Goal: Information Seeking & Learning: Learn about a topic

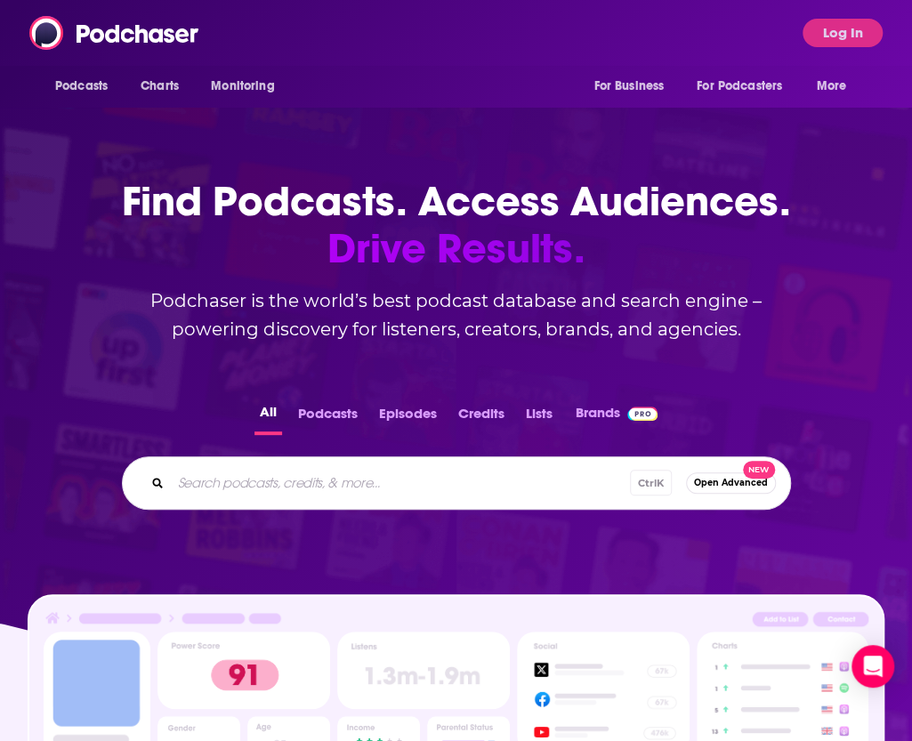
click at [441, 109] on div "Find Podcasts. Access Audiences. Drive Results. Podchaser is the world’s best p…" at bounding box center [457, 225] width 712 height 237
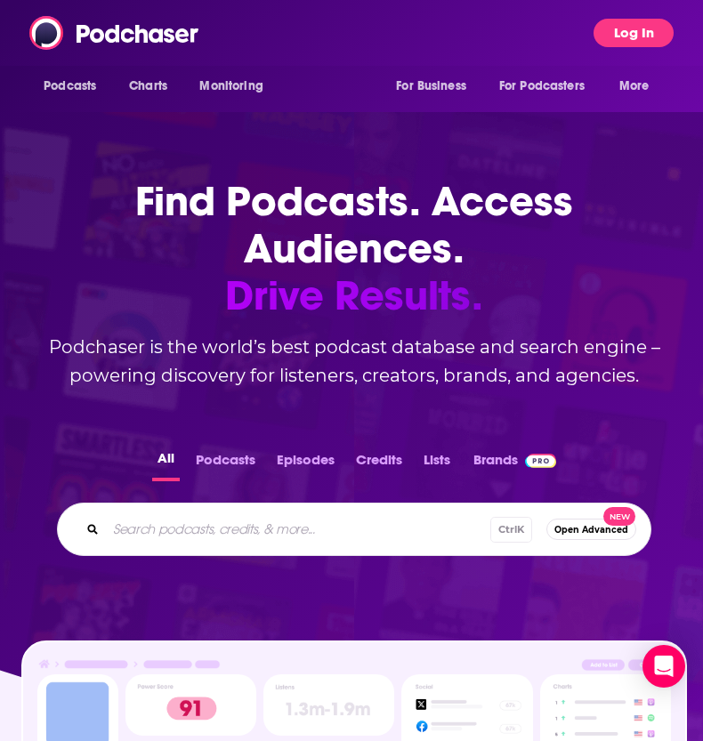
click at [644, 35] on button "Log In" at bounding box center [634, 33] width 80 height 28
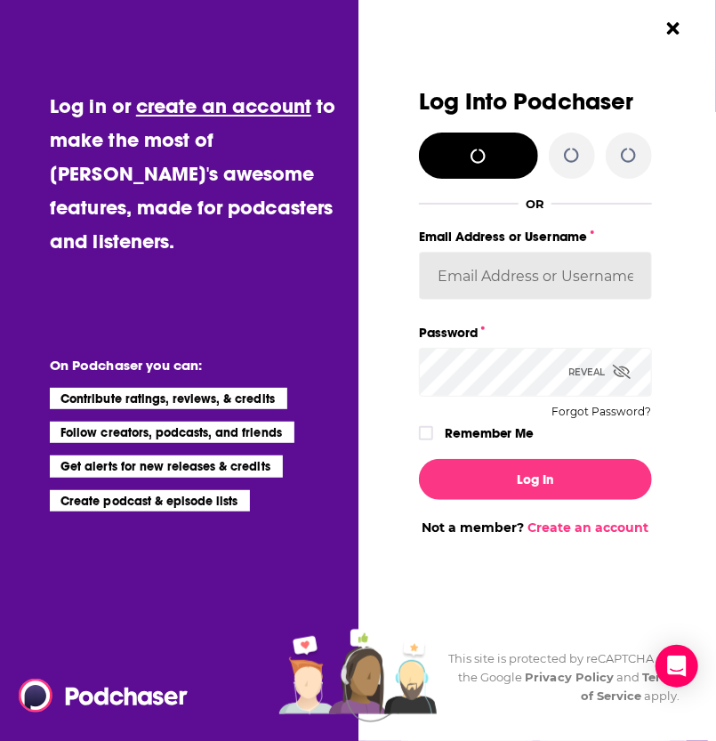
type input "WE_Broadcast1"
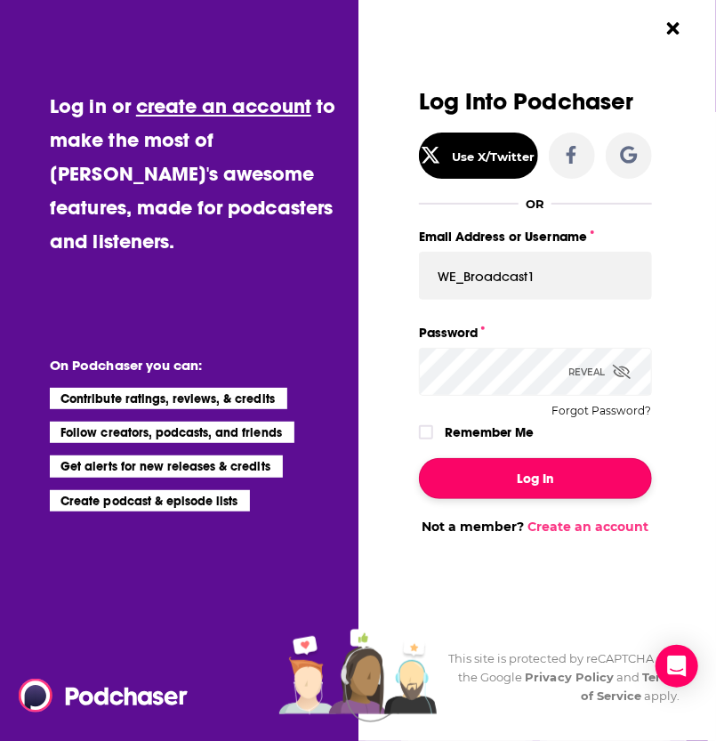
click at [489, 496] on button "Log In" at bounding box center [535, 478] width 233 height 41
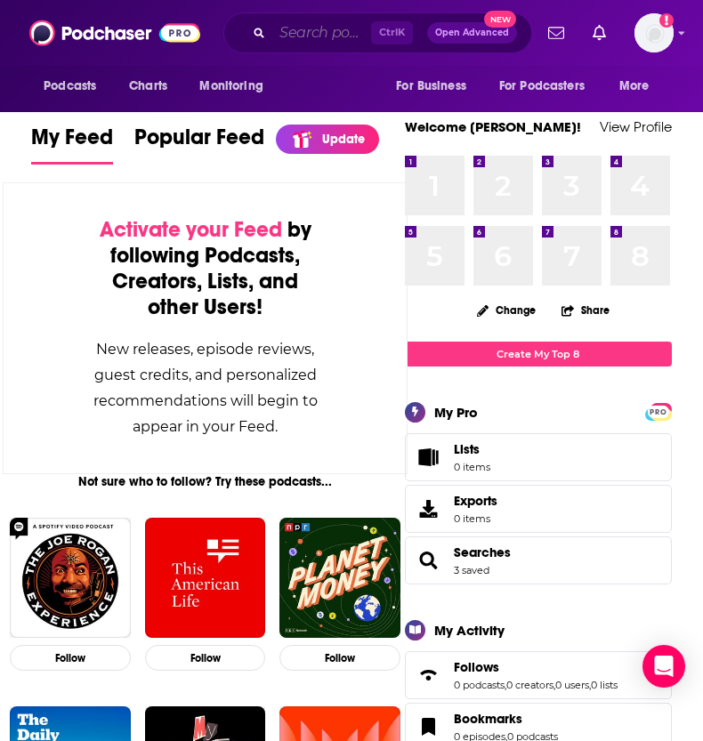
click at [297, 24] on input "Search podcasts, credits, & more..." at bounding box center [321, 33] width 99 height 28
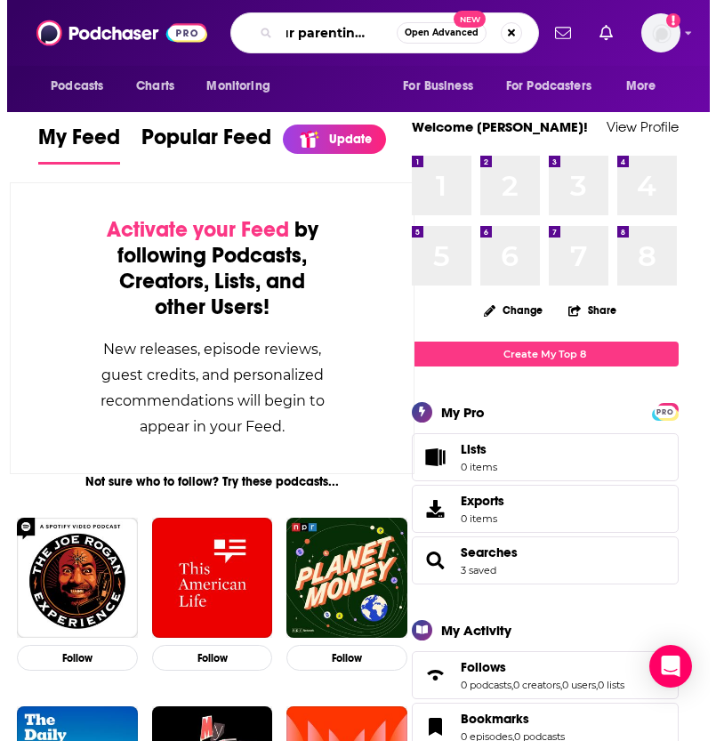
scroll to position [0, 30]
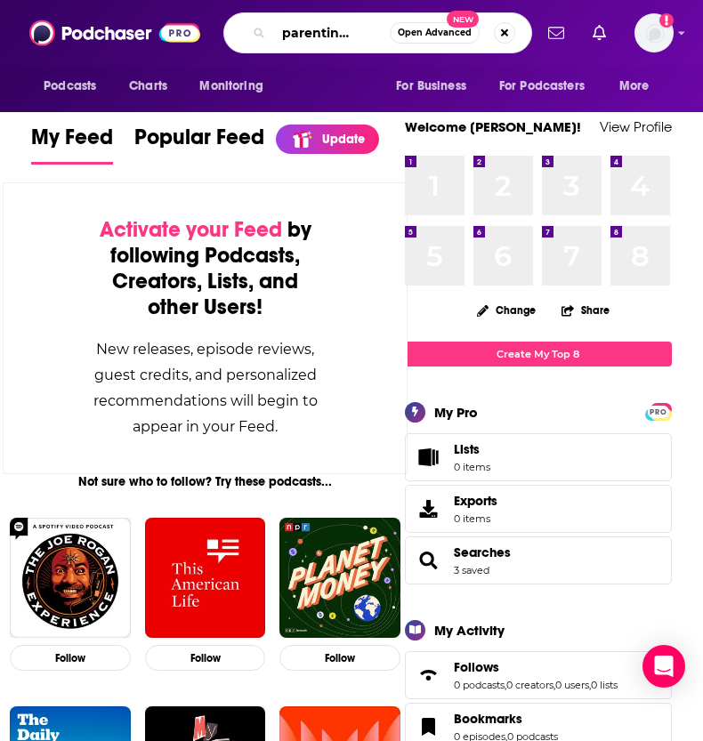
type input "your parenting mojo"
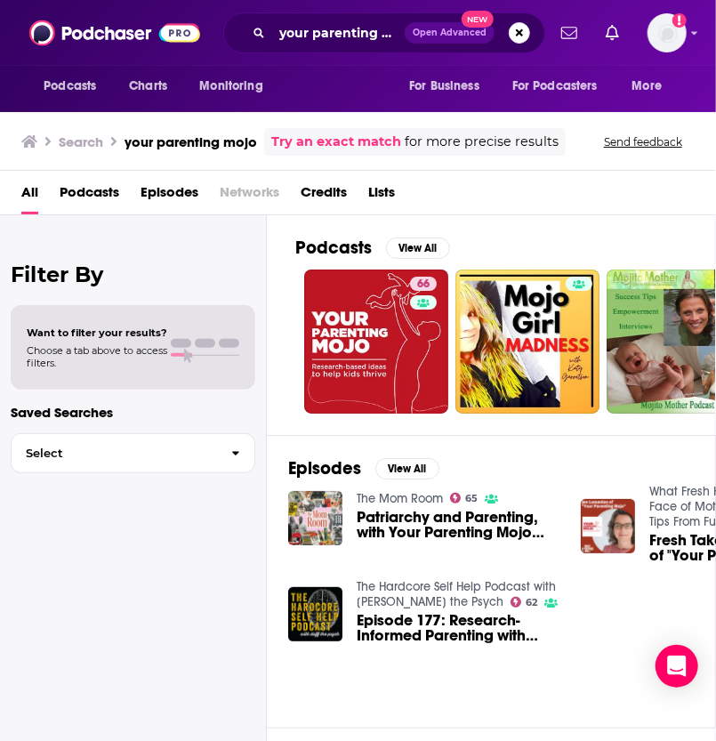
click at [518, 205] on div "All Podcasts Episodes Networks Credits Lists" at bounding box center [361, 196] width 681 height 36
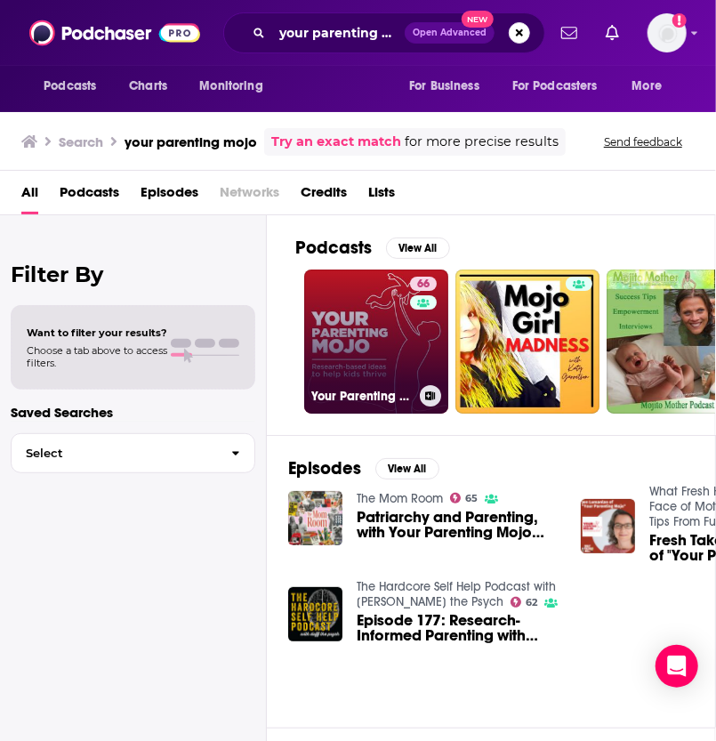
click at [370, 332] on link "66 Your Parenting Mojo - Respectful, research-based parenting ideas to help kid…" at bounding box center [376, 342] width 144 height 144
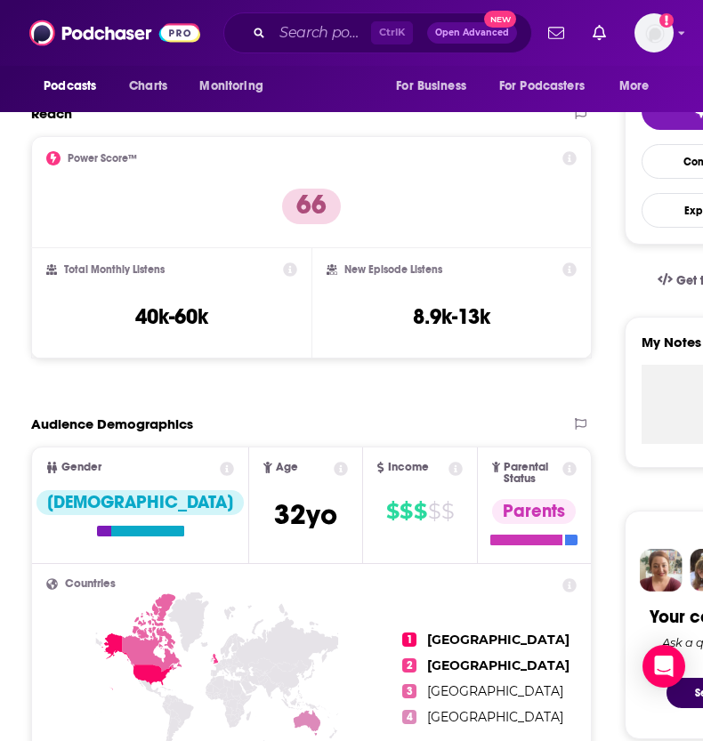
scroll to position [445, 0]
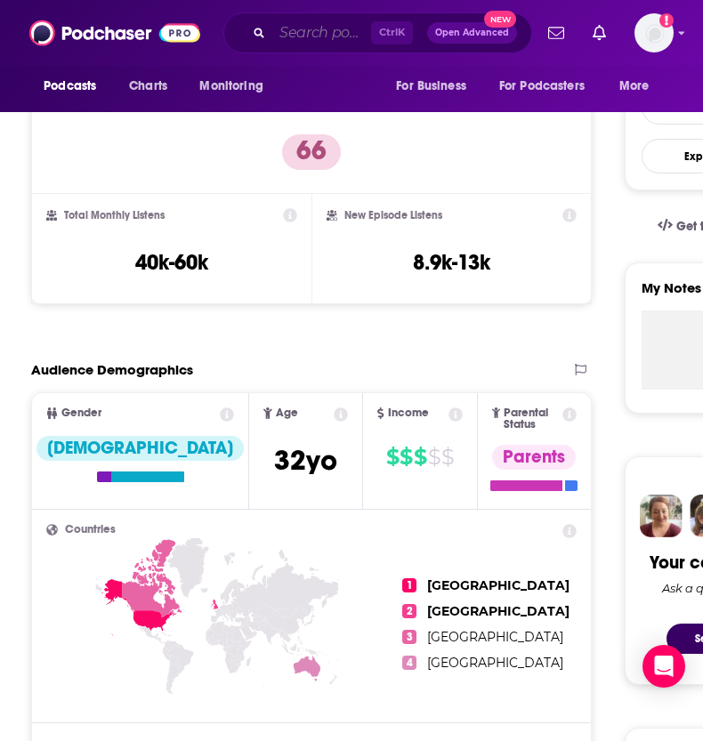
click at [334, 33] on input "Search podcasts, credits, & more..." at bounding box center [321, 33] width 99 height 28
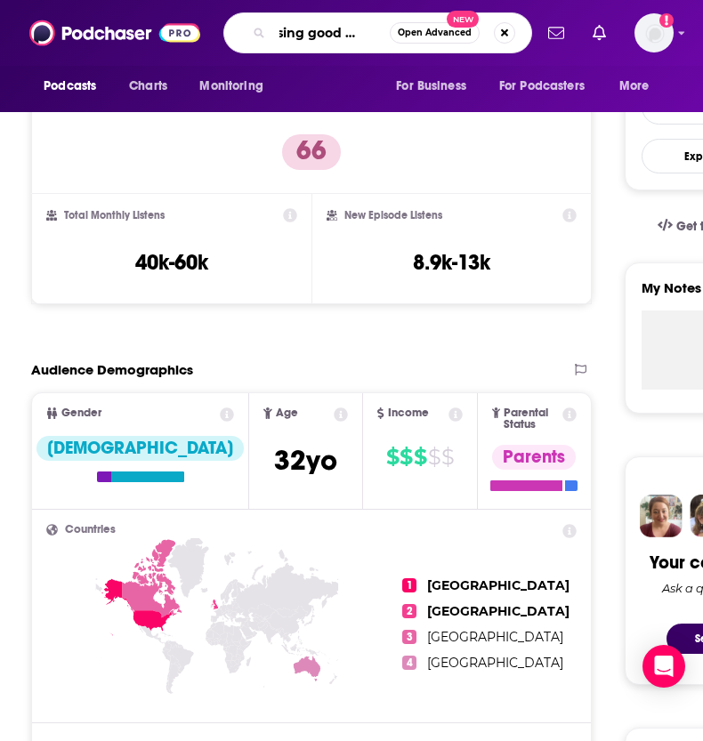
type input "raising good human"
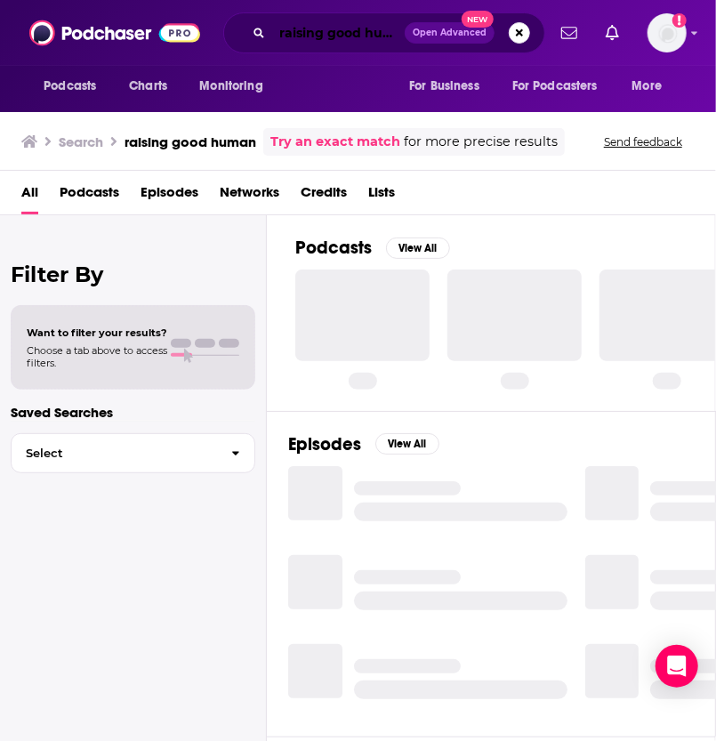
click at [336, 33] on input "raising good human" at bounding box center [338, 33] width 133 height 28
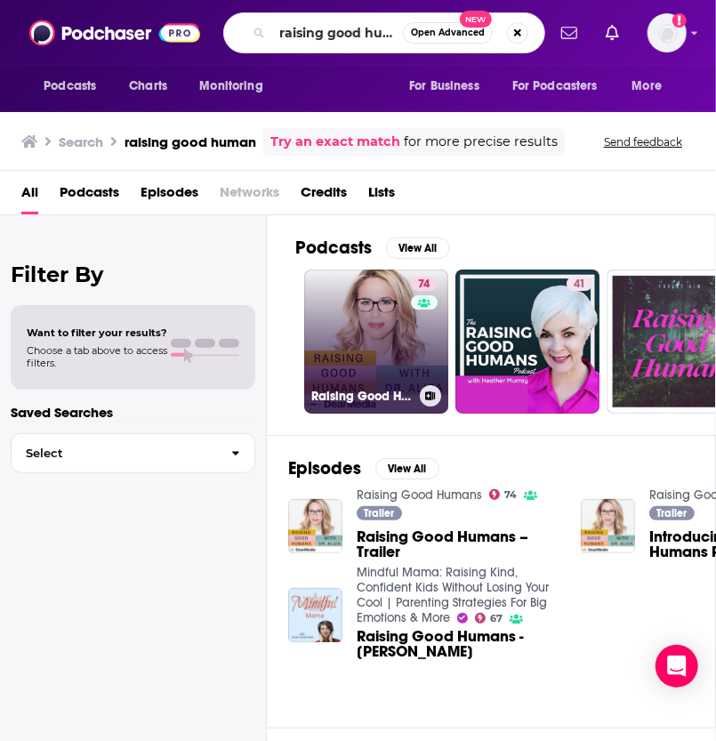
click at [349, 285] on link "74 Raising Good Humans" at bounding box center [376, 342] width 144 height 144
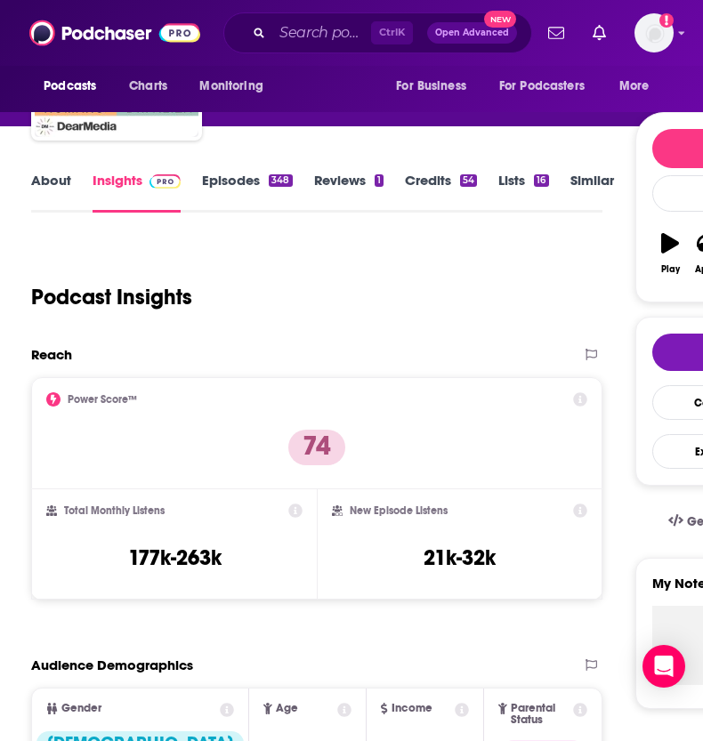
scroll to position [178, 0]
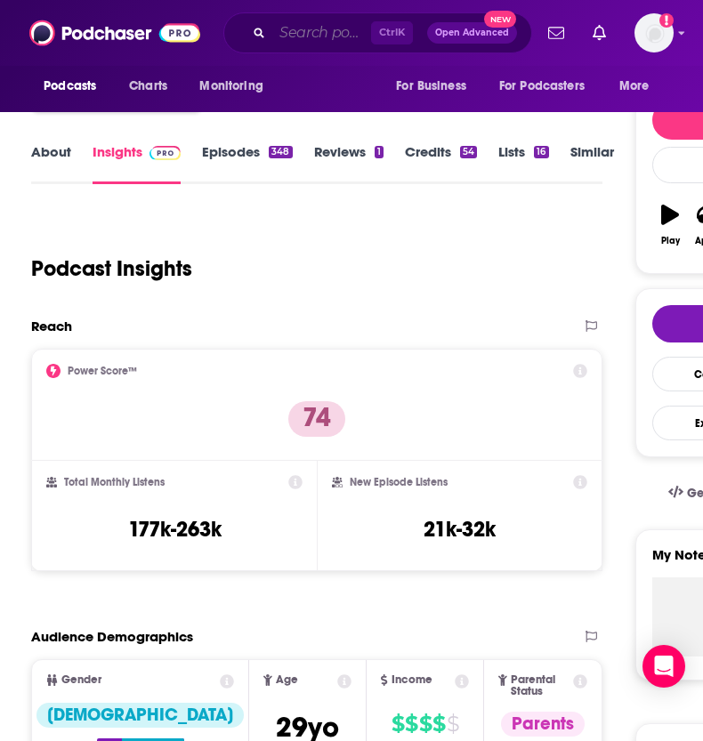
click at [288, 28] on input "Search podcasts, credits, & more..." at bounding box center [321, 33] width 99 height 28
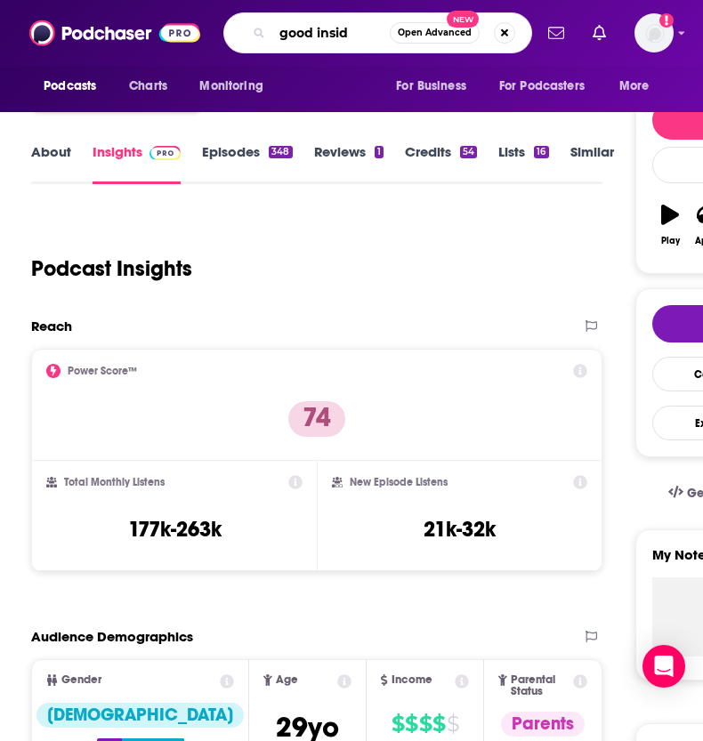
type input "good inside"
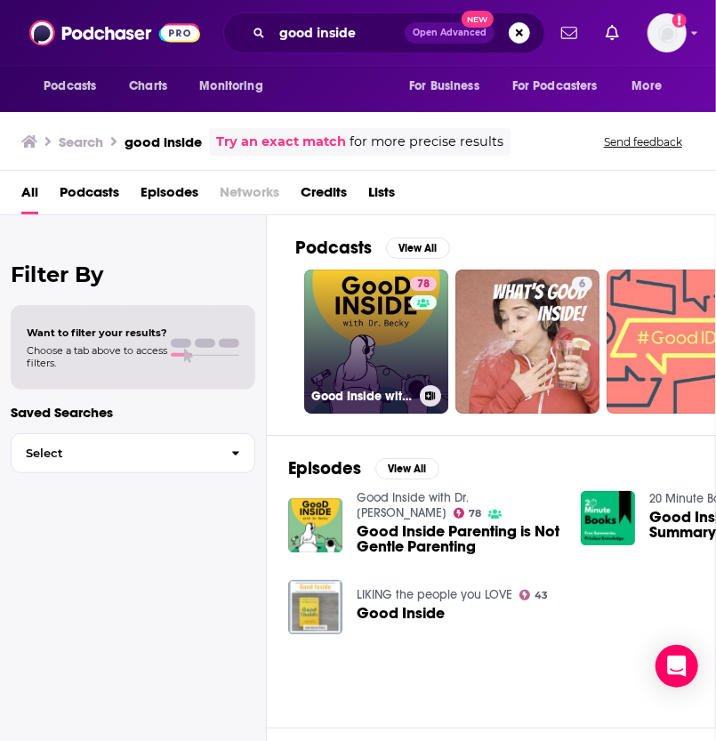
click at [340, 351] on link "78 Good Inside with Dr. Becky" at bounding box center [376, 342] width 144 height 144
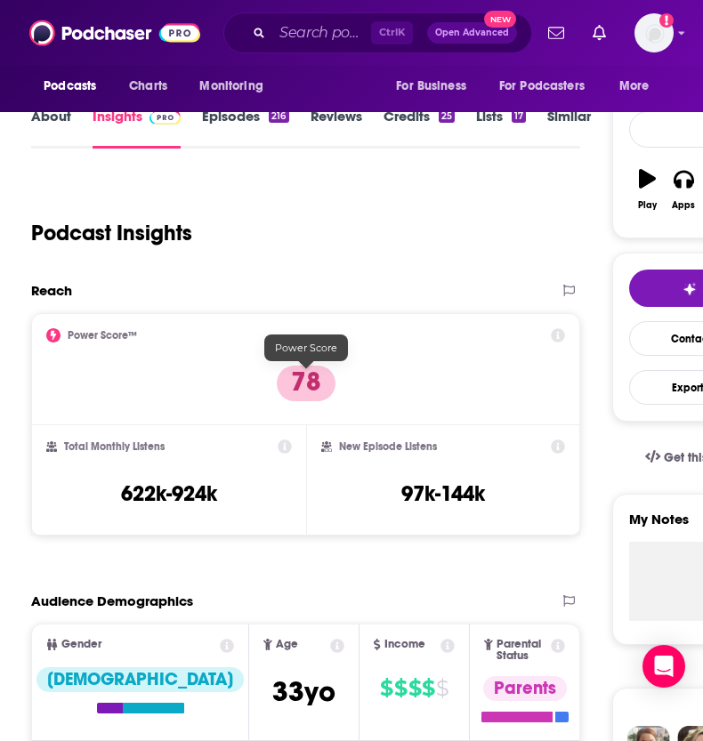
scroll to position [267, 0]
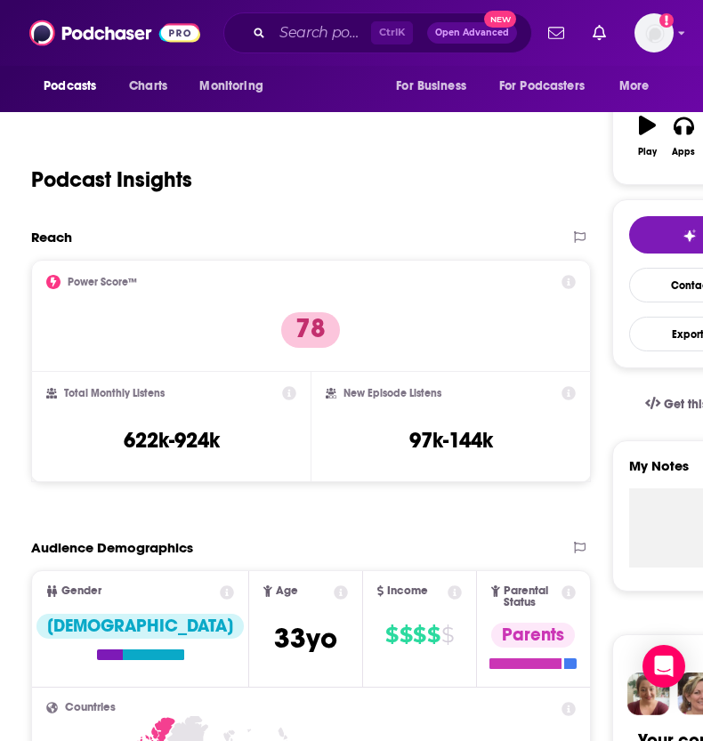
drag, startPoint x: 378, startPoint y: 158, endPoint x: 349, endPoint y: 99, distance: 65.7
click at [378, 157] on div "Podcast Insights" at bounding box center [298, 169] width 535 height 91
click at [342, 19] on div "Ctrl K Open Advanced New" at bounding box center [377, 32] width 309 height 41
click at [333, 28] on input "Search podcasts, credits, & more..." at bounding box center [321, 33] width 99 height 28
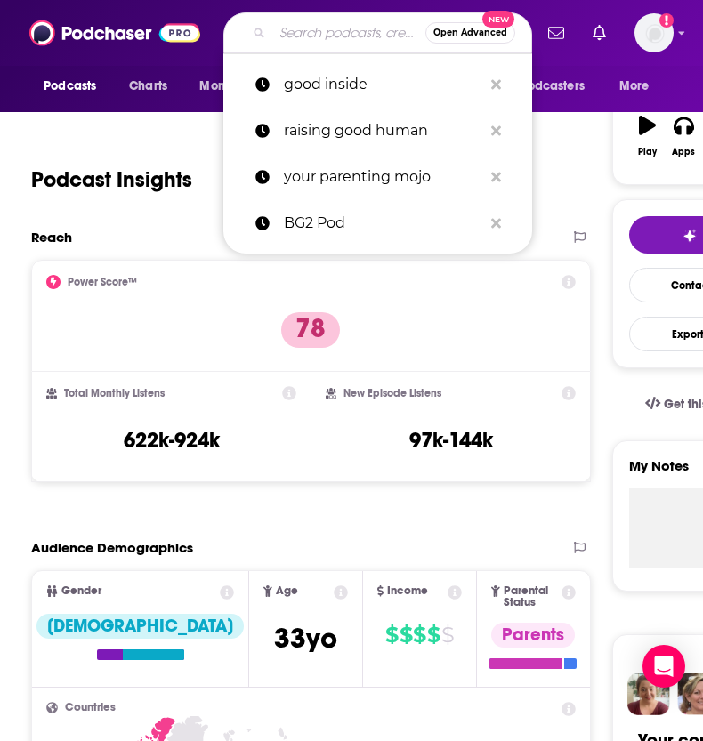
paste input "Kim Komando Show & Podcast"
type input "Kim Komando Show & Podcast"
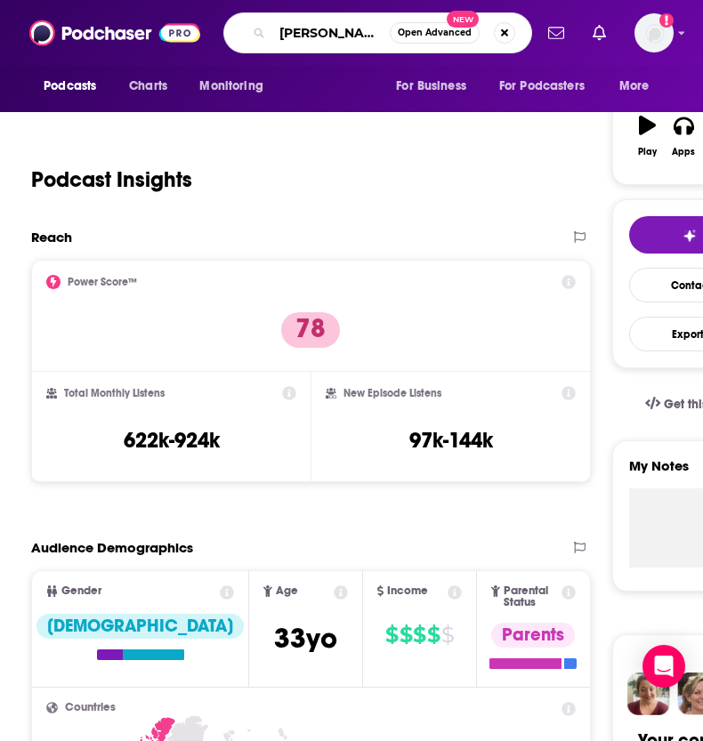
scroll to position [0, 101]
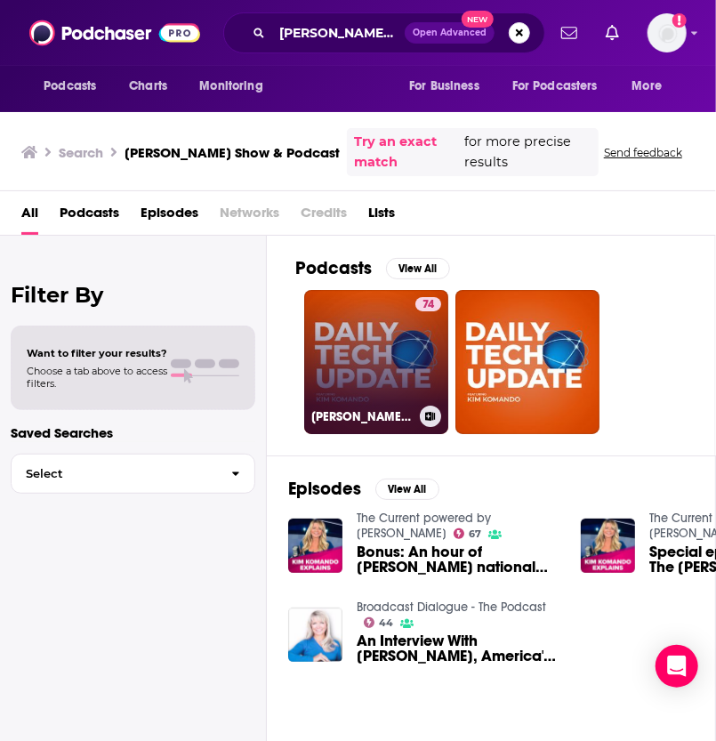
click at [354, 362] on link "74 Kim Komando Daily Tech Update" at bounding box center [376, 362] width 144 height 144
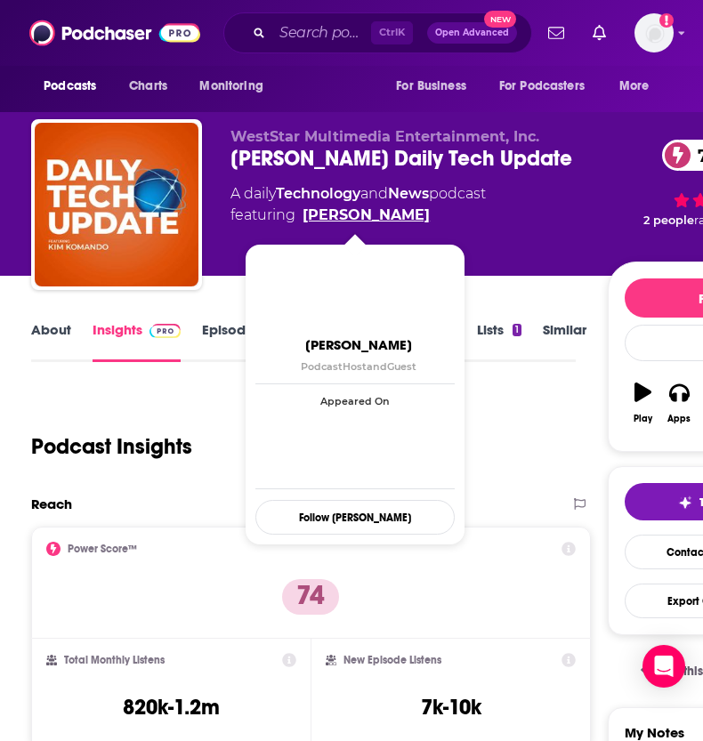
click at [329, 215] on link "Kim Komando" at bounding box center [366, 215] width 127 height 21
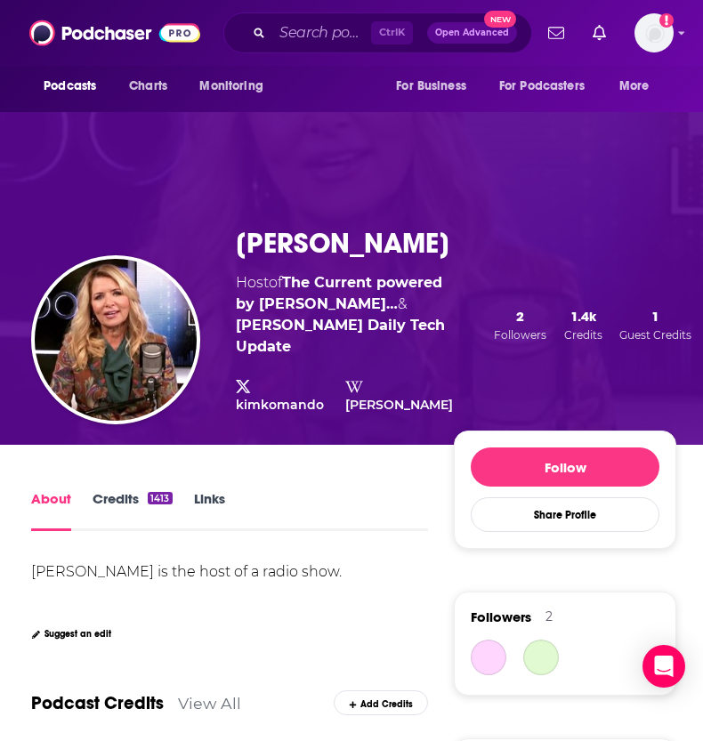
scroll to position [89, 0]
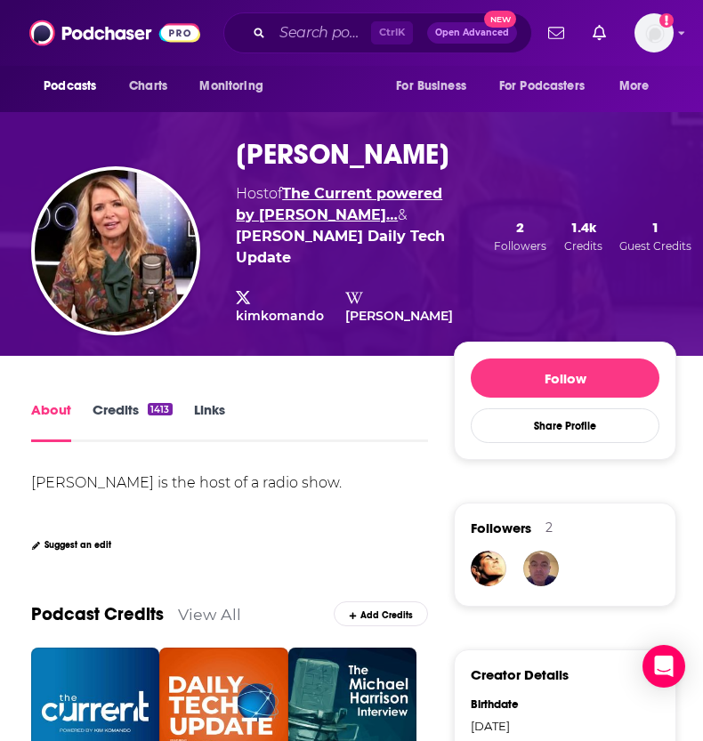
click at [326, 191] on link "The Current powered by Kim Ko…" at bounding box center [339, 204] width 206 height 38
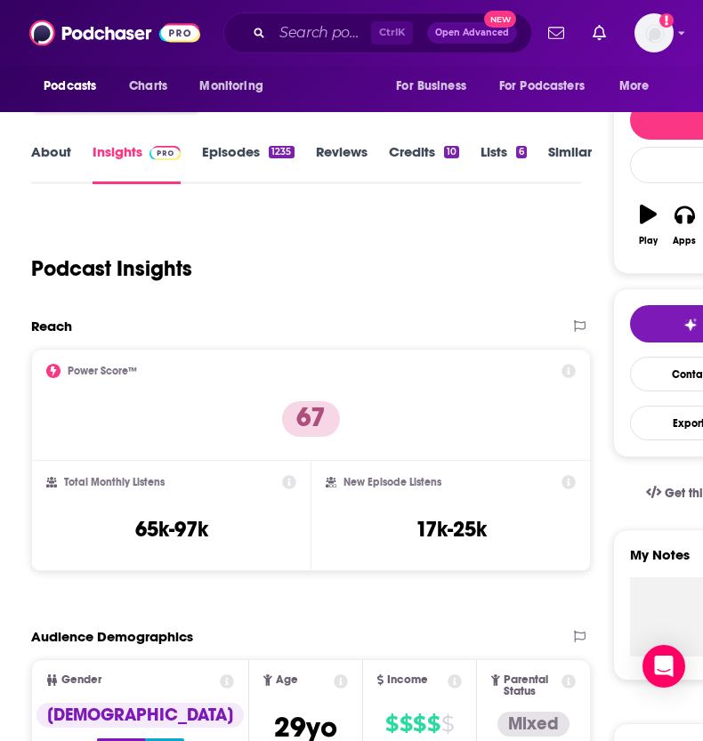
scroll to position [89, 0]
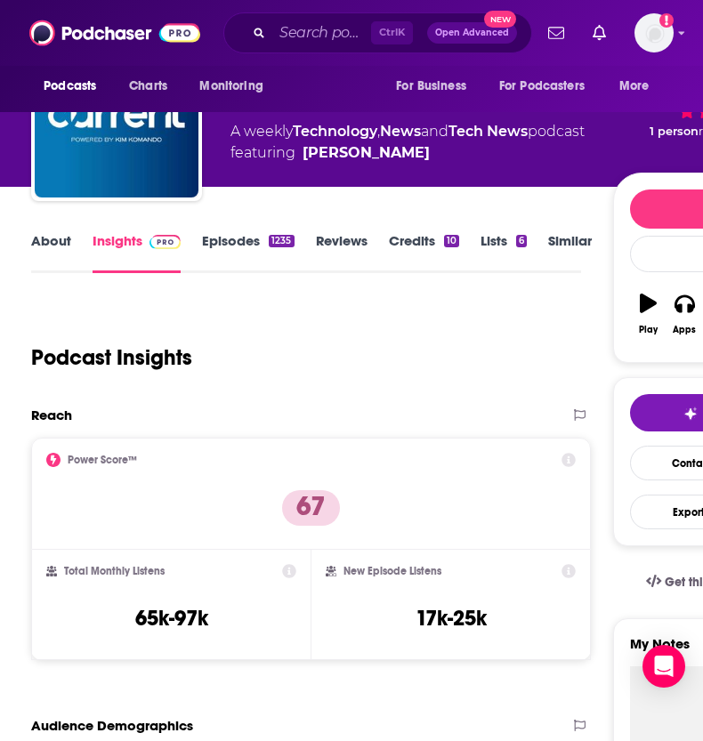
click at [240, 469] on div "Power Score™ 67" at bounding box center [311, 494] width 530 height 82
click at [331, 38] on input "Search podcasts, credits, & more..." at bounding box center [321, 33] width 99 height 28
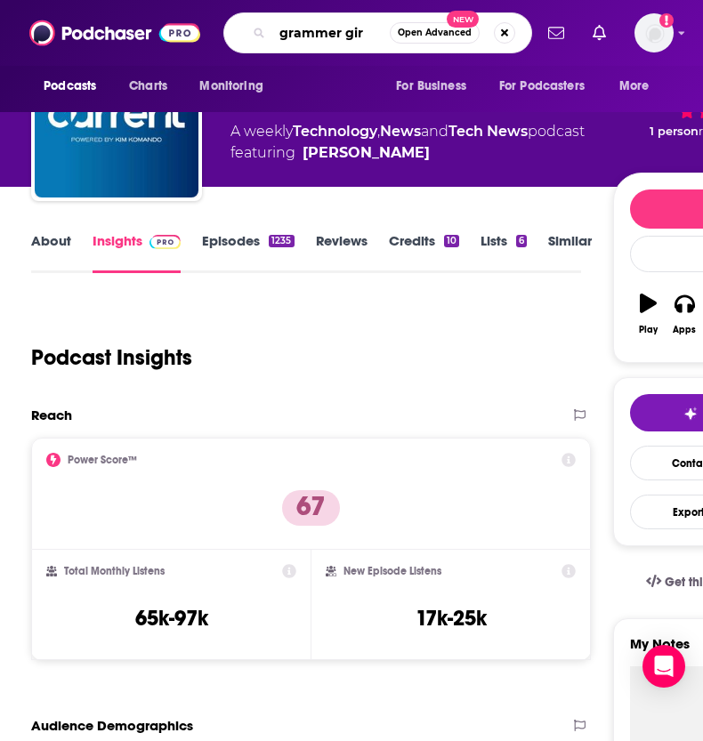
type input "grammer girl"
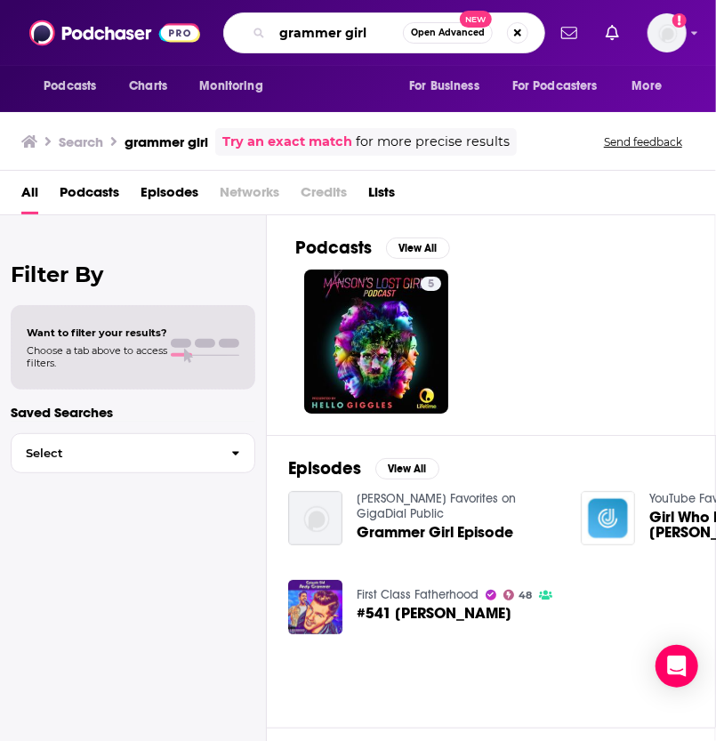
click at [361, 32] on input "grammer girl" at bounding box center [337, 33] width 131 height 28
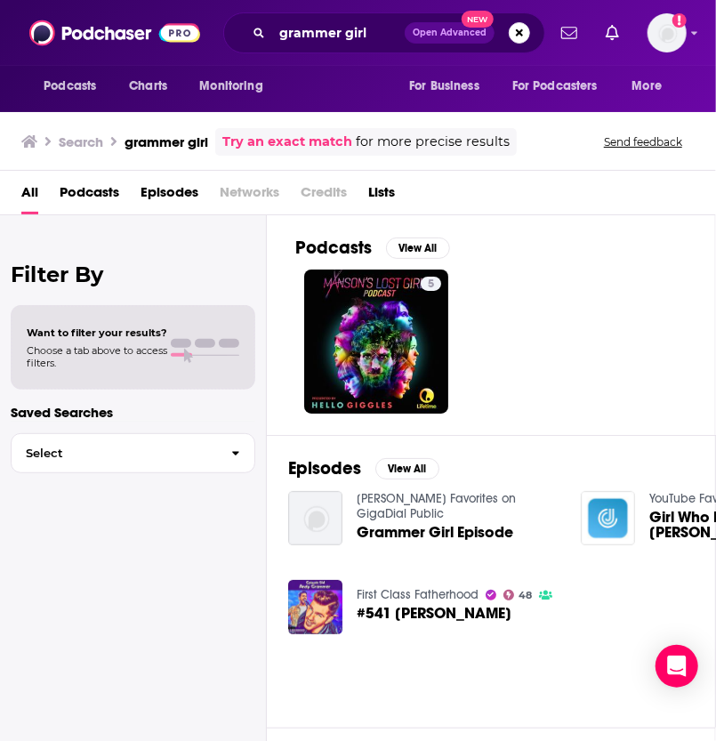
click at [79, 184] on span "Podcasts" at bounding box center [90, 196] width 60 height 36
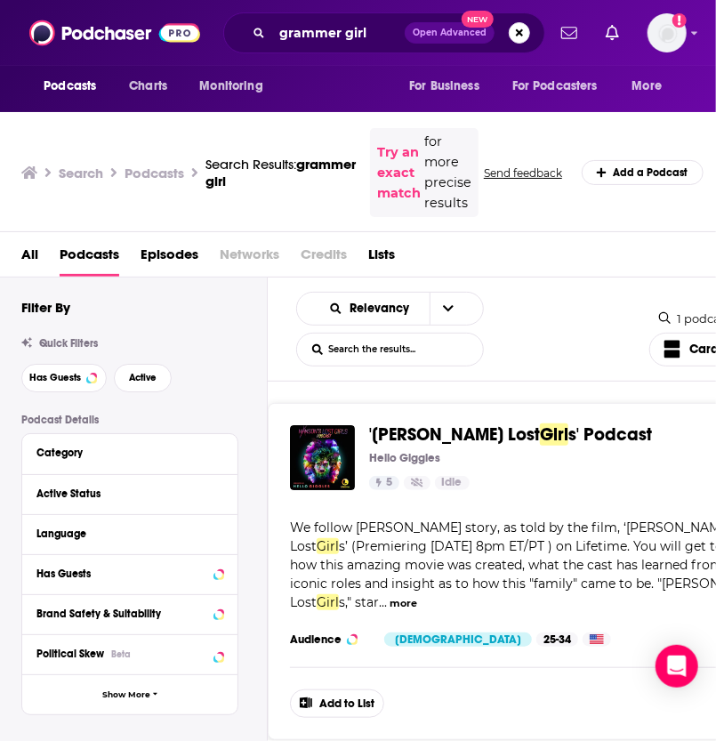
click at [565, 270] on div "All Podcasts Episodes Networks Credits Lists" at bounding box center [403, 257] width 765 height 36
click at [314, 26] on input "grammer girl" at bounding box center [338, 33] width 133 height 28
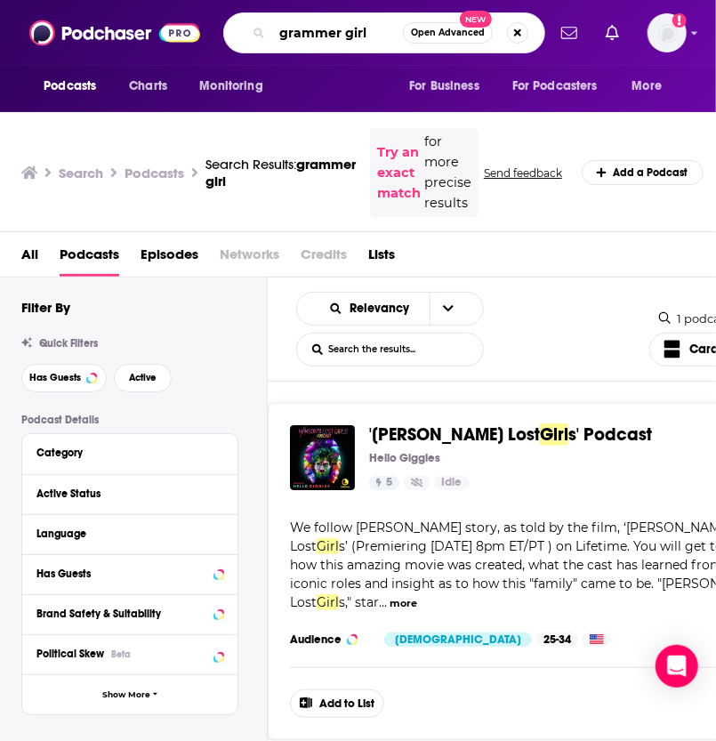
click at [314, 26] on input "grammer girl" at bounding box center [337, 33] width 131 height 28
type input "parenting podcasts"
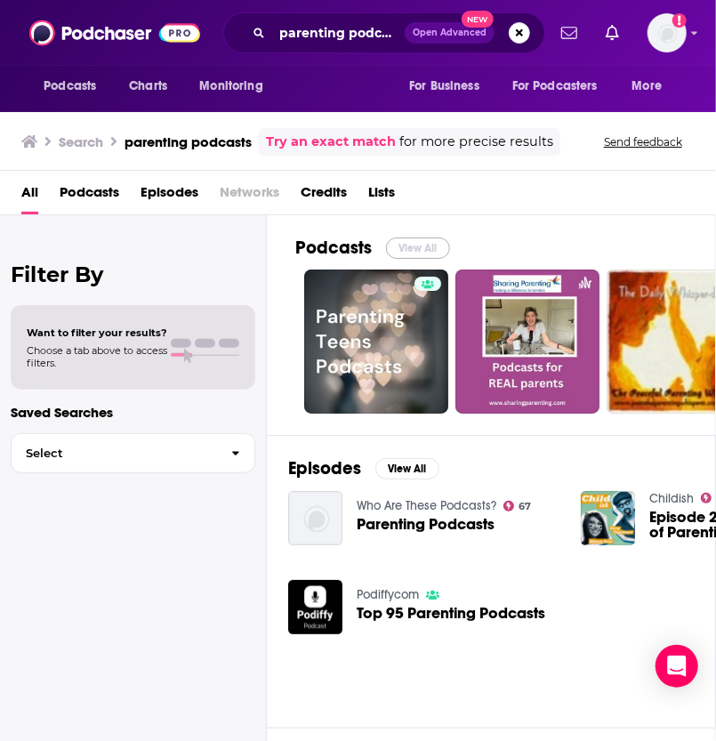
click at [404, 246] on button "View All" at bounding box center [418, 248] width 64 height 21
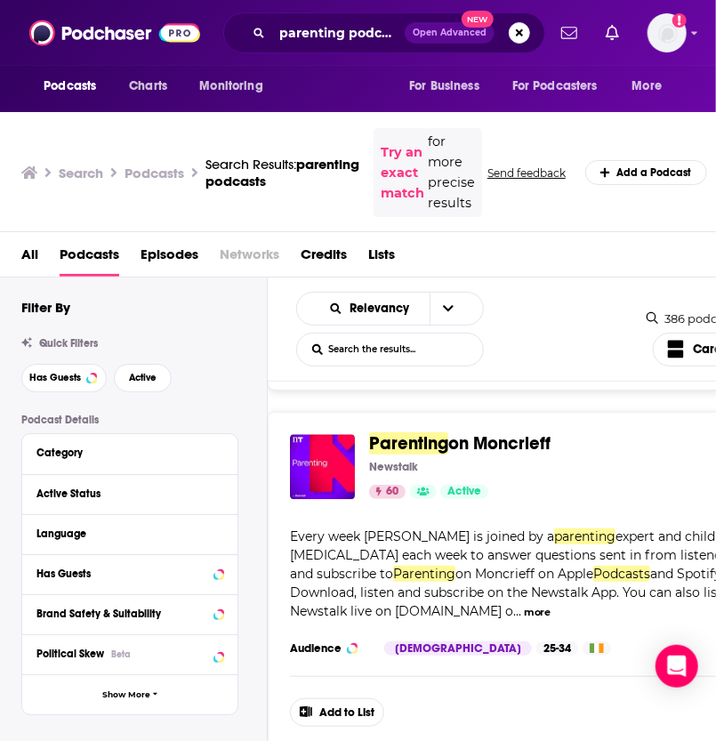
scroll to position [1513, 0]
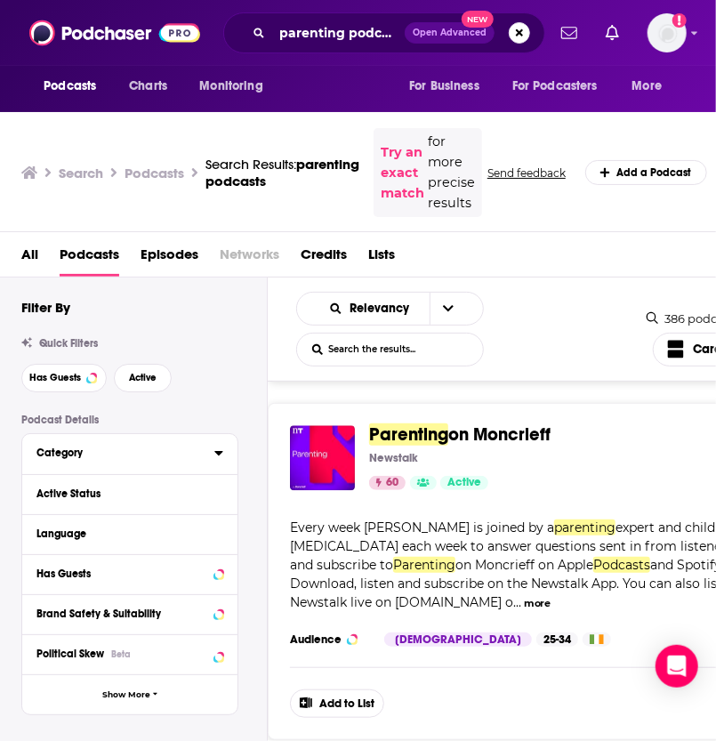
click at [77, 449] on div "Category" at bounding box center [119, 453] width 166 height 12
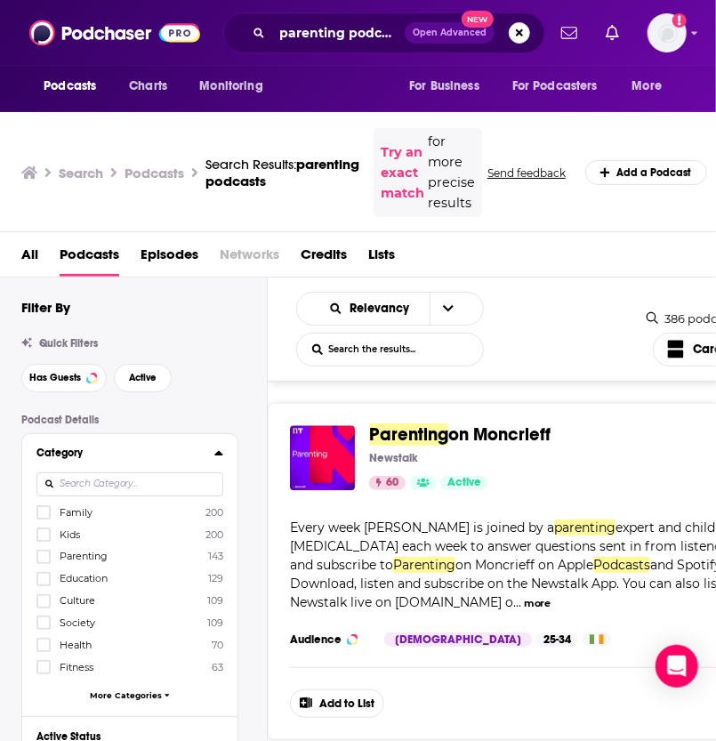
click at [93, 556] on span "Parenting" at bounding box center [84, 556] width 48 height 12
click at [44, 563] on input "multiSelectOption-parenting-2" at bounding box center [44, 563] width 0 height 0
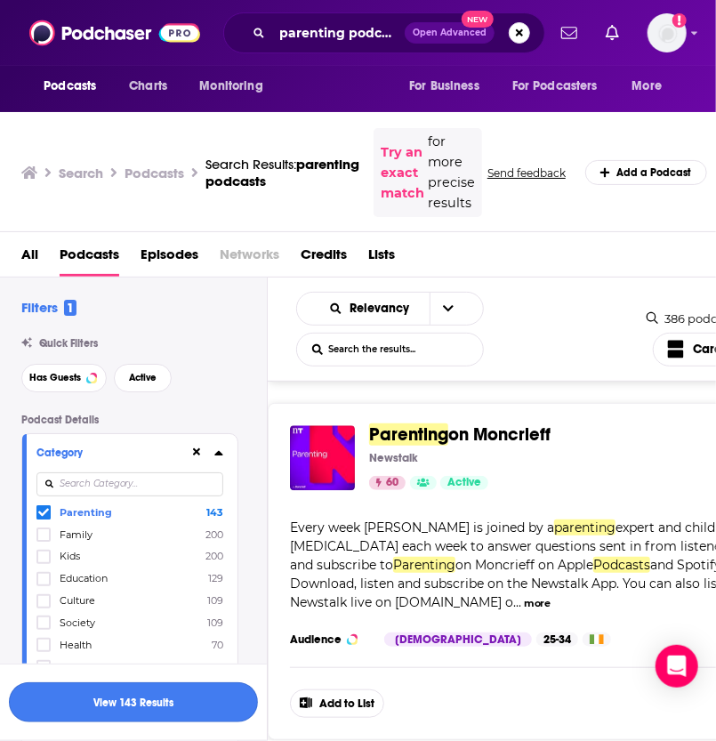
click at [85, 717] on button "View 143 Results" at bounding box center [133, 703] width 249 height 40
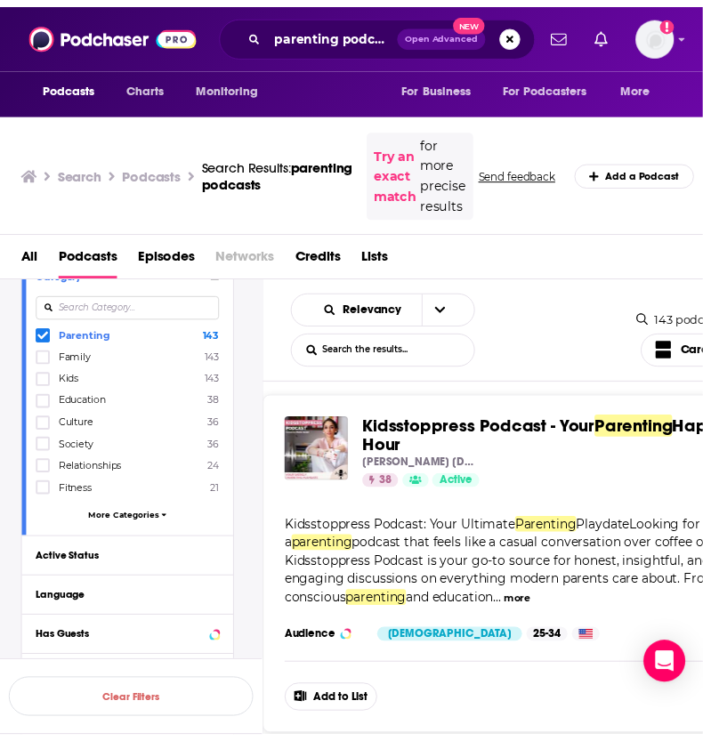
scroll to position [1958, 0]
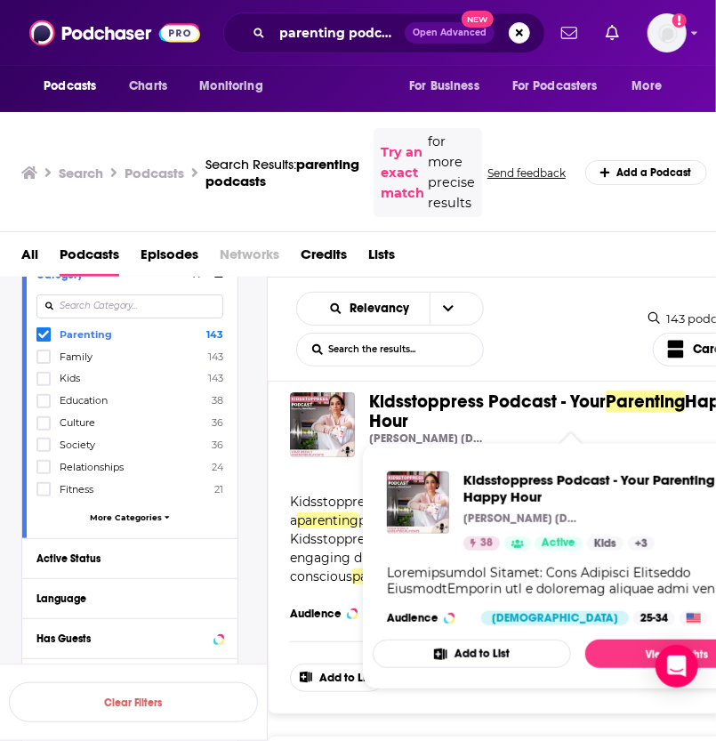
click at [541, 396] on span "Kidsstoppress Podcast - Your" at bounding box center [487, 402] width 237 height 22
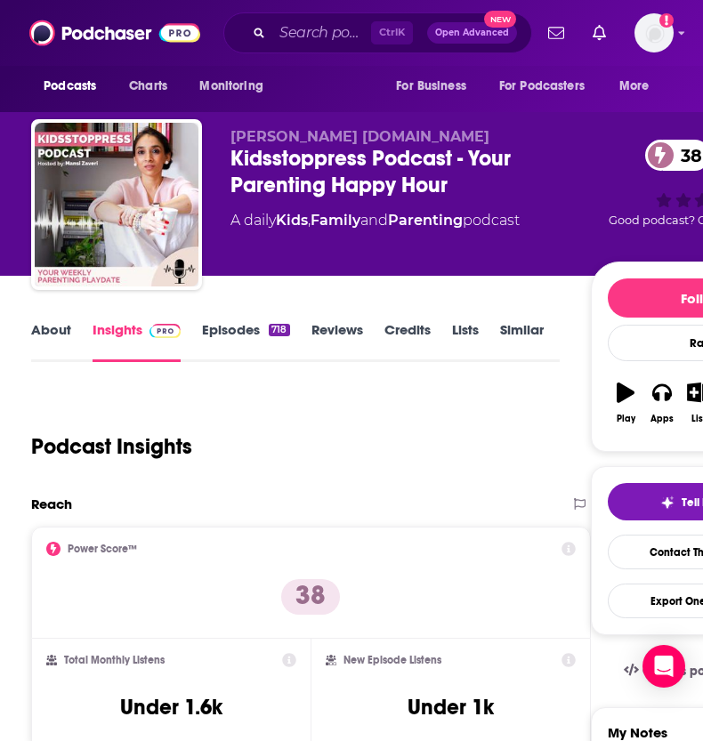
click at [231, 319] on div "About Insights Episodes 718 Reviews Credits Lists Similar" at bounding box center [295, 341] width 528 height 44
click at [230, 327] on link "Episodes 718" at bounding box center [245, 341] width 87 height 41
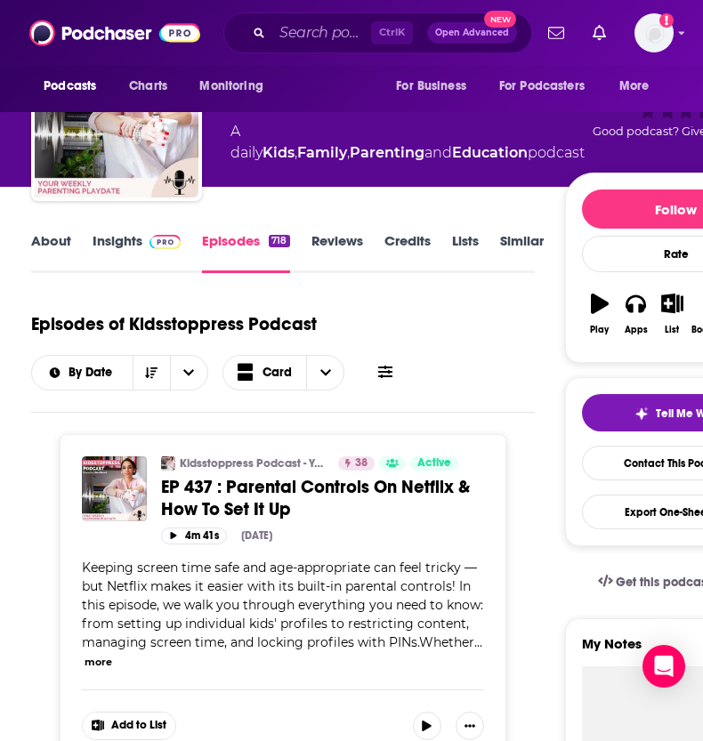
scroll to position [178, 0]
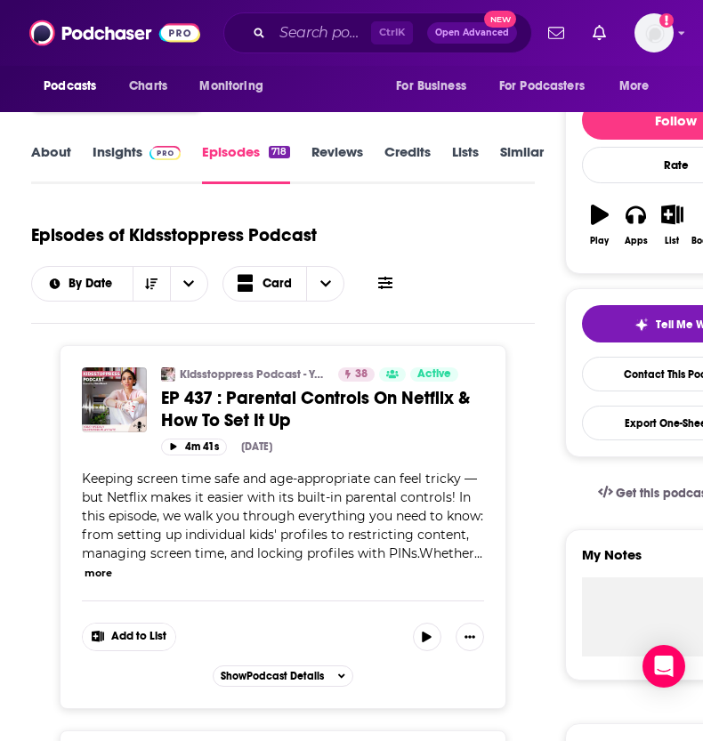
click at [333, 684] on div "Kidsstoppress Podcast - Your Parenting Happy Hour 38 Active Categories Kids + 3…" at bounding box center [283, 527] width 446 height 364
click at [333, 679] on button "Show Podcast Details" at bounding box center [283, 676] width 141 height 21
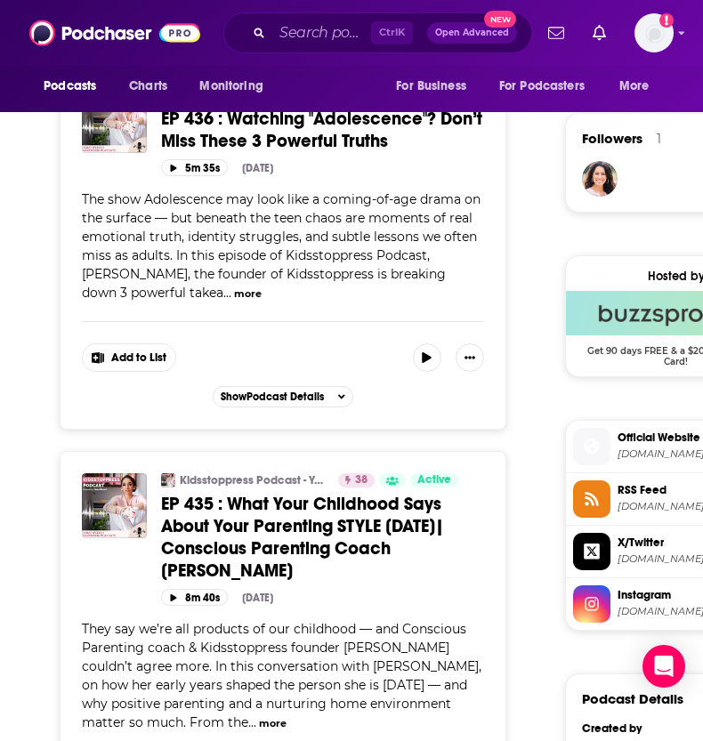
scroll to position [0, 0]
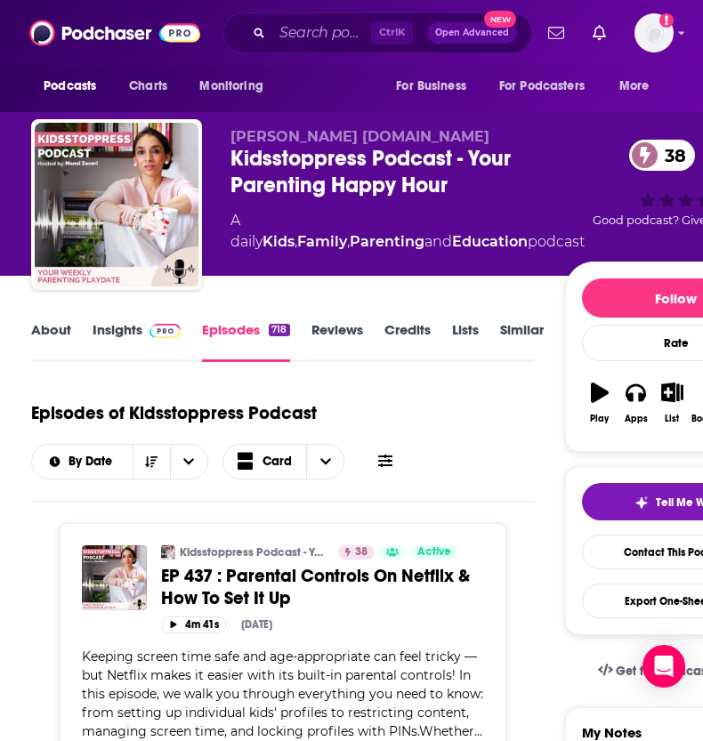
click at [390, 336] on link "Credits" at bounding box center [408, 341] width 46 height 41
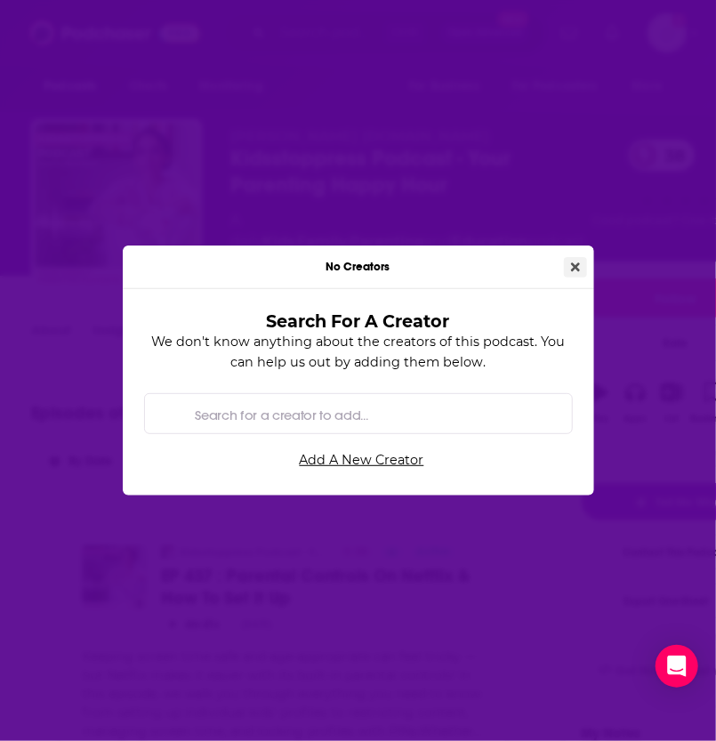
click at [580, 260] on button "Close" at bounding box center [575, 267] width 23 height 20
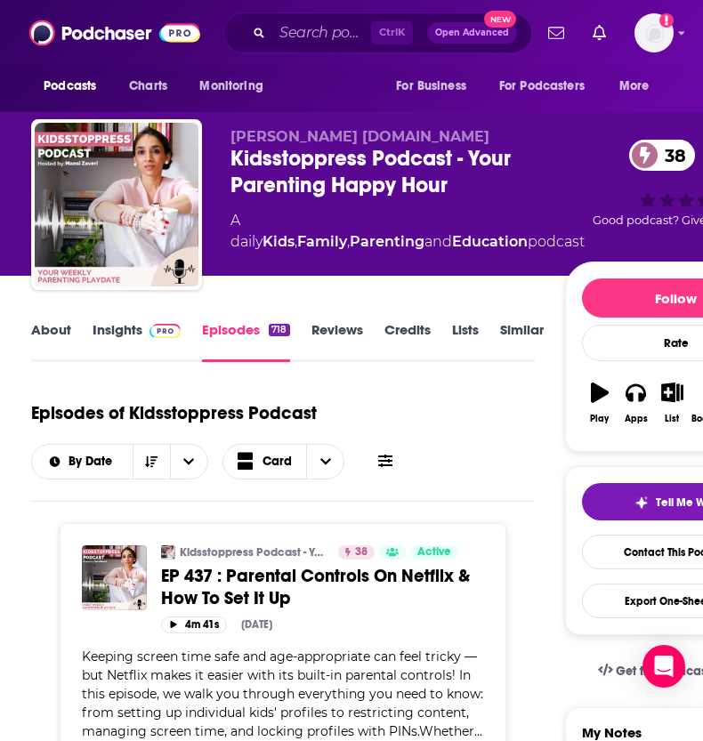
click at [324, 337] on link "Reviews" at bounding box center [338, 341] width 52 height 41
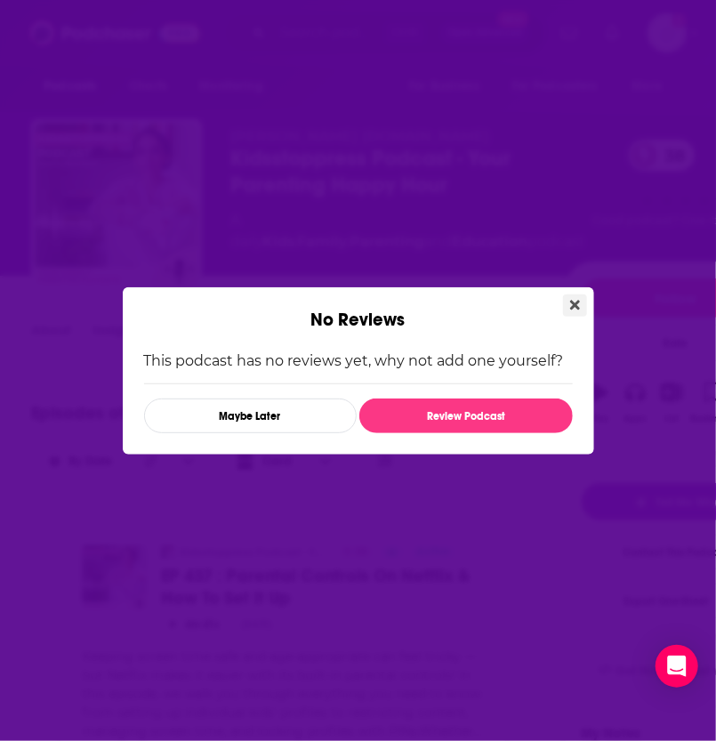
click at [578, 300] on icon "Close" at bounding box center [576, 305] width 10 height 14
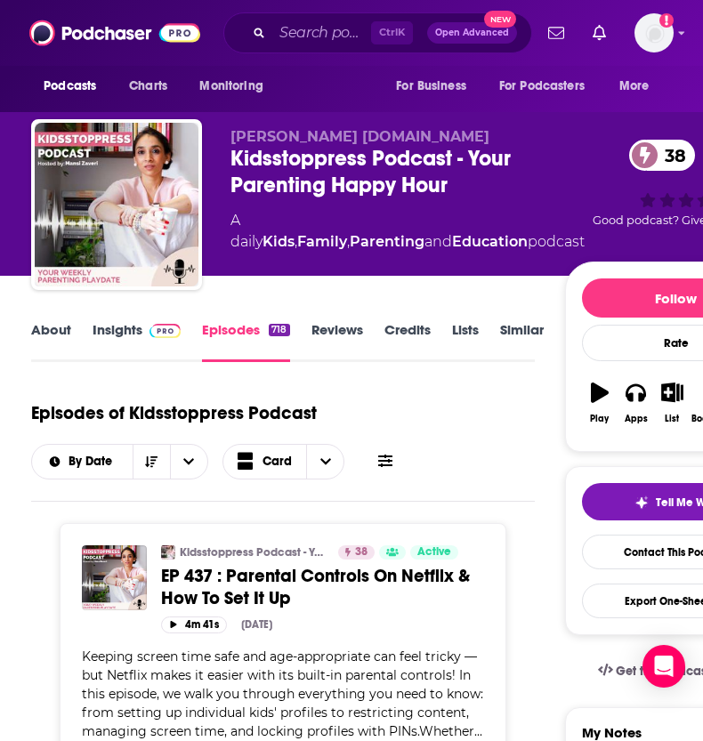
click at [128, 336] on link "Insights" at bounding box center [137, 341] width 88 height 41
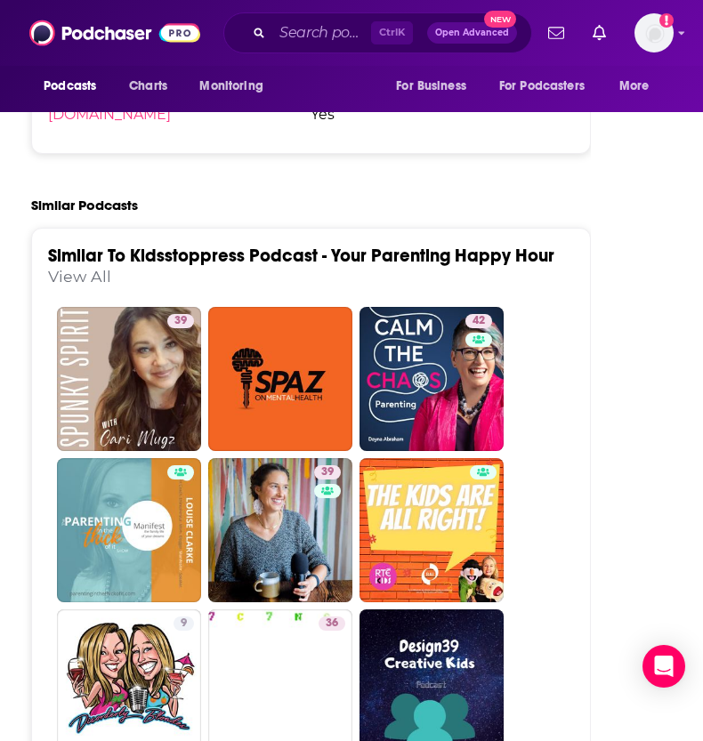
scroll to position [3103, 0]
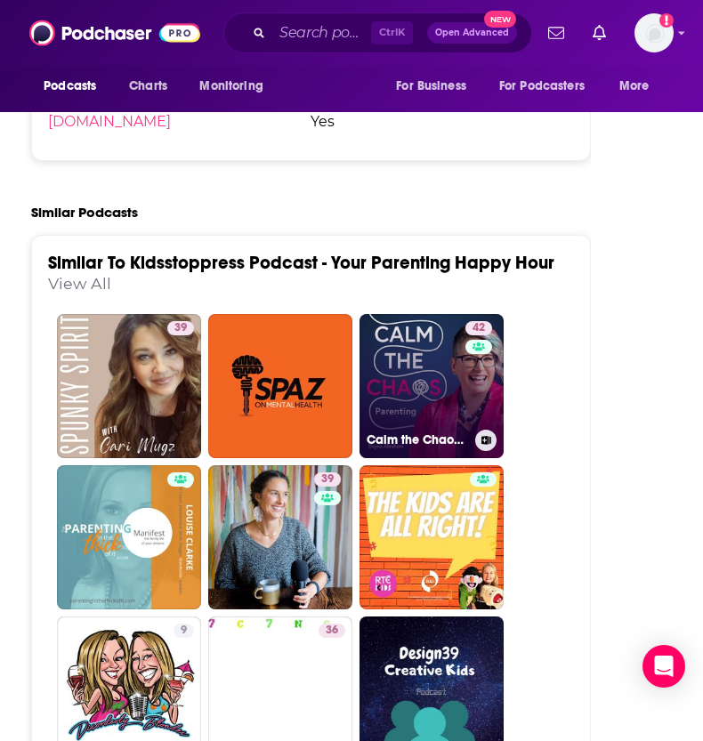
click at [399, 314] on link "42 Calm the Chaos Parenting" at bounding box center [432, 386] width 144 height 144
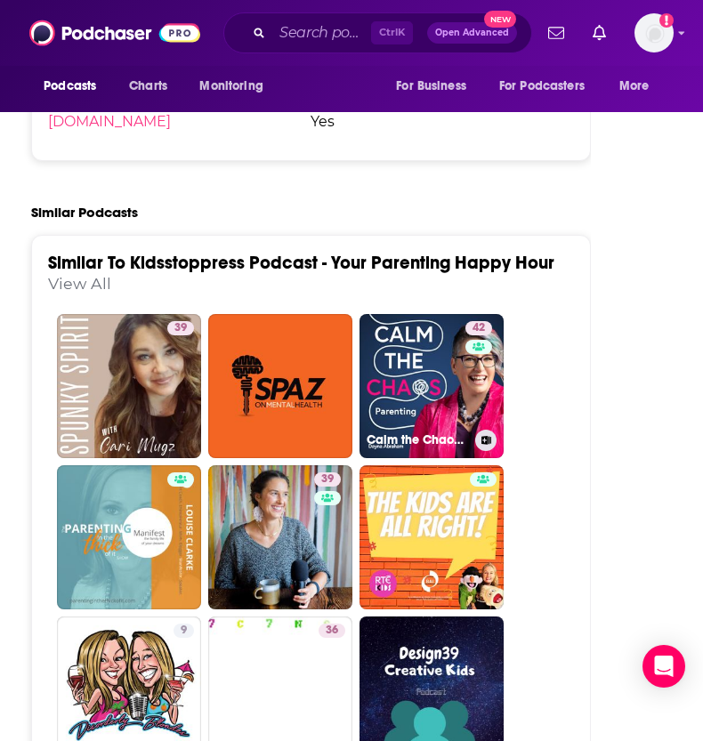
type input "https://www.podchaser.com/podcasts/calm-the-chaos-parenting-5287732"
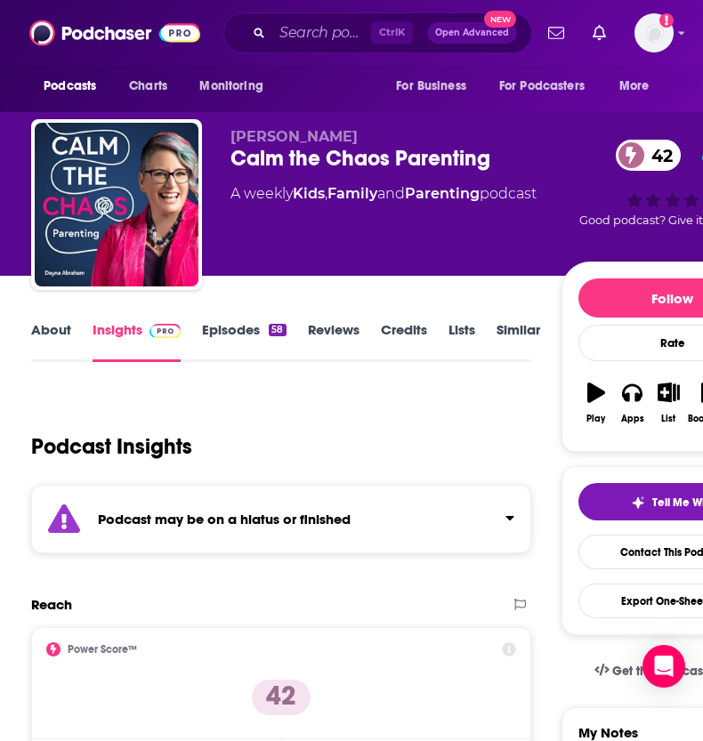
click at [259, 336] on link "Episodes 58" at bounding box center [244, 341] width 84 height 41
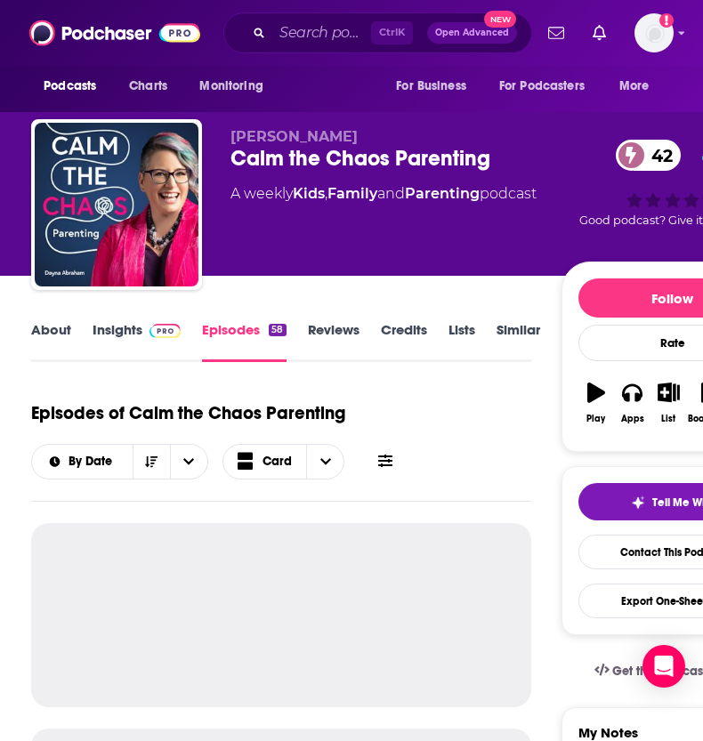
click at [150, 337] on img at bounding box center [165, 331] width 31 height 14
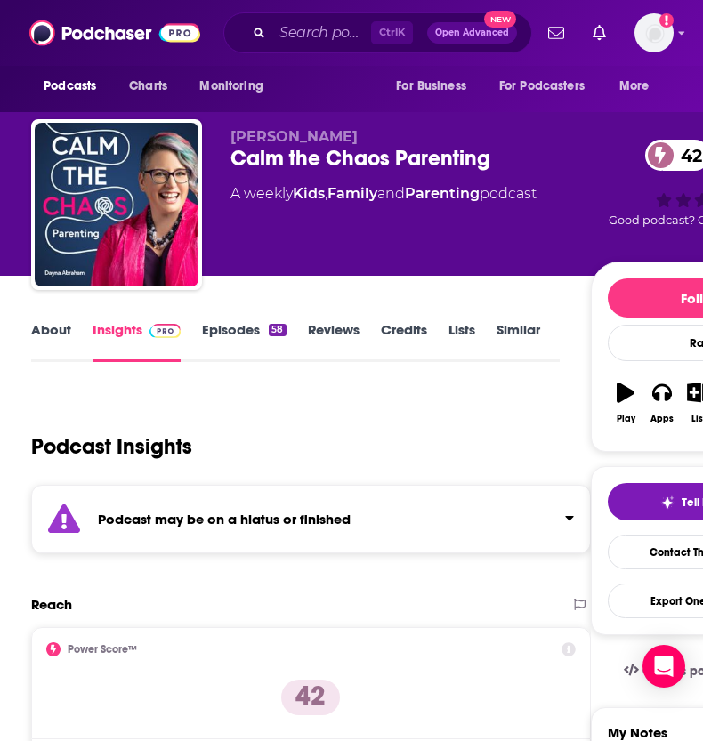
click at [53, 341] on link "About" at bounding box center [51, 341] width 40 height 41
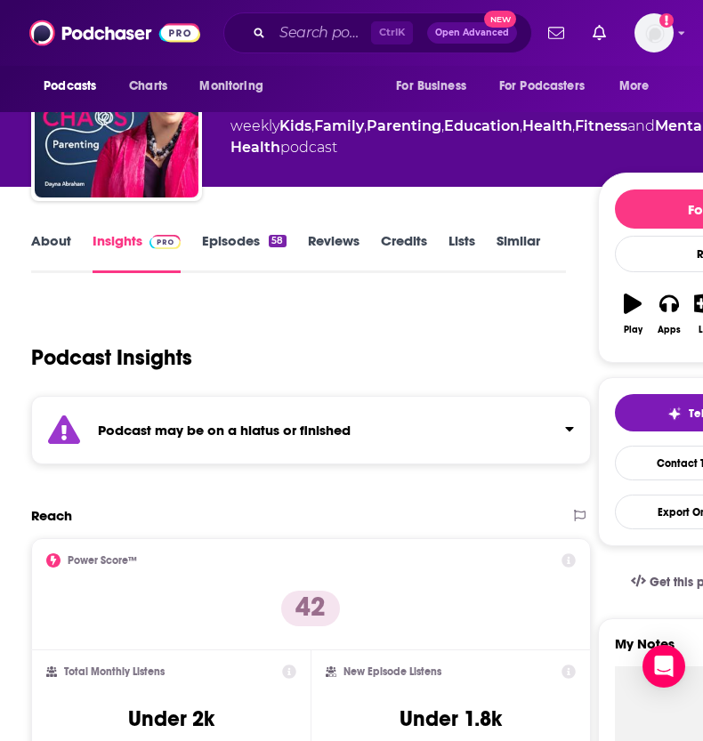
scroll to position [267, 0]
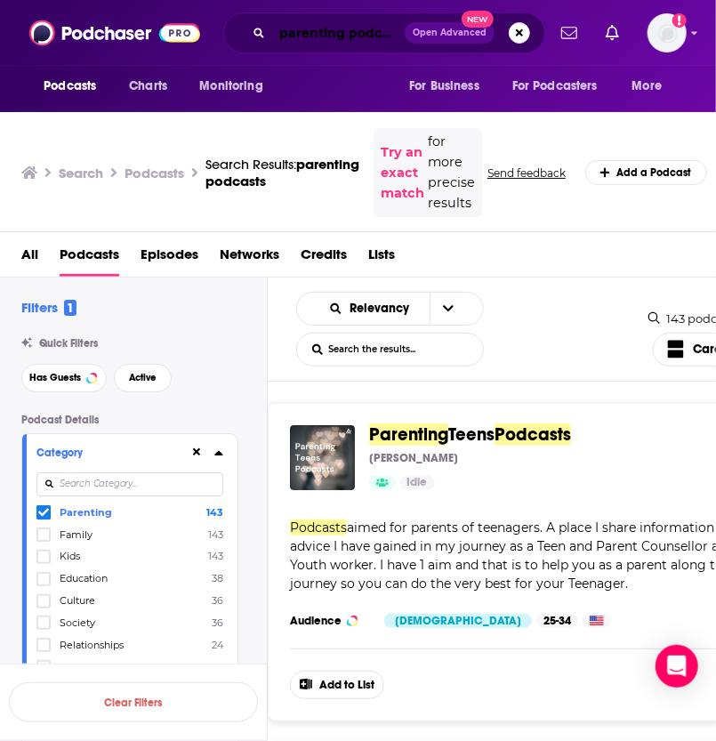
click at [336, 27] on input "parenting podcasts" at bounding box center [338, 33] width 133 height 28
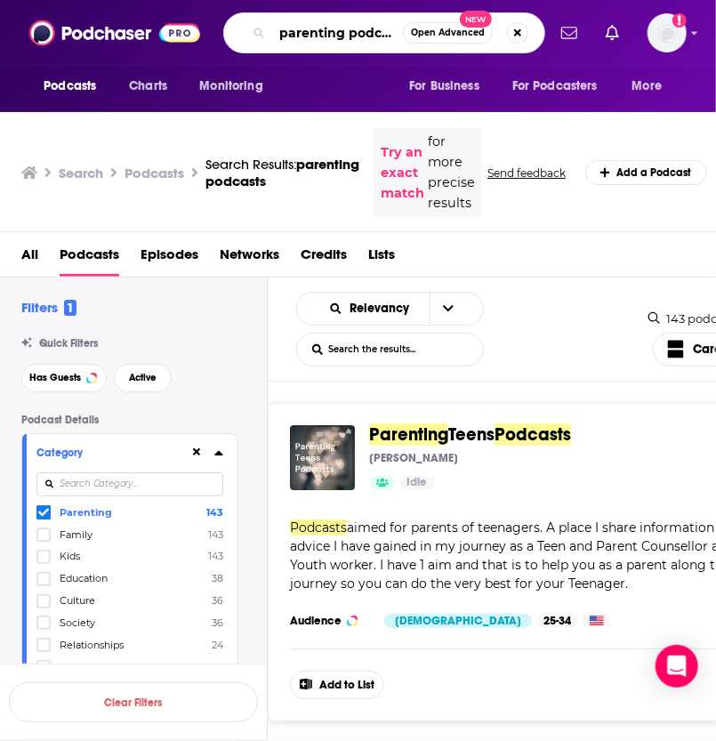
click at [336, 27] on input "parenting podcasts" at bounding box center [337, 33] width 131 height 28
type input "technology"
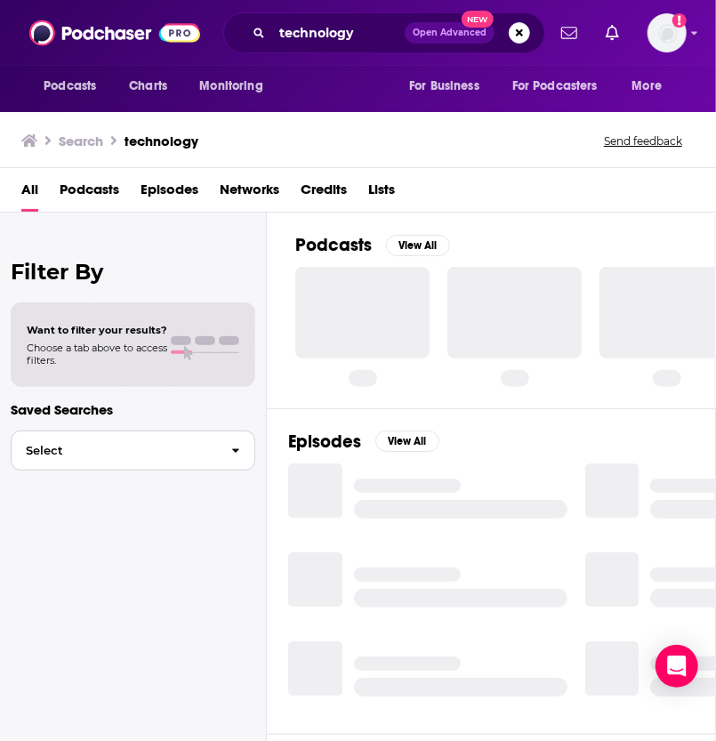
click at [146, 447] on span "Select" at bounding box center [115, 451] width 206 height 12
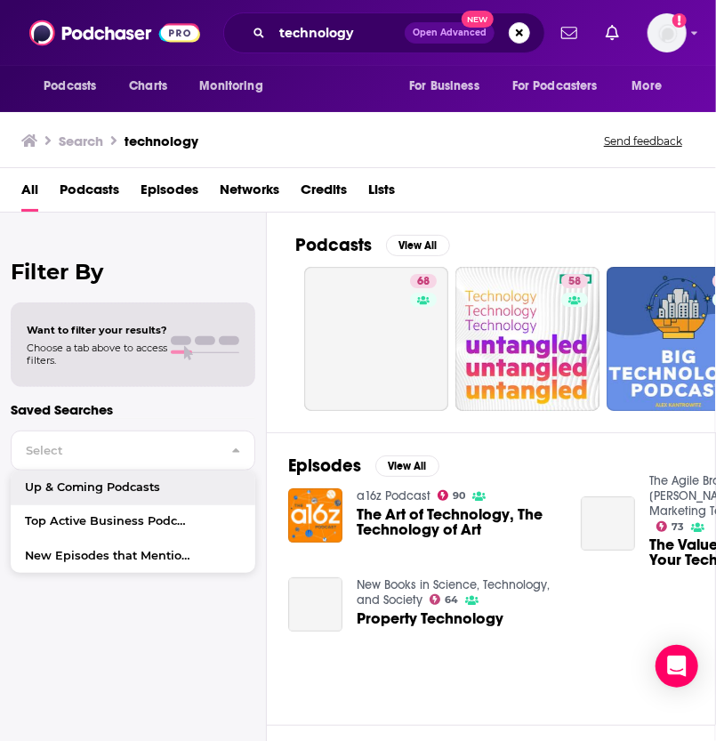
click at [206, 417] on p "Saved Searches" at bounding box center [133, 409] width 245 height 17
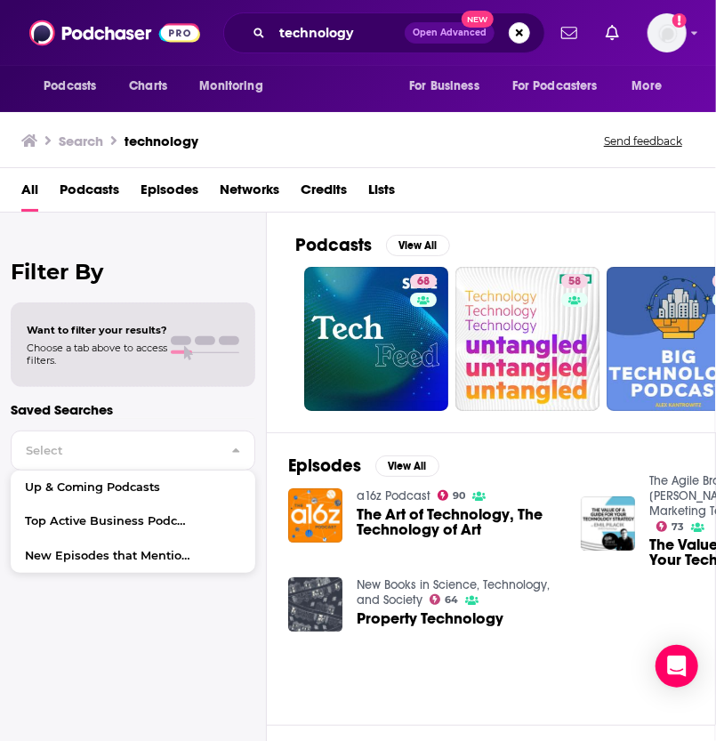
click at [231, 276] on h2 "Filter By" at bounding box center [133, 272] width 245 height 26
click at [97, 190] on span "Podcasts" at bounding box center [90, 193] width 60 height 36
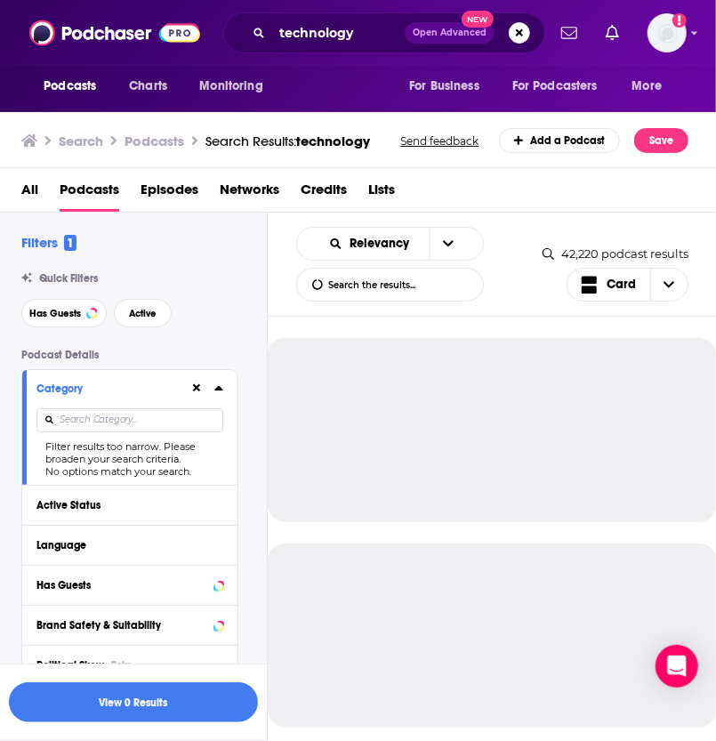
click at [117, 425] on input at bounding box center [129, 421] width 187 height 24
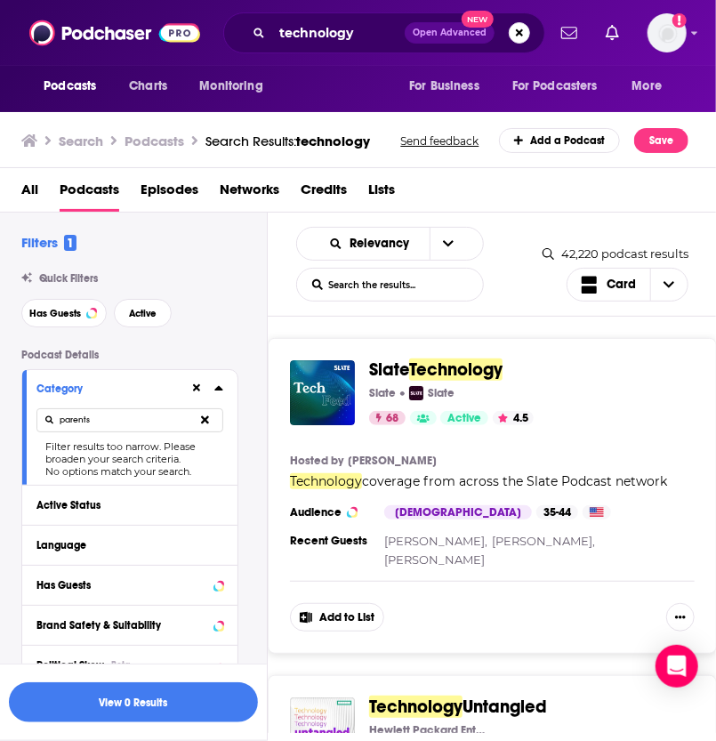
type input "parents"
click at [194, 393] on icon at bounding box center [197, 389] width 8 height 8
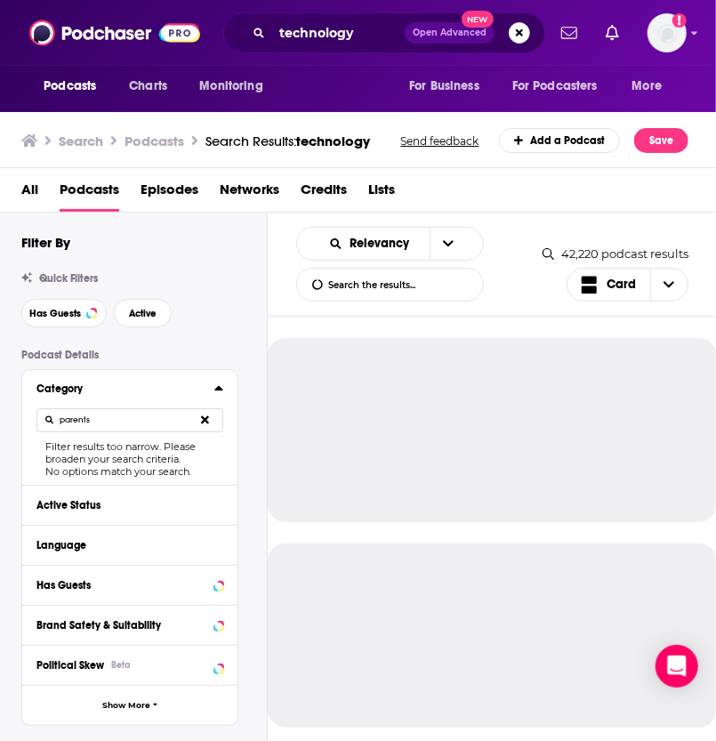
click at [212, 417] on button at bounding box center [205, 421] width 36 height 42
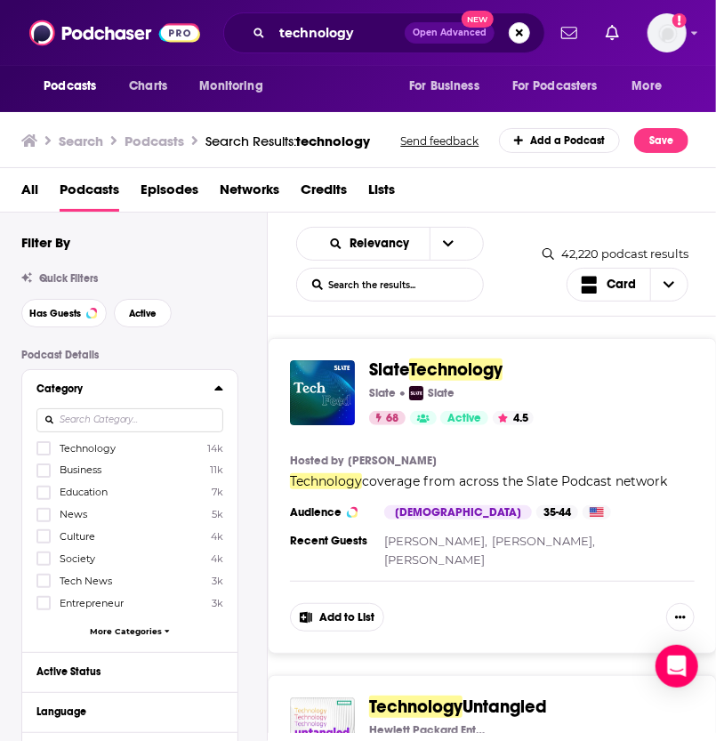
click at [223, 393] on div "Category Technology 14k Business 11k Education 7k News 5k Culture 4k Society 4k…" at bounding box center [129, 511] width 215 height 282
click at [220, 387] on icon at bounding box center [219, 388] width 9 height 14
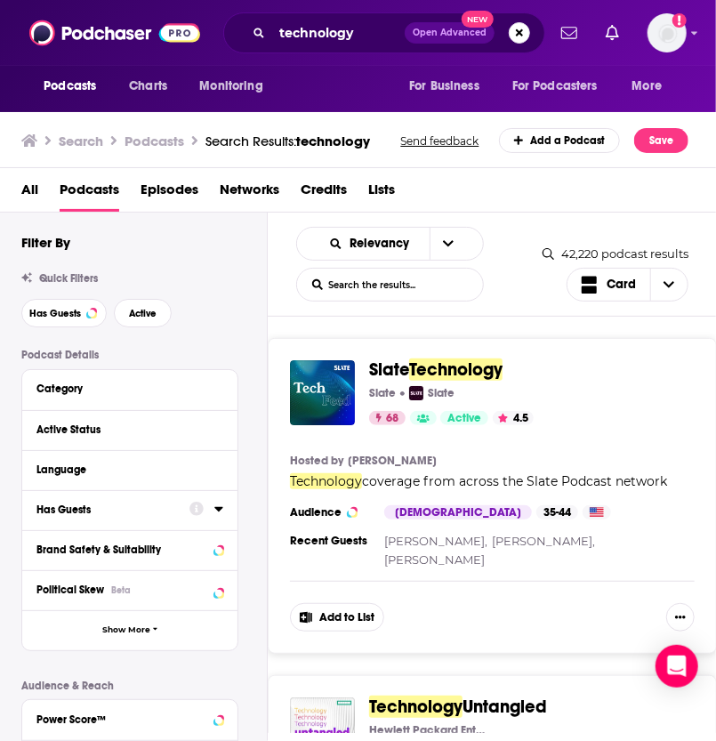
click at [84, 510] on div "Has Guests" at bounding box center [107, 510] width 142 height 12
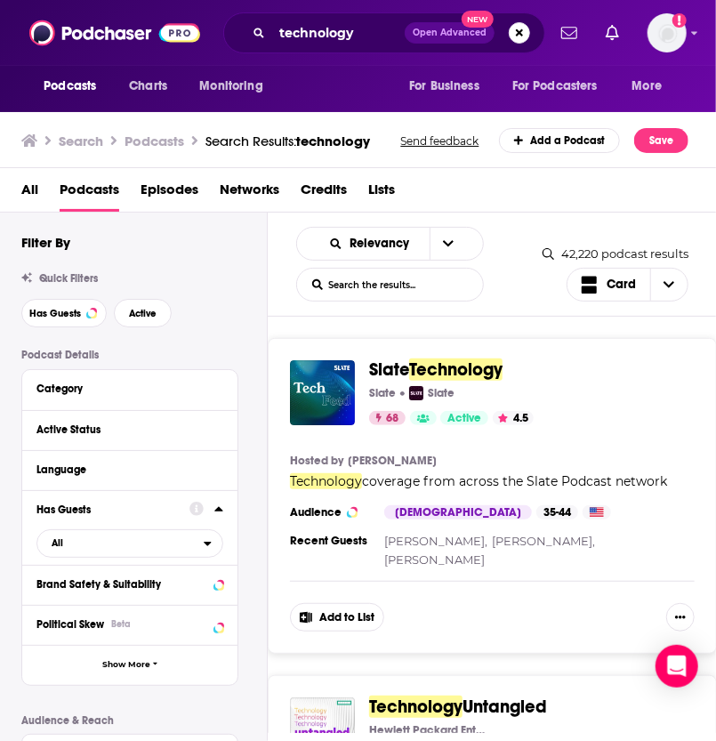
click at [214, 511] on div at bounding box center [207, 509] width 34 height 22
click at [107, 480] on button "Language" at bounding box center [125, 469] width 178 height 22
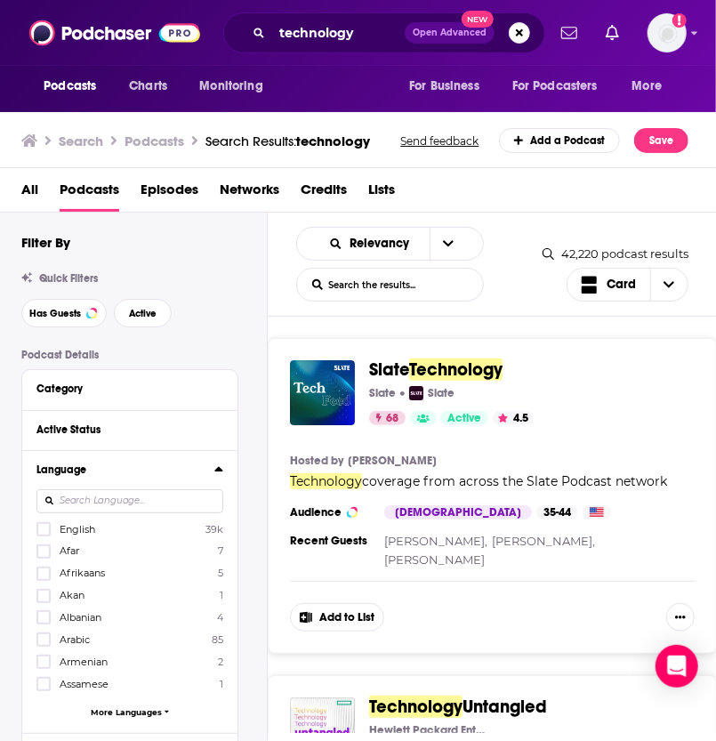
click at [126, 475] on div "Language" at bounding box center [119, 470] width 166 height 12
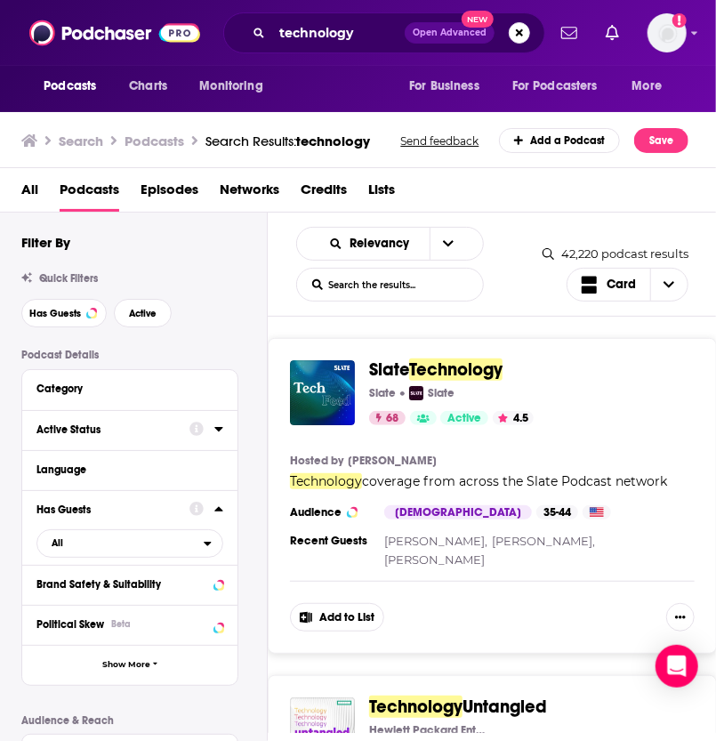
click at [117, 428] on div "Active Status" at bounding box center [107, 430] width 142 height 12
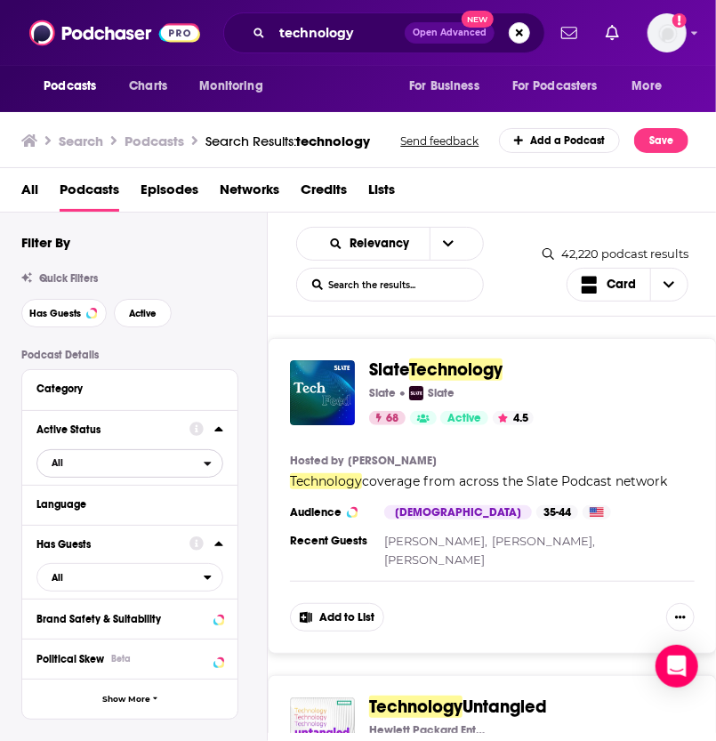
click at [105, 467] on span "All" at bounding box center [120, 462] width 166 height 23
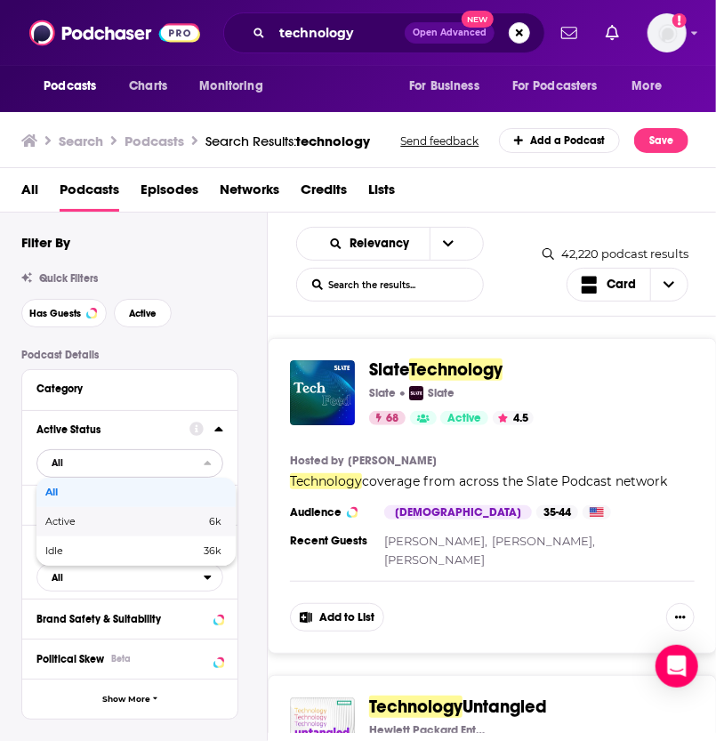
click at [94, 514] on div "Active 6k" at bounding box center [135, 521] width 199 height 29
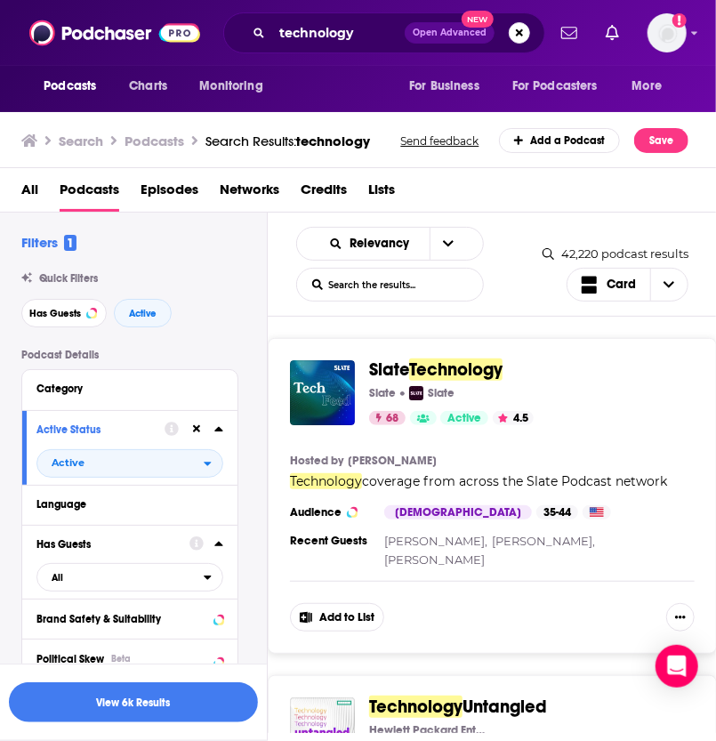
click at [198, 434] on icon at bounding box center [197, 430] width 8 height 12
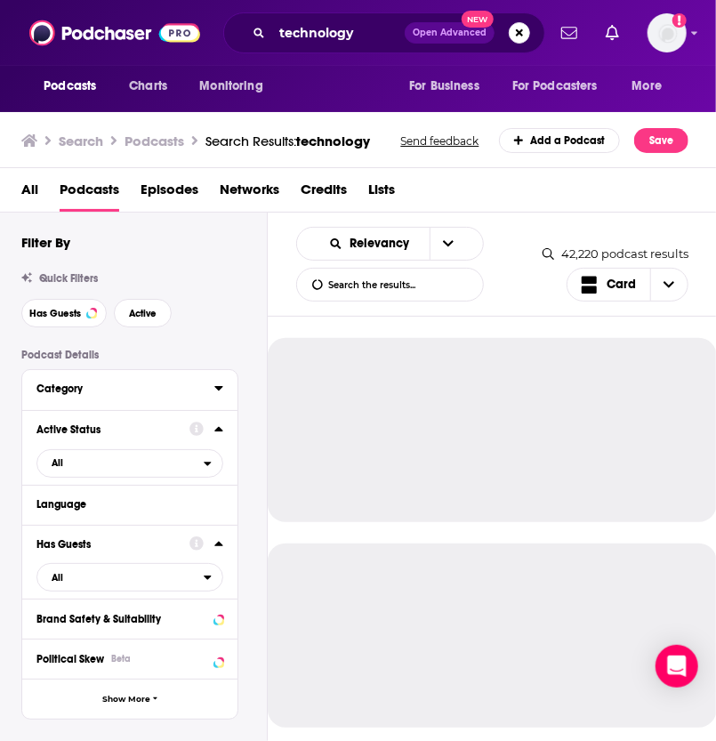
click at [139, 395] on div "Category" at bounding box center [119, 389] width 166 height 12
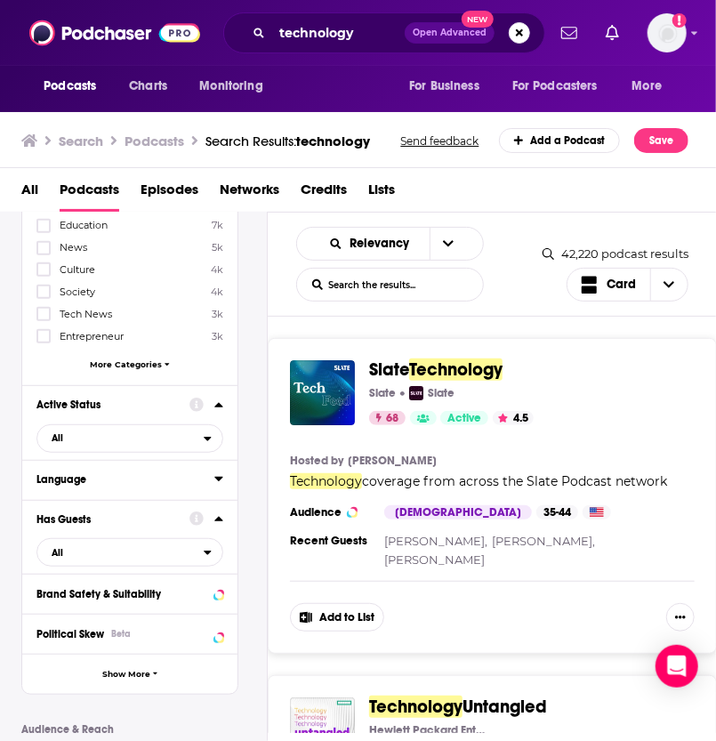
scroll to position [89, 0]
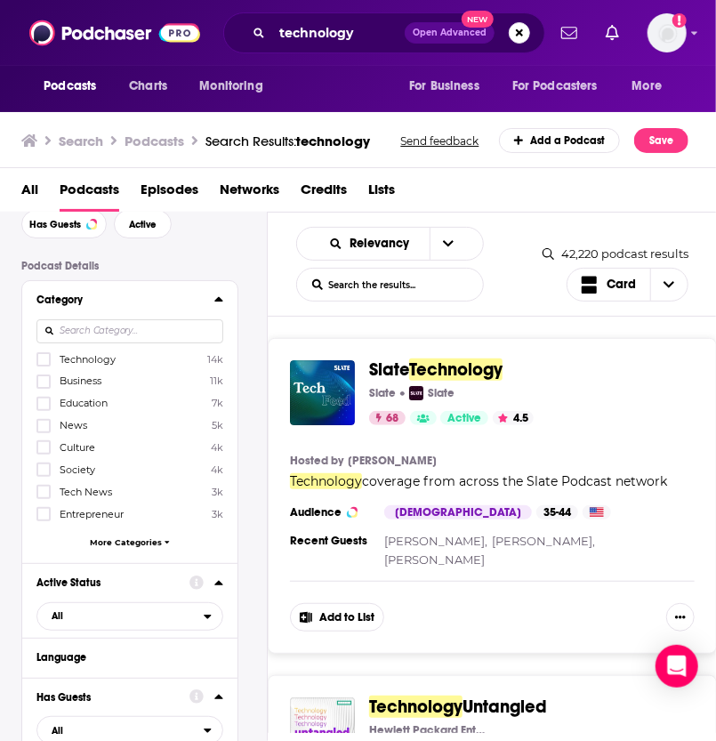
click at [132, 538] on span "More Categories" at bounding box center [126, 543] width 72 height 10
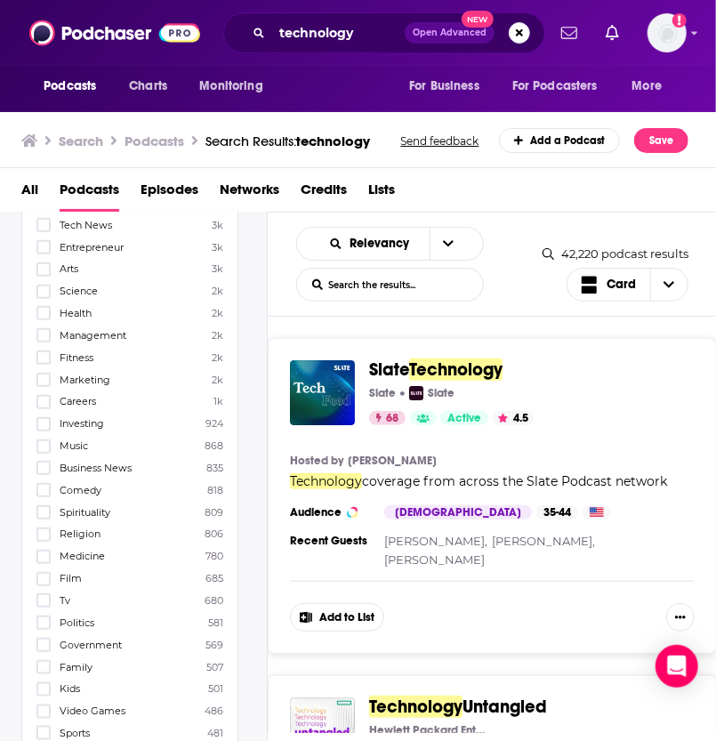
scroll to position [445, 0]
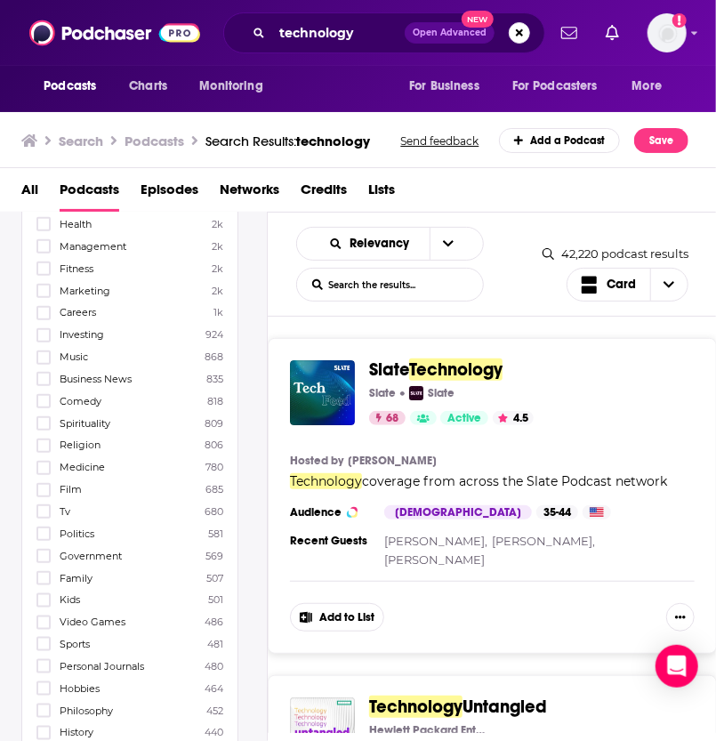
click at [81, 572] on span "Family" at bounding box center [76, 578] width 33 height 12
click at [44, 584] on input "multiSelectOption-family-26" at bounding box center [44, 584] width 0 height 0
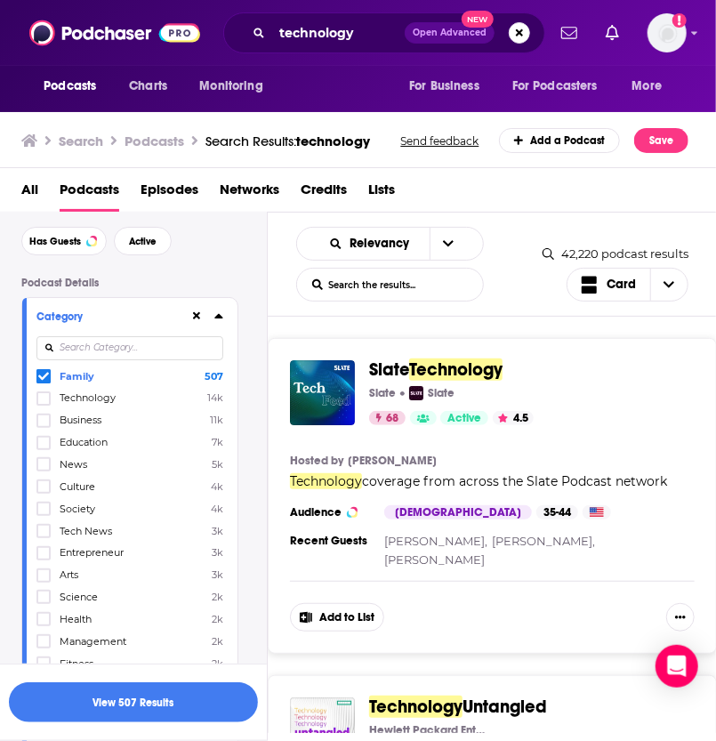
scroll to position [0, 0]
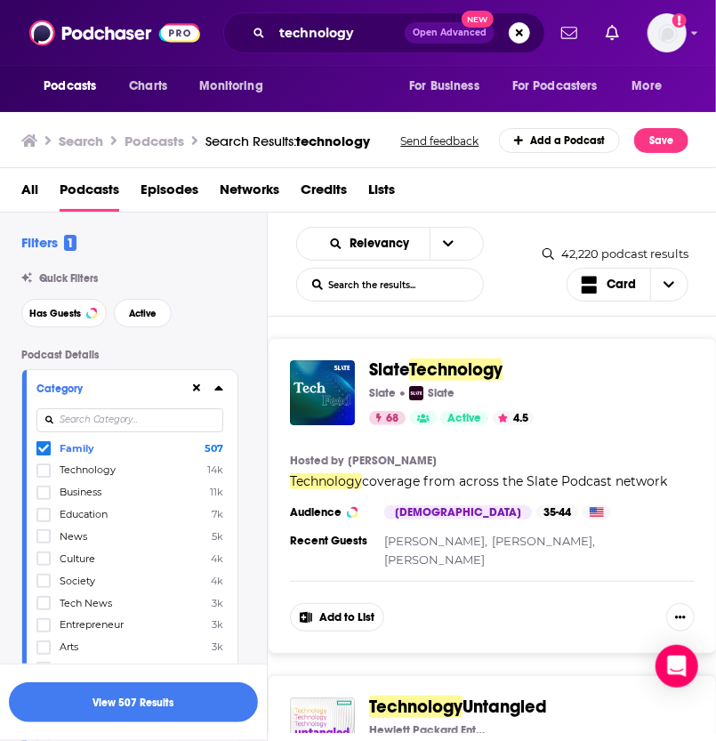
click at [151, 421] on input at bounding box center [129, 421] width 187 height 24
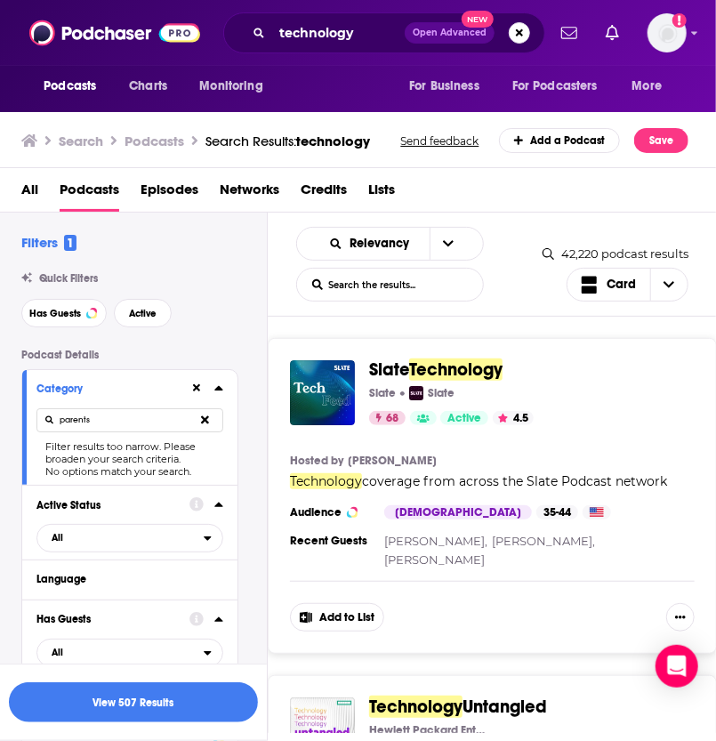
type input "parents"
click at [197, 423] on button at bounding box center [205, 421] width 36 height 42
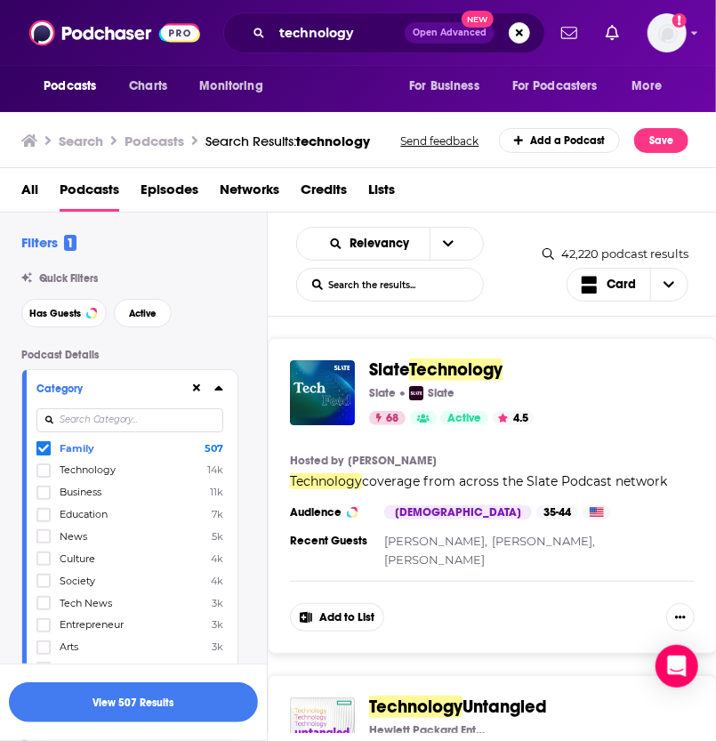
click at [126, 682] on div "View 507 Results" at bounding box center [133, 702] width 267 height 77
click at [128, 700] on button "View 507 Results" at bounding box center [133, 703] width 249 height 40
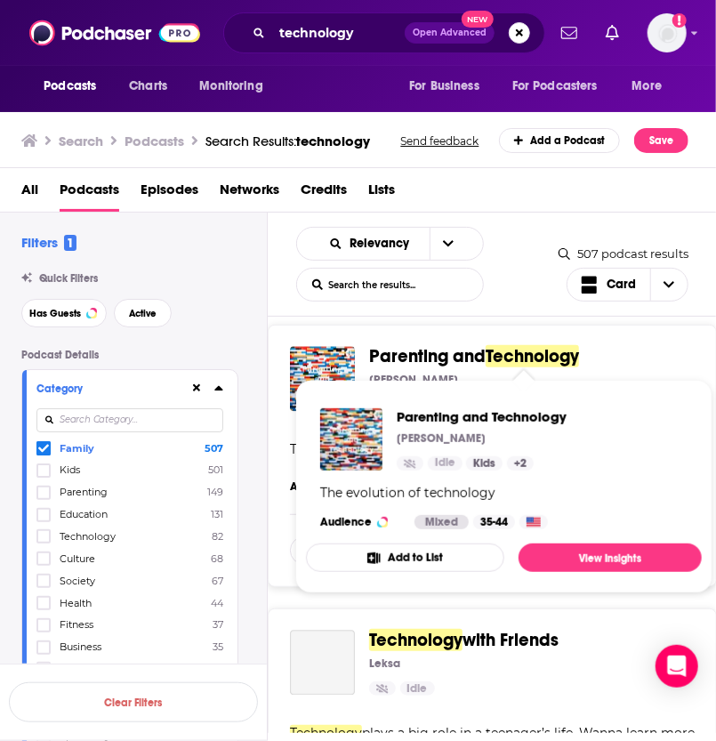
scroll to position [1331, 0]
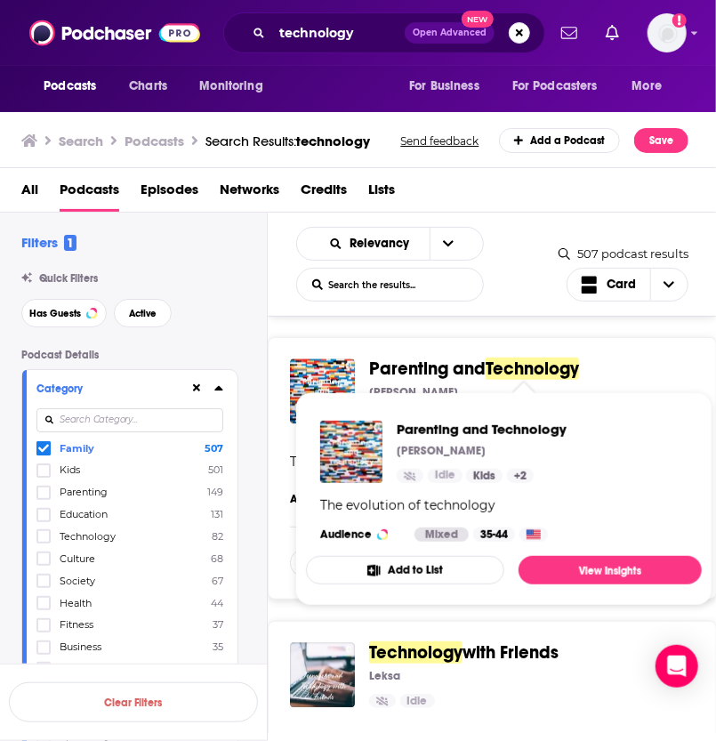
click at [628, 370] on span "Parenting and Technology" at bounding box center [525, 370] width 312 height 20
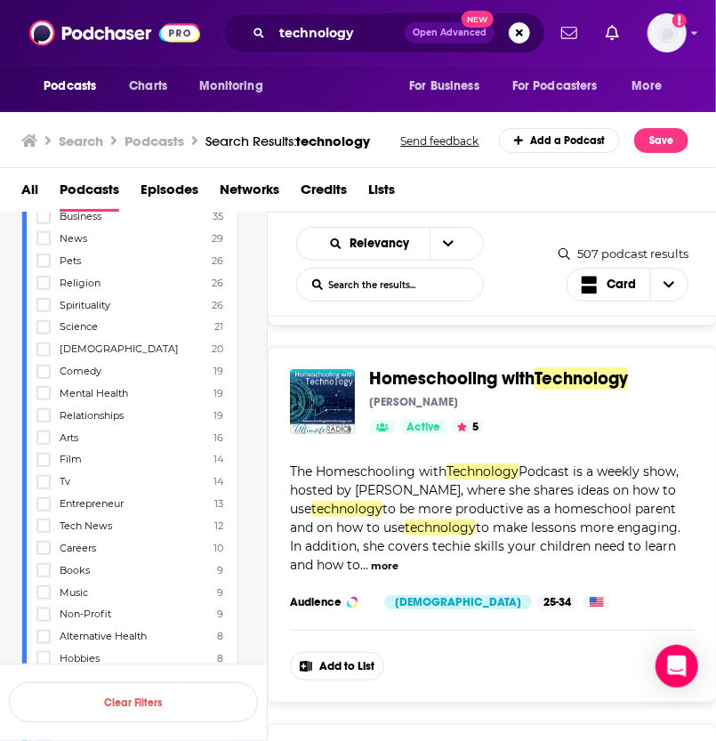
scroll to position [0, 0]
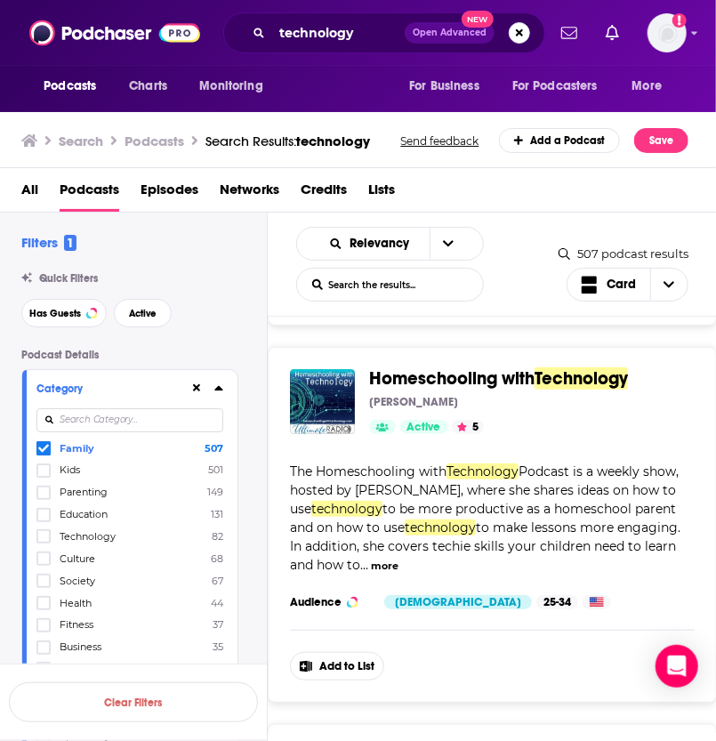
click at [153, 131] on ul "Search Podcasts Search Results: technology" at bounding box center [195, 140] width 349 height 25
click at [155, 142] on h3 "Podcasts" at bounding box center [155, 141] width 60 height 17
click at [153, 141] on h3 "Podcasts" at bounding box center [155, 141] width 60 height 17
click at [85, 79] on span "Podcasts" at bounding box center [70, 86] width 53 height 25
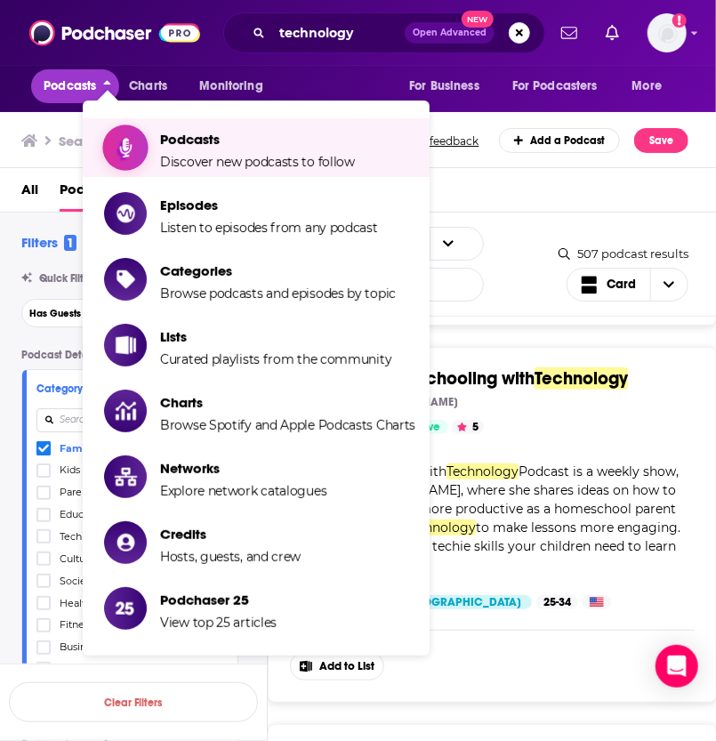
click at [218, 147] on span "Podcasts" at bounding box center [257, 139] width 195 height 17
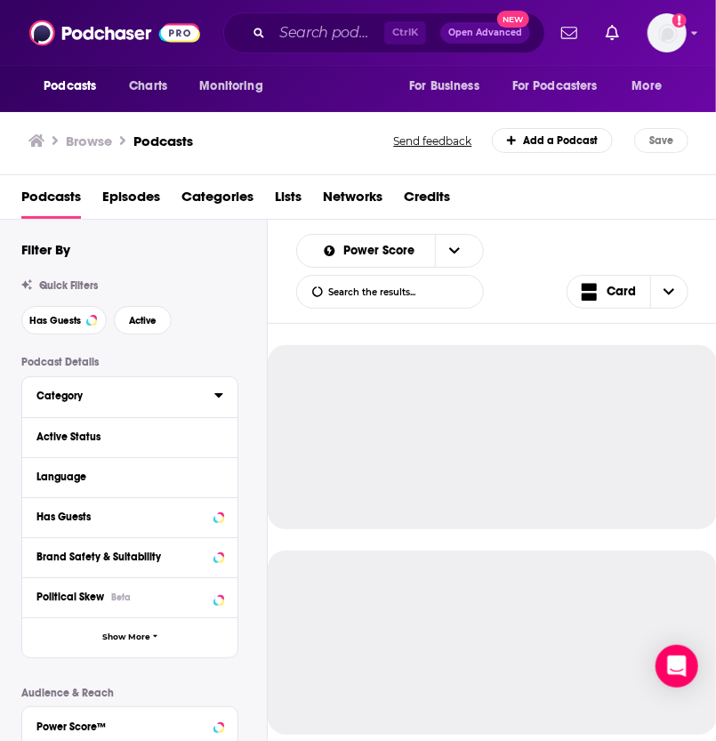
click at [134, 394] on div "Category" at bounding box center [119, 396] width 166 height 12
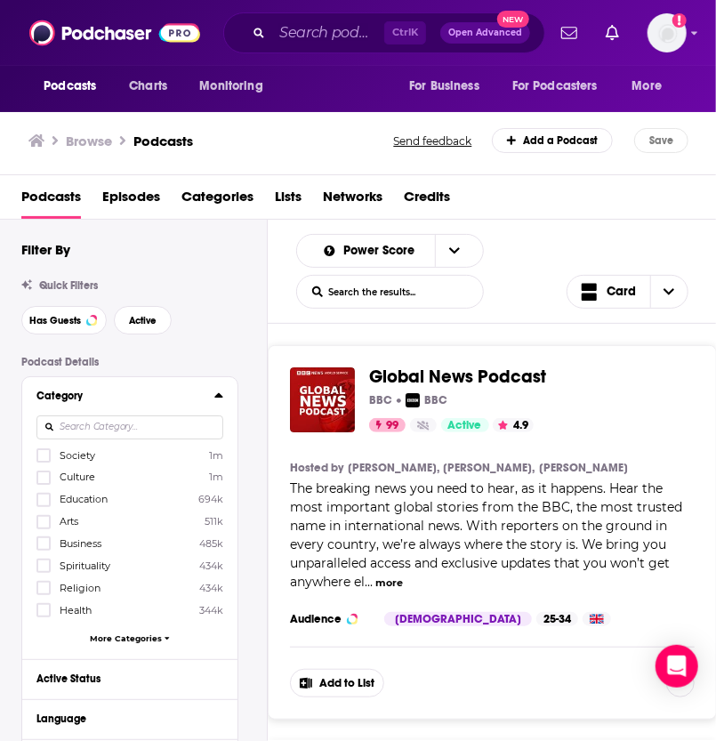
click at [166, 433] on input at bounding box center [129, 428] width 187 height 24
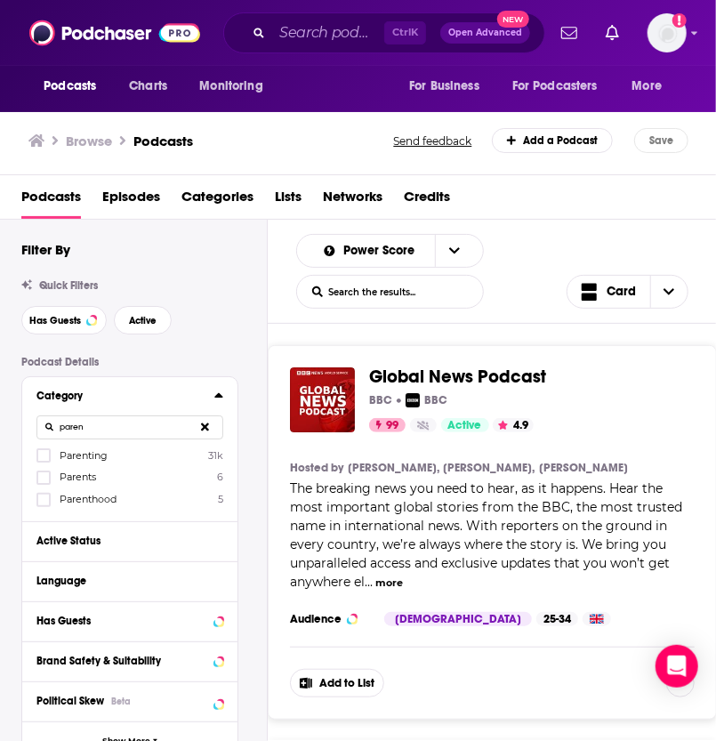
type input "paren"
click at [84, 457] on span "Parenting" at bounding box center [84, 455] width 48 height 12
click at [44, 461] on input "multiSelectOption-parenting-0" at bounding box center [44, 461] width 0 height 0
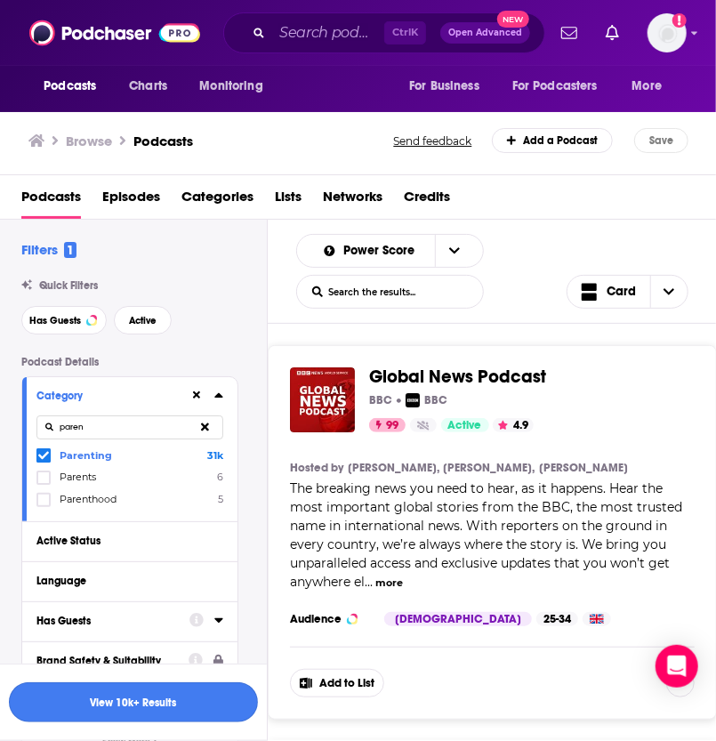
click at [112, 709] on button "View 10k+ Results" at bounding box center [133, 703] width 249 height 40
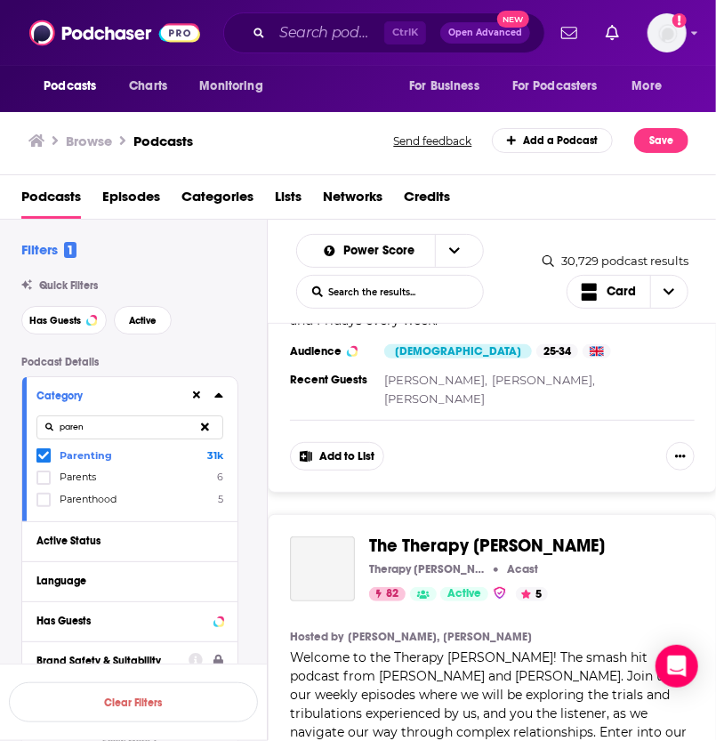
scroll to position [272, 0]
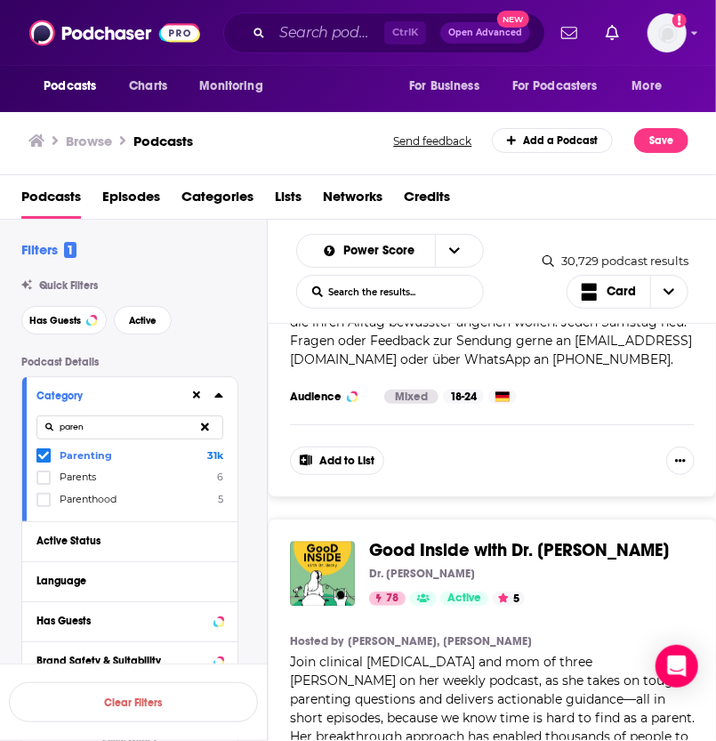
scroll to position [1432, 0]
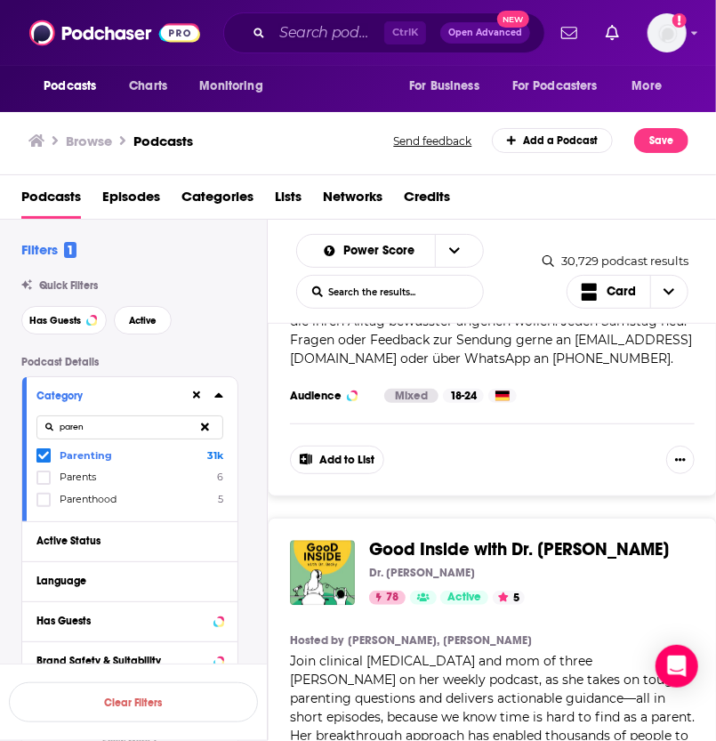
click at [255, 407] on div "Podcast Details Category paren Parenting 31k Parents 6 Parenthood 5 Active Stat…" at bounding box center [144, 724] width 246 height 737
drag, startPoint x: 450, startPoint y: 458, endPoint x: 507, endPoint y: 473, distance: 58.7
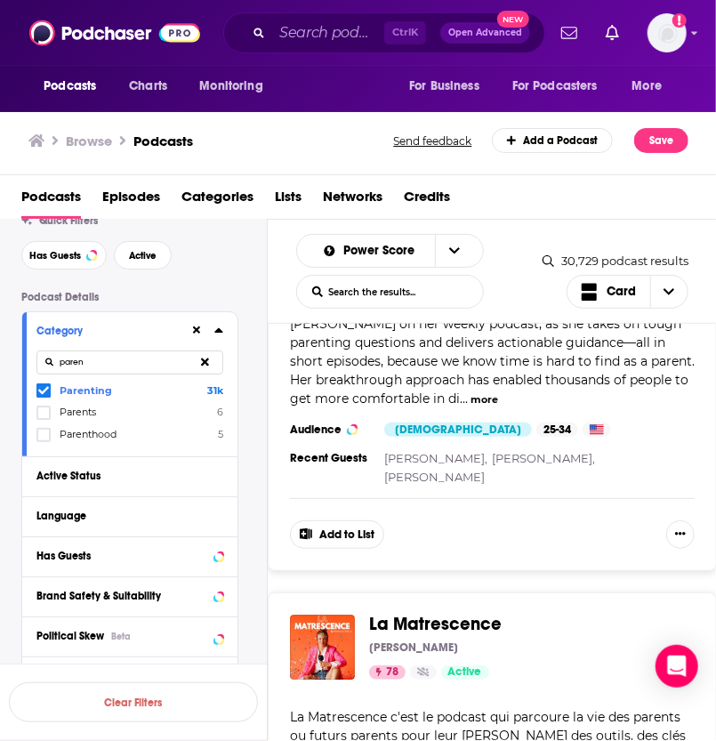
scroll to position [89, 0]
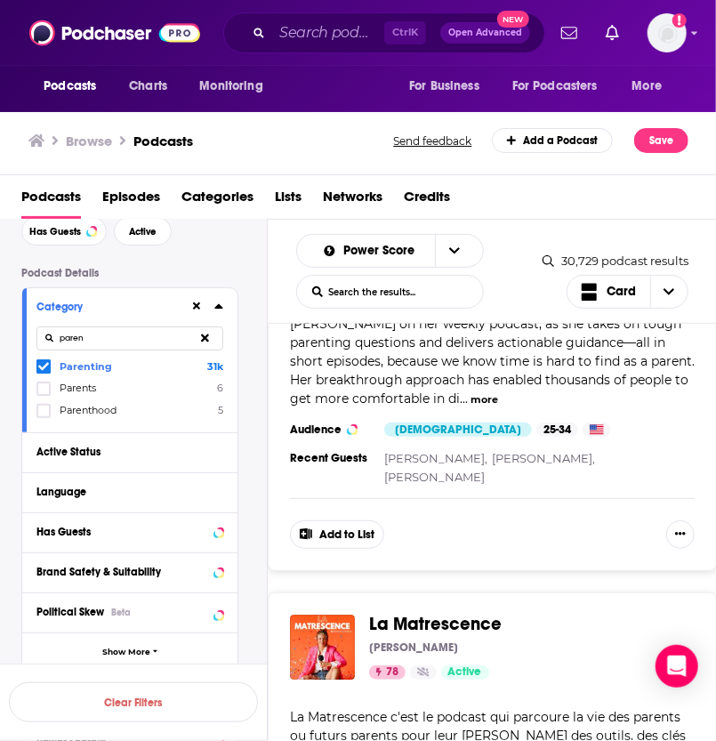
click at [272, 507] on div "Good Inside with Dr. Becky Dr. Becky 78 Active 5 Categories Kids + 6 Add to Lis…" at bounding box center [492, 366] width 449 height 409
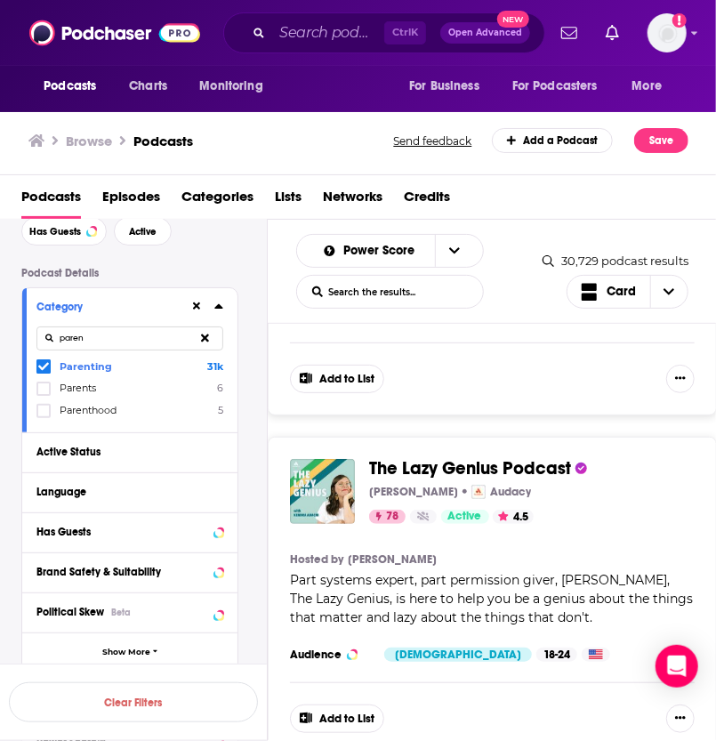
scroll to position [2322, 0]
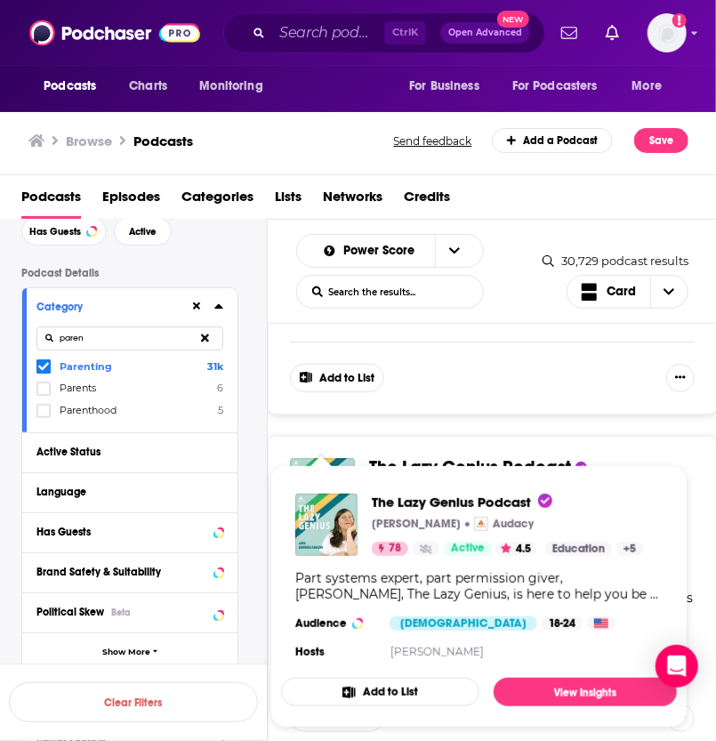
click at [267, 451] on div "Filters 1 Quick Filters Has Guests Active Podcast Details Category paren Parent…" at bounding box center [134, 537] width 268 height 634
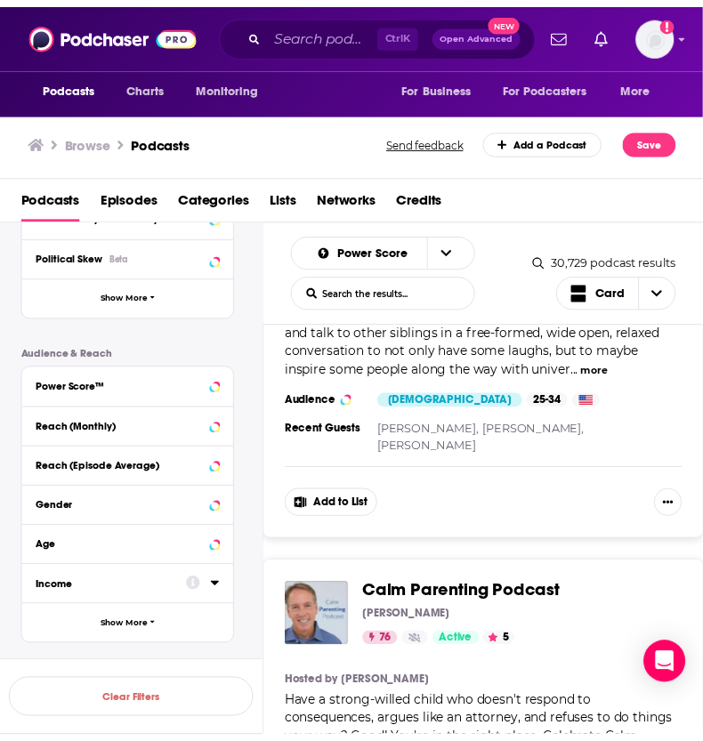
scroll to position [4280, 0]
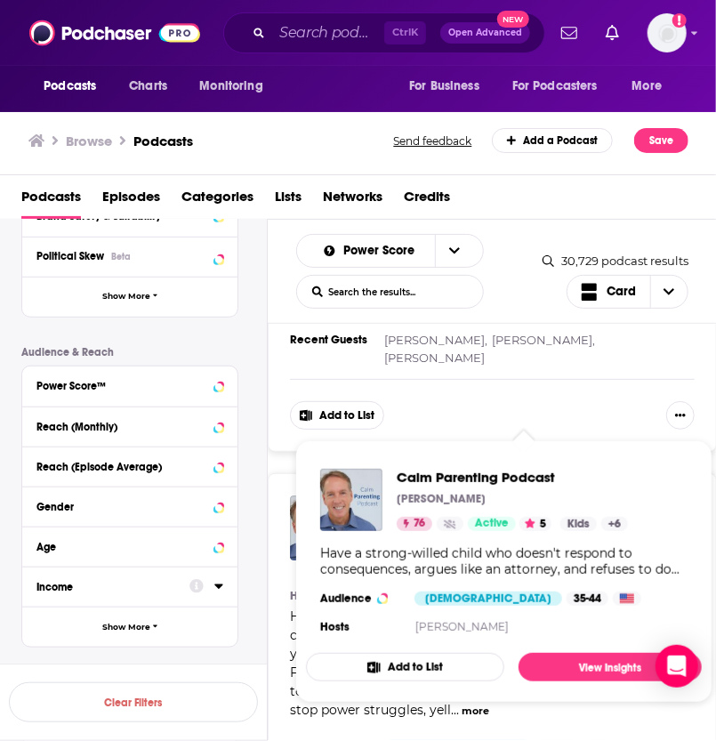
click at [451, 494] on span "Calm Parenting Podcast" at bounding box center [469, 505] width 201 height 22
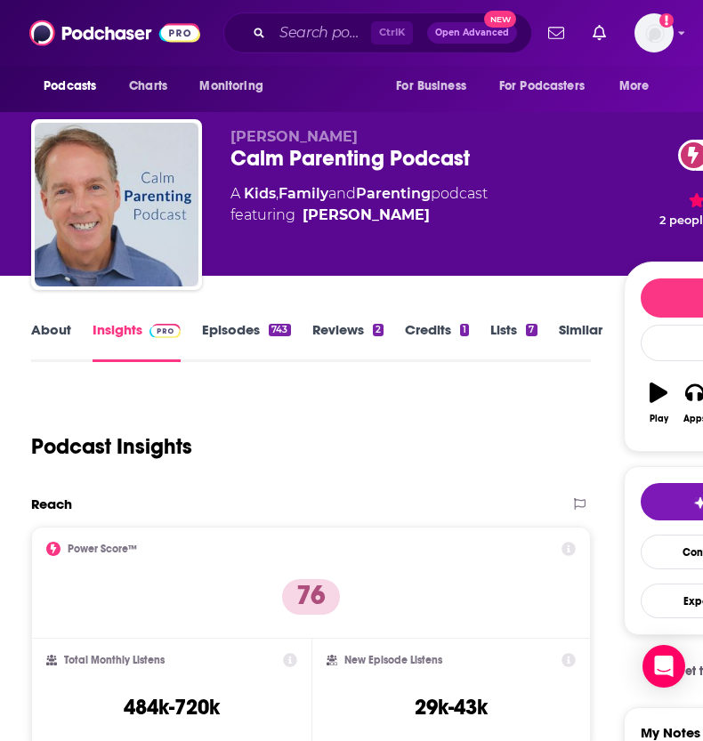
click at [249, 332] on link "Episodes 743" at bounding box center [246, 341] width 88 height 41
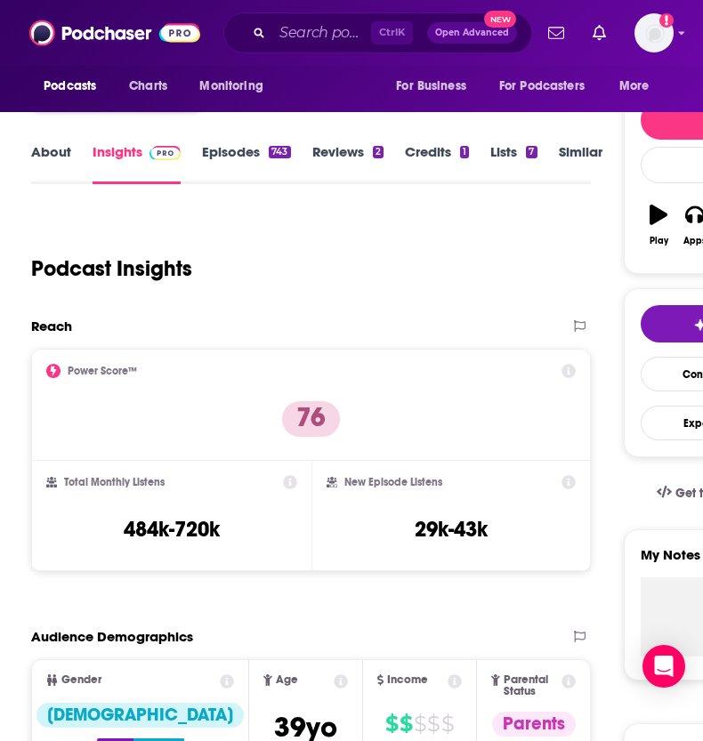
click at [266, 184] on link "Episodes 743" at bounding box center [246, 163] width 88 height 41
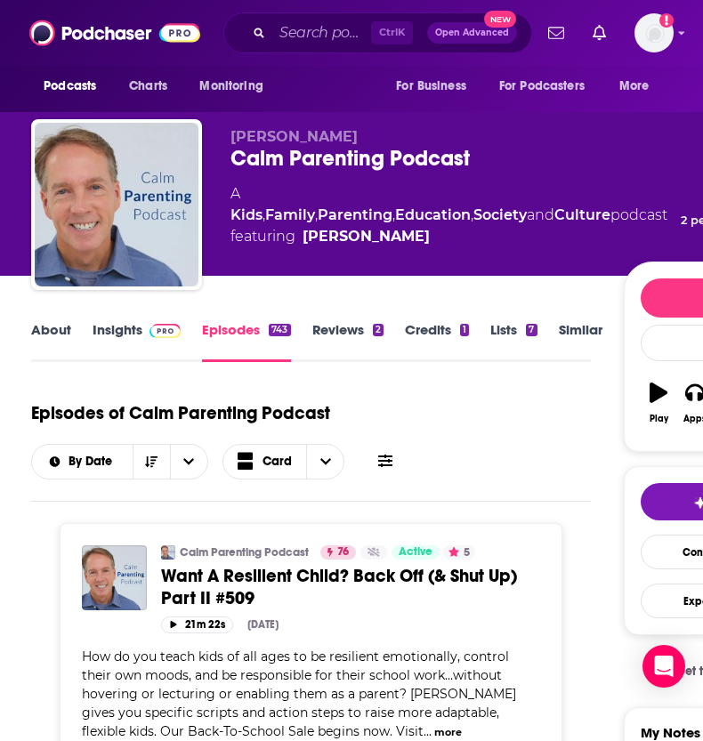
click at [150, 334] on img at bounding box center [165, 331] width 31 height 14
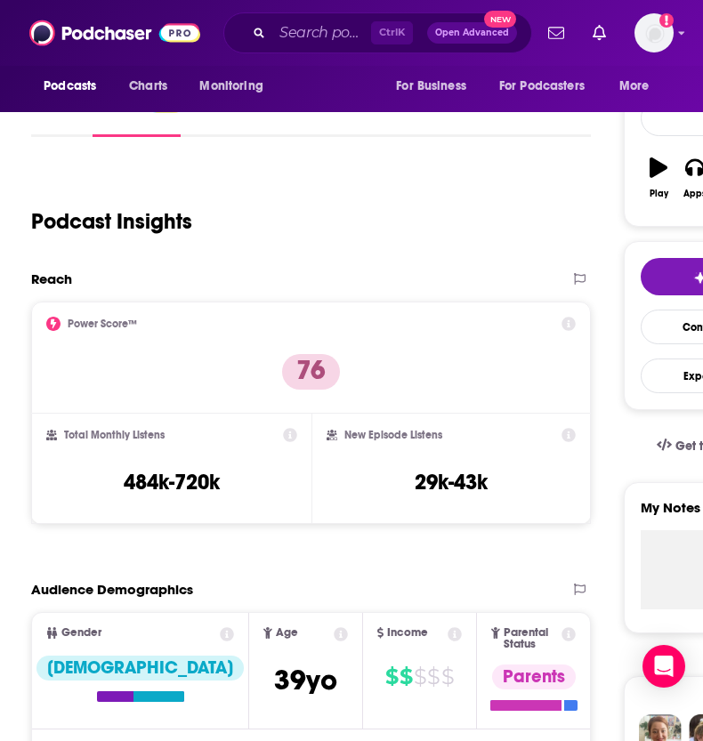
scroll to position [235, 0]
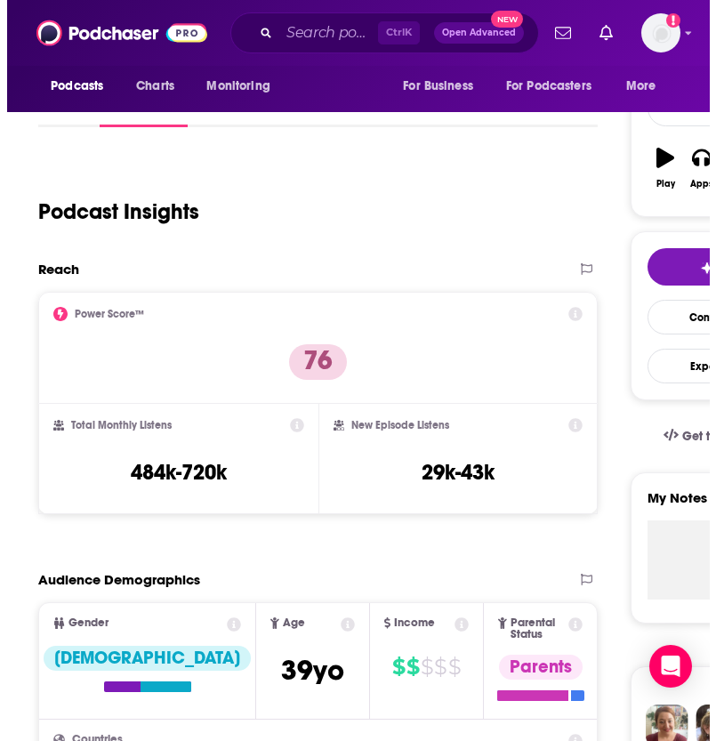
scroll to position [0, 0]
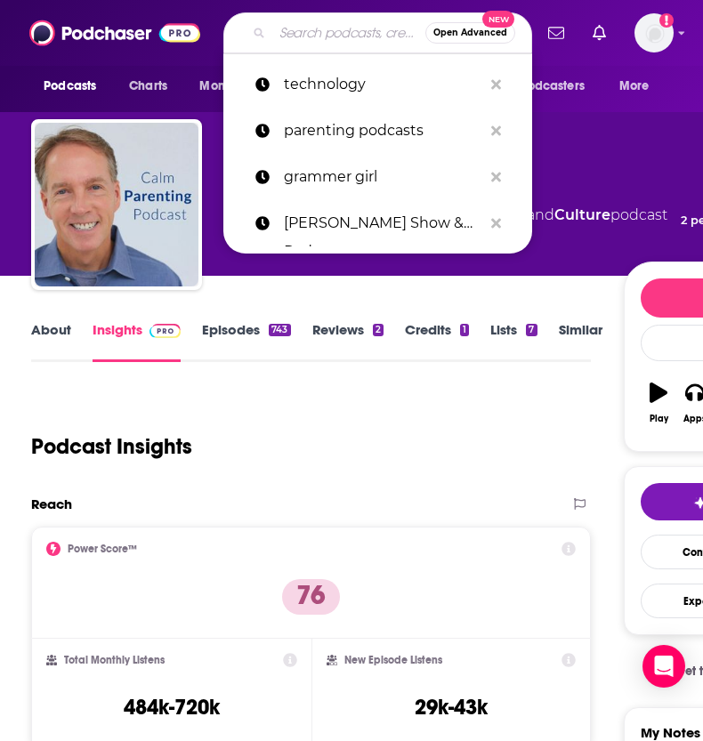
click at [301, 26] on input "Search podcasts, credits, & more..." at bounding box center [348, 33] width 153 height 28
click at [351, 115] on p "parenting podcasts" at bounding box center [383, 131] width 198 height 46
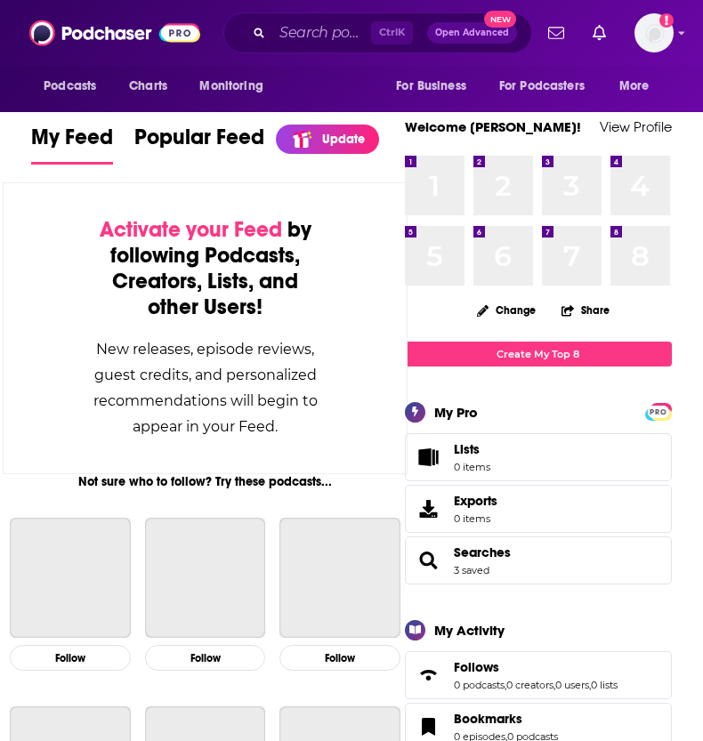
click at [59, 202] on div "Activate your Feed by following Podcasts, Creators, Lists, and other Users! New…" at bounding box center [205, 328] width 405 height 292
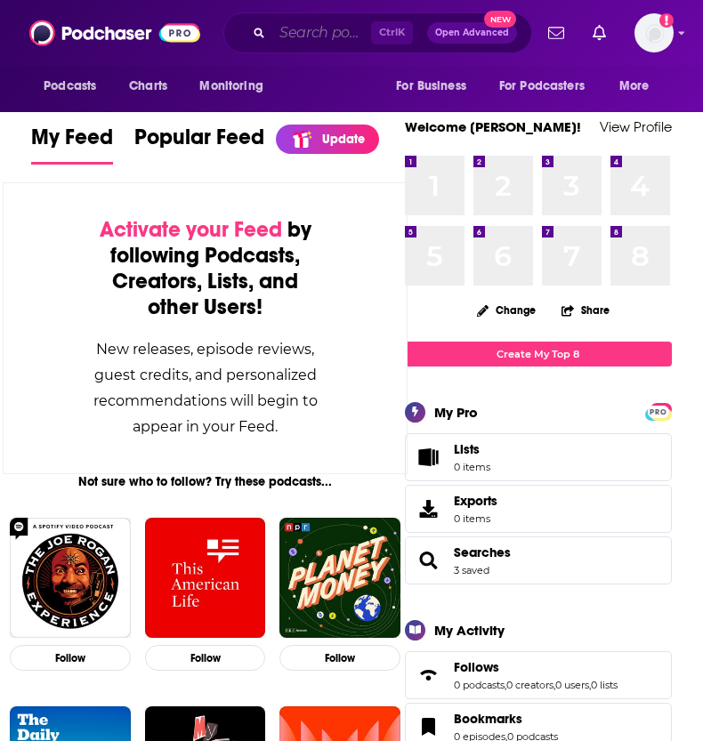
click at [334, 36] on input "Search podcasts, credits, & more..." at bounding box center [321, 33] width 99 height 28
click at [103, 86] on button "Podcasts" at bounding box center [75, 86] width 88 height 34
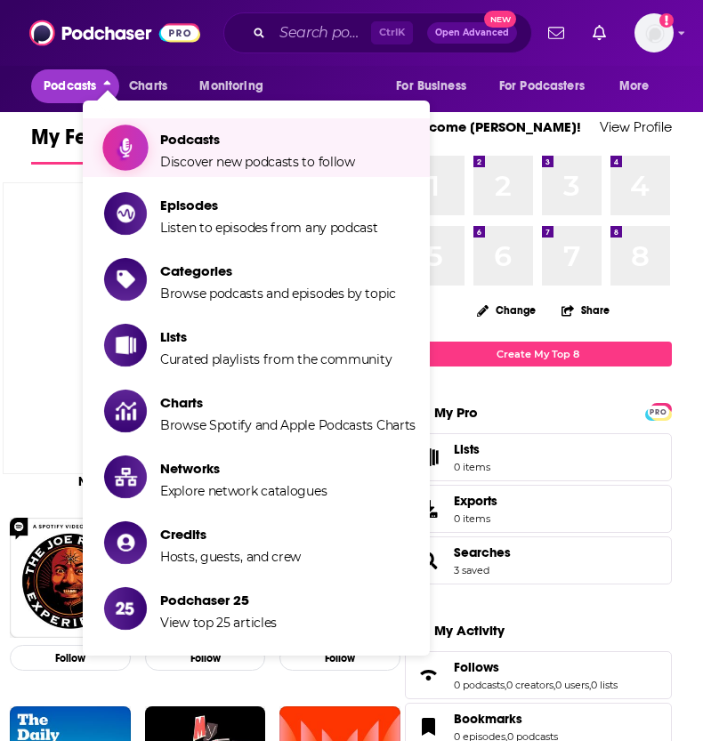
click at [131, 147] on icon "Show item sub-menu" at bounding box center [125, 147] width 12 height 21
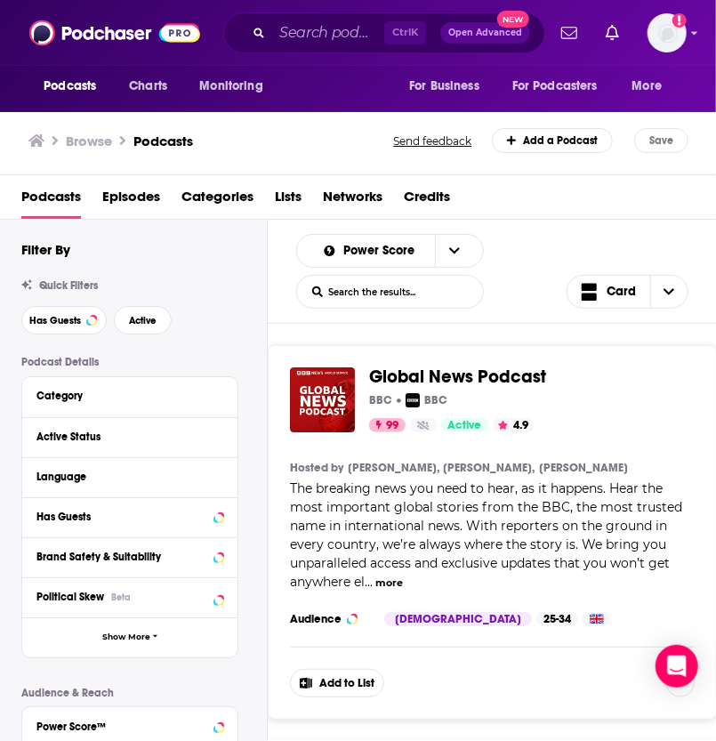
drag, startPoint x: 242, startPoint y: 295, endPoint x: 247, endPoint y: 233, distance: 62.5
click at [242, 295] on div "Quick Filters Has Guests Active" at bounding box center [144, 306] width 246 height 55
click at [198, 396] on div "Category" at bounding box center [119, 396] width 166 height 12
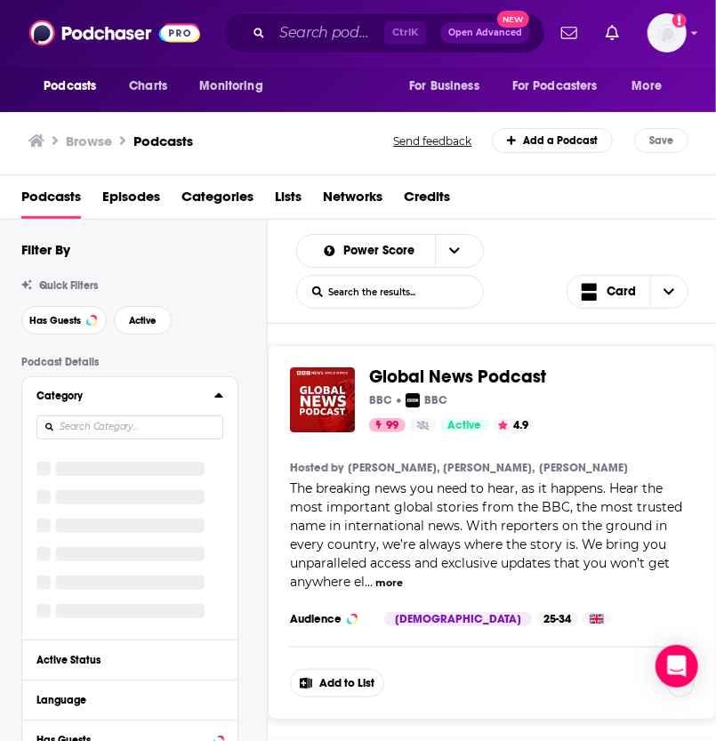
click at [219, 398] on icon at bounding box center [219, 395] width 8 height 4
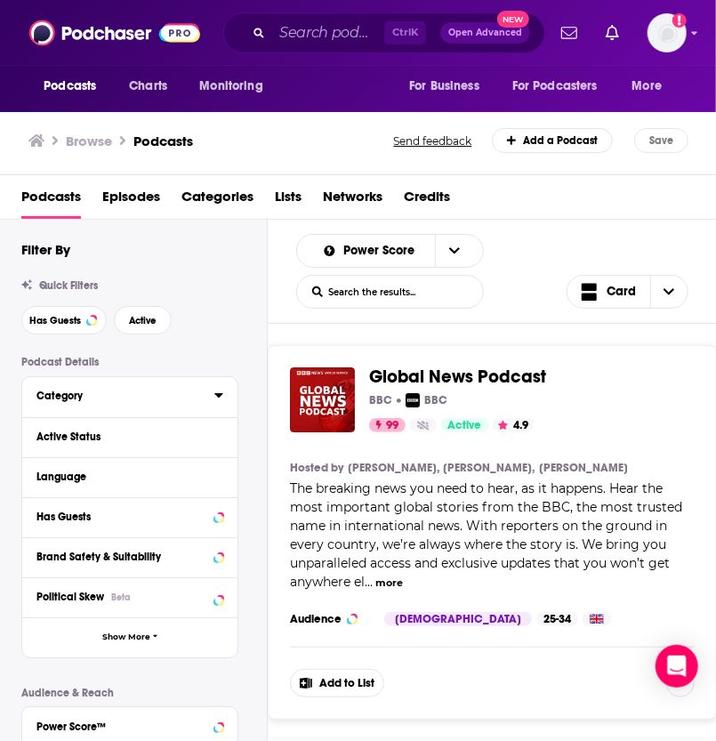
click at [219, 398] on icon at bounding box center [219, 395] width 8 height 4
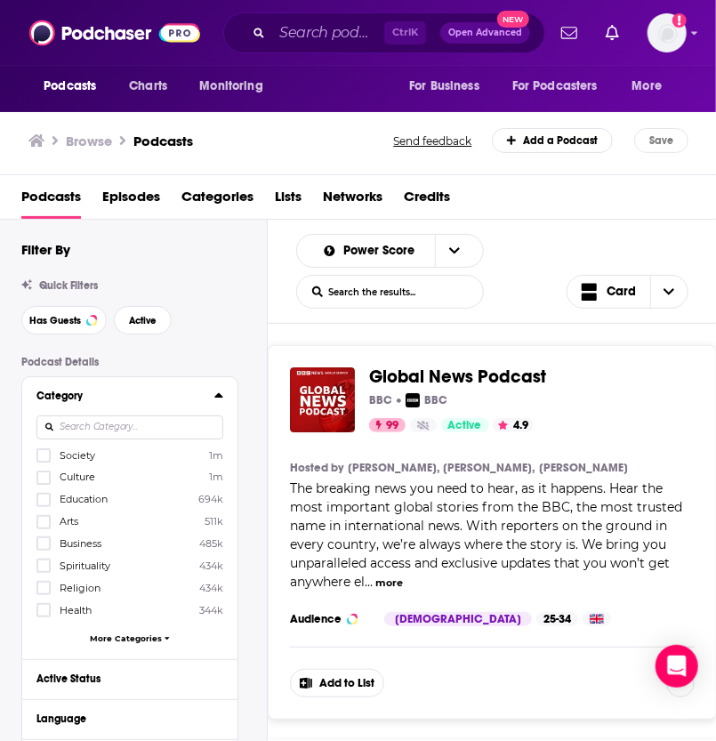
click at [130, 415] on div at bounding box center [129, 427] width 187 height 41
click at [130, 430] on input at bounding box center [129, 428] width 187 height 24
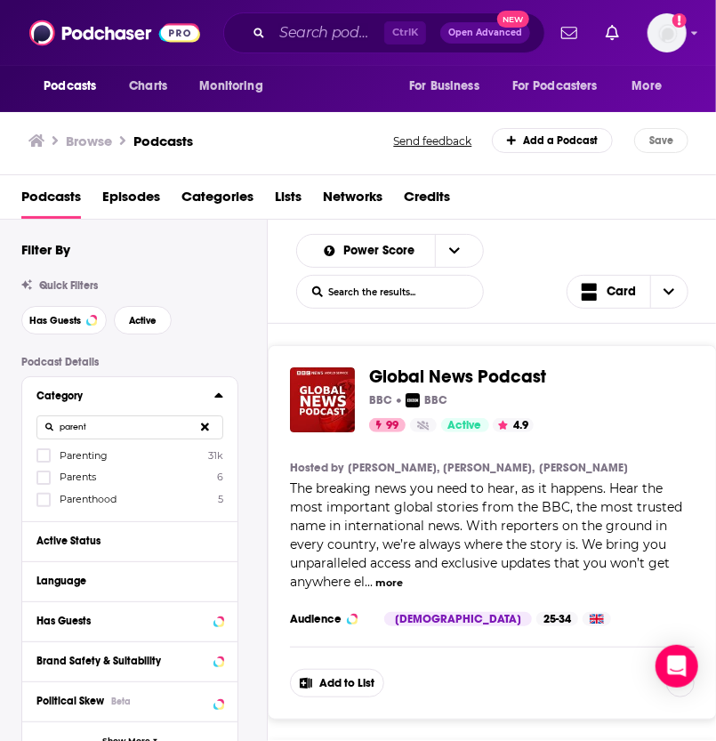
type input "parent"
click at [93, 453] on span "Parenting" at bounding box center [84, 455] width 48 height 12
click at [44, 461] on input "multiSelectOption-parenting-0" at bounding box center [44, 461] width 0 height 0
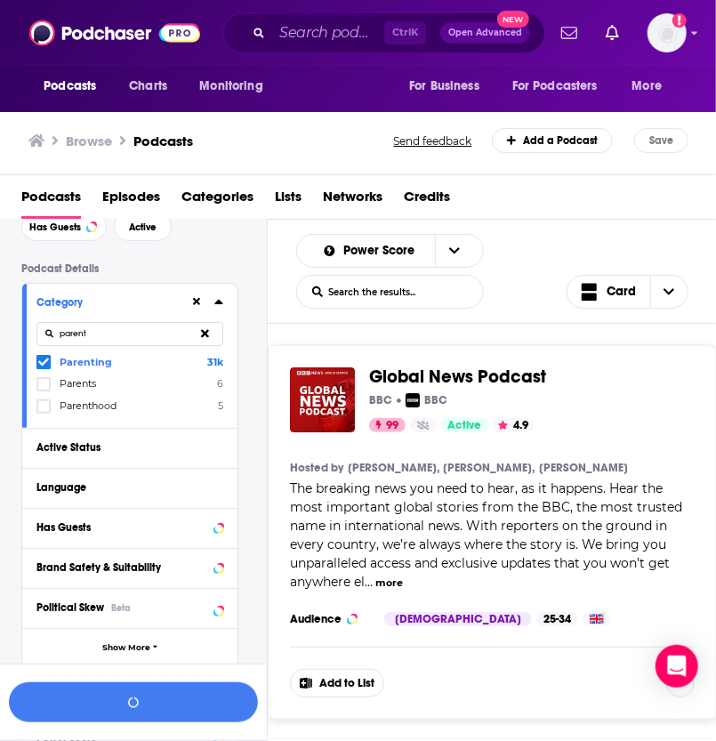
scroll to position [101, 0]
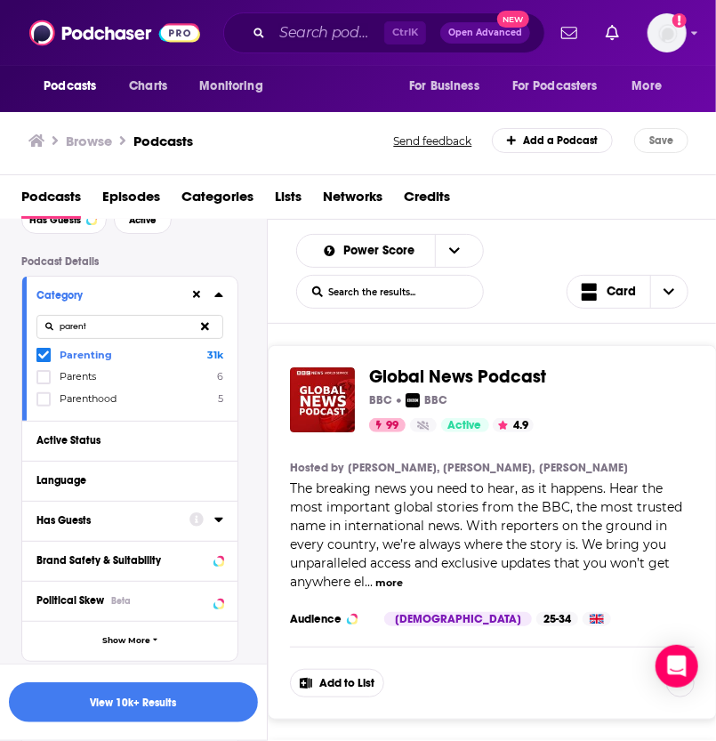
click at [157, 522] on div "Has Guests" at bounding box center [107, 520] width 142 height 12
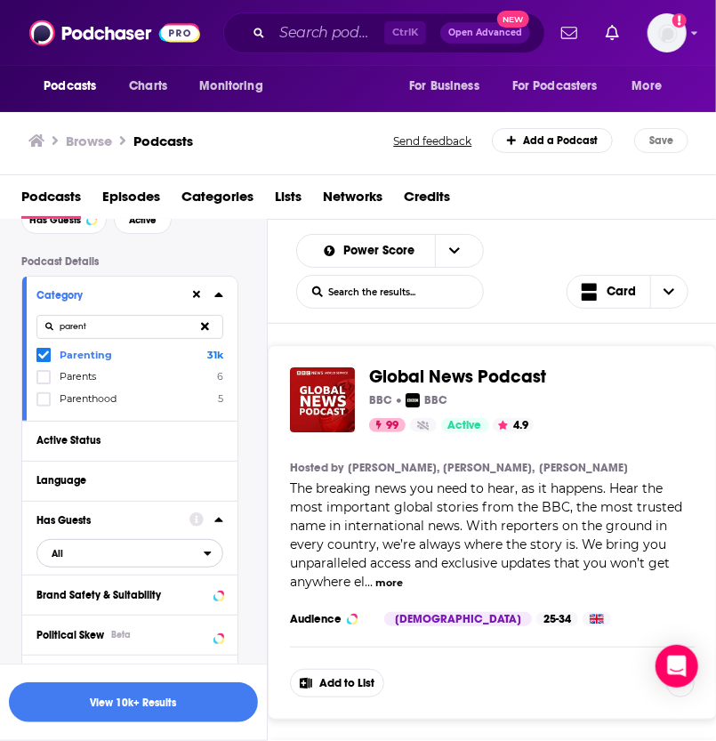
click at [166, 550] on span "All" at bounding box center [120, 553] width 166 height 23
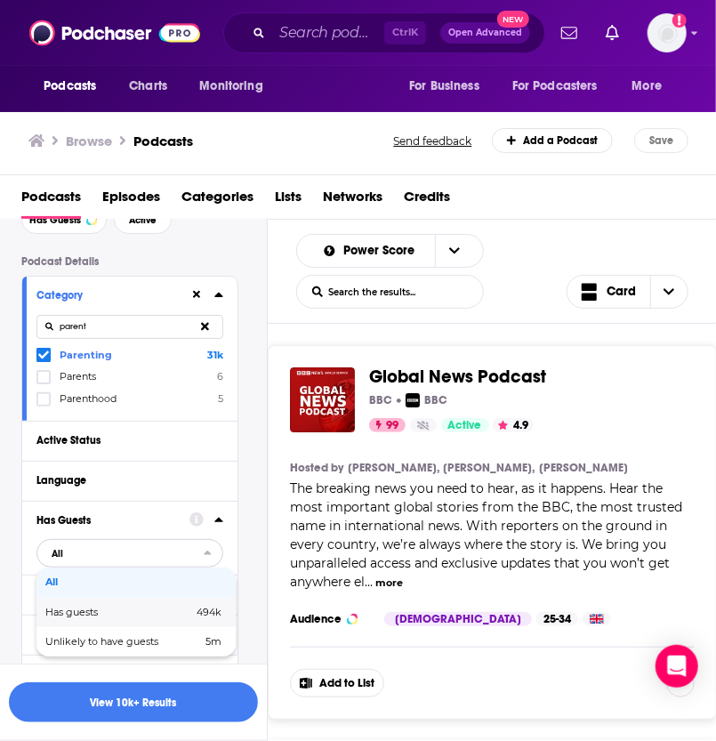
click at [123, 611] on span "Has guests" at bounding box center [95, 613] width 100 height 10
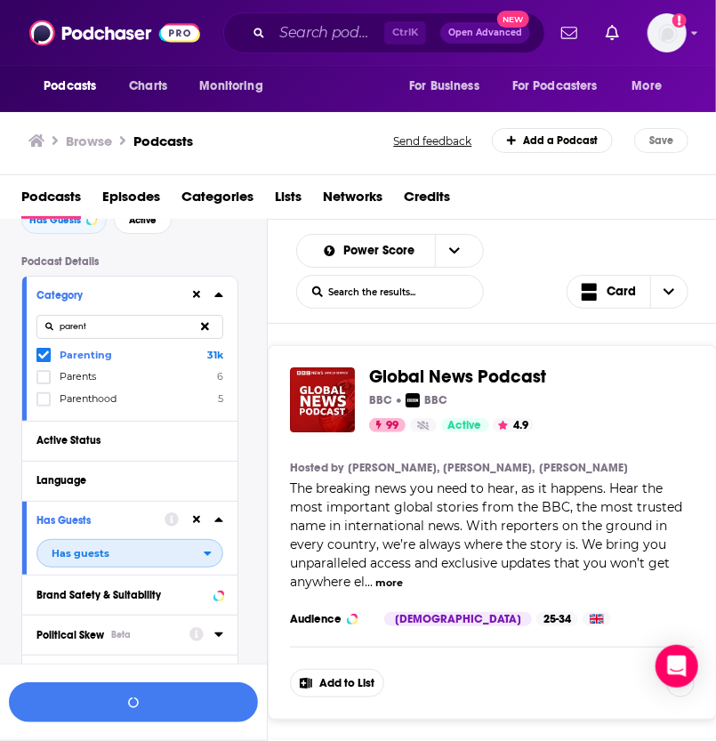
scroll to position [193, 0]
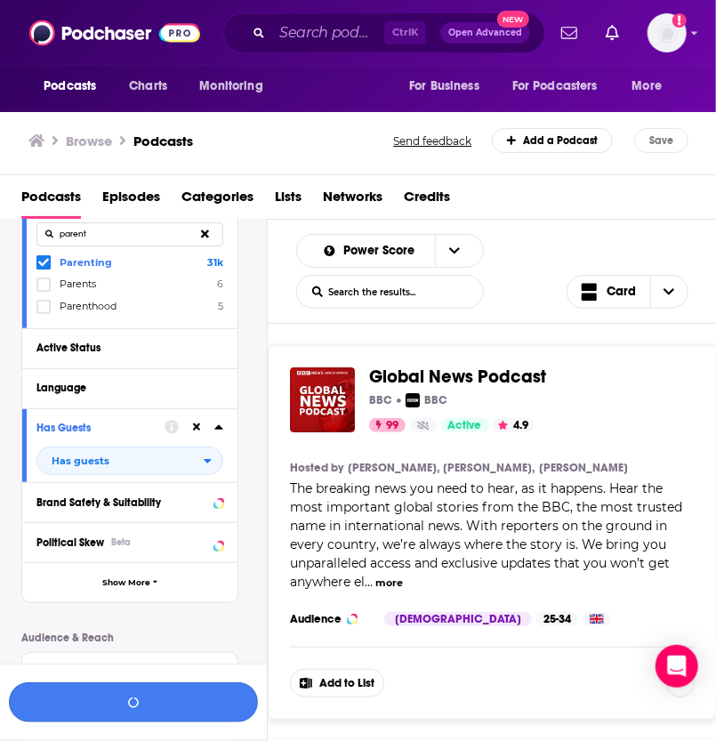
click at [124, 697] on button "button" at bounding box center [133, 703] width 249 height 40
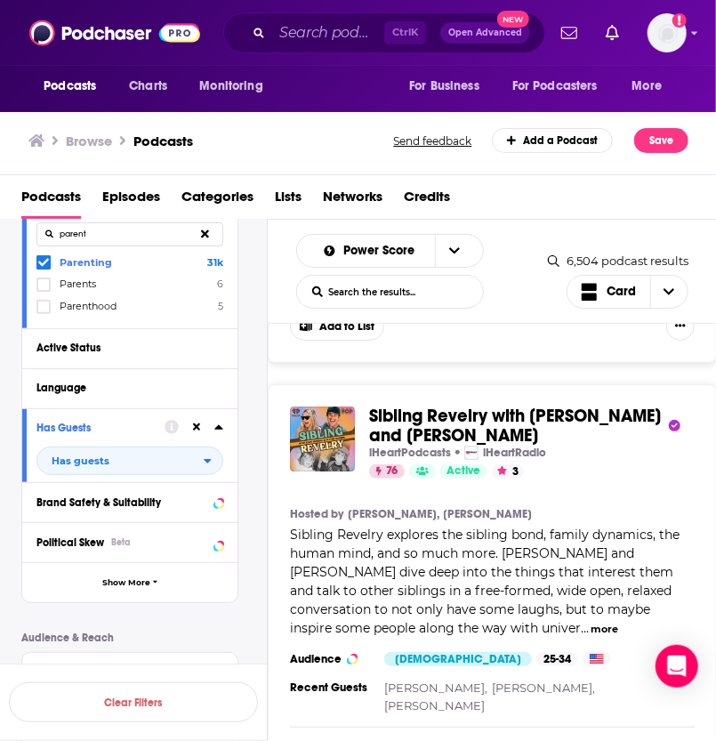
scroll to position [2063, 0]
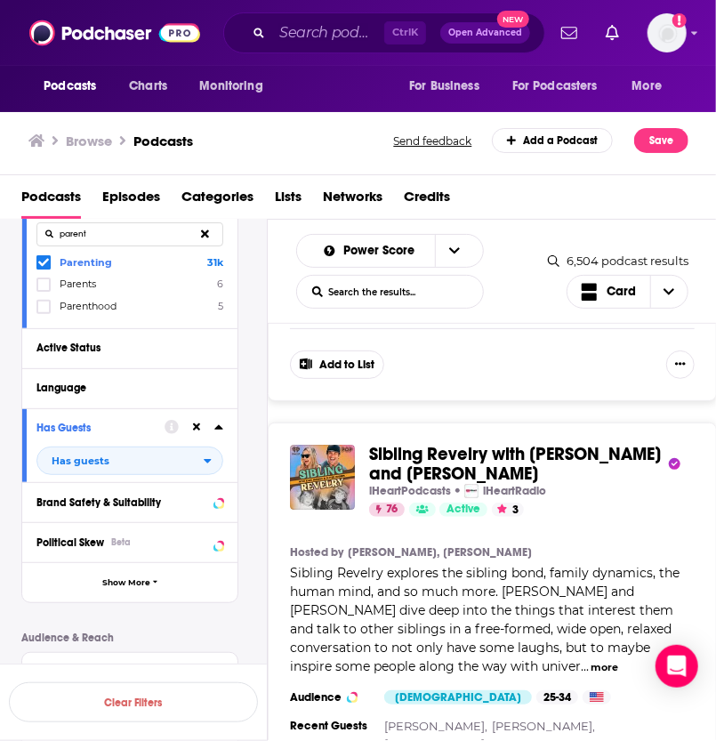
click at [428, 565] on span "Sibling Revelry explores the sibling bond, family dynamics, the human mind, and…" at bounding box center [485, 619] width 390 height 109
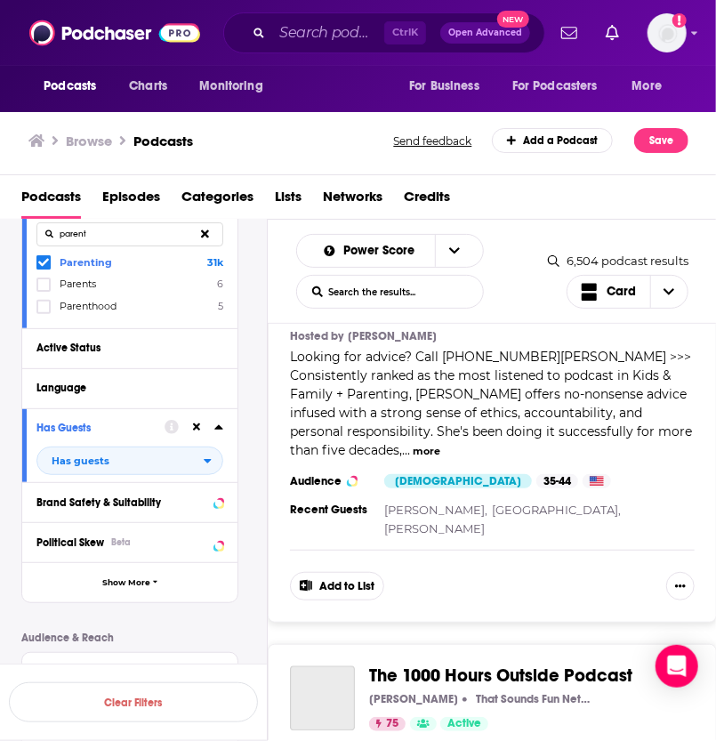
scroll to position [3353, 0]
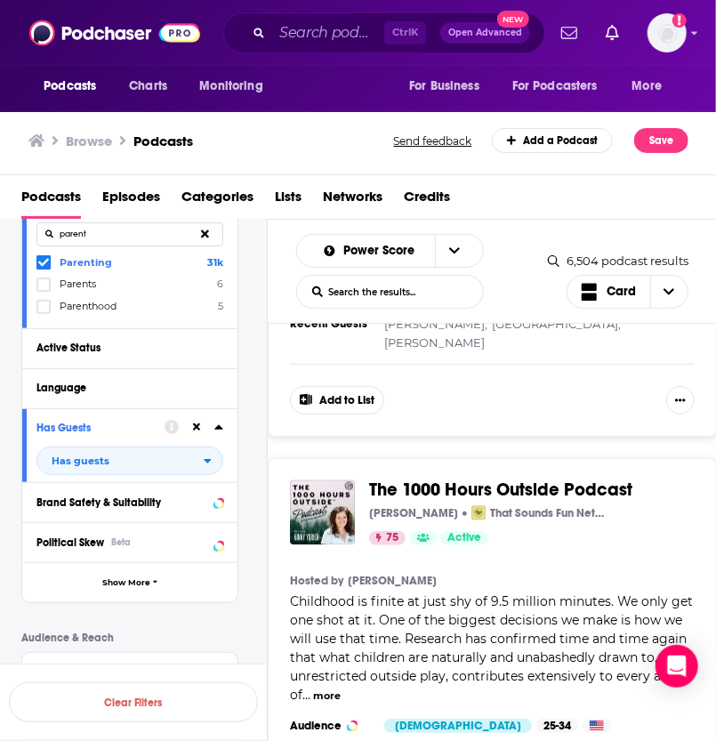
click at [489, 684] on div "The 1000 Hours Outside Podcast Ginny Yurich That Sounds Fun Network 75 Active C…" at bounding box center [492, 662] width 449 height 409
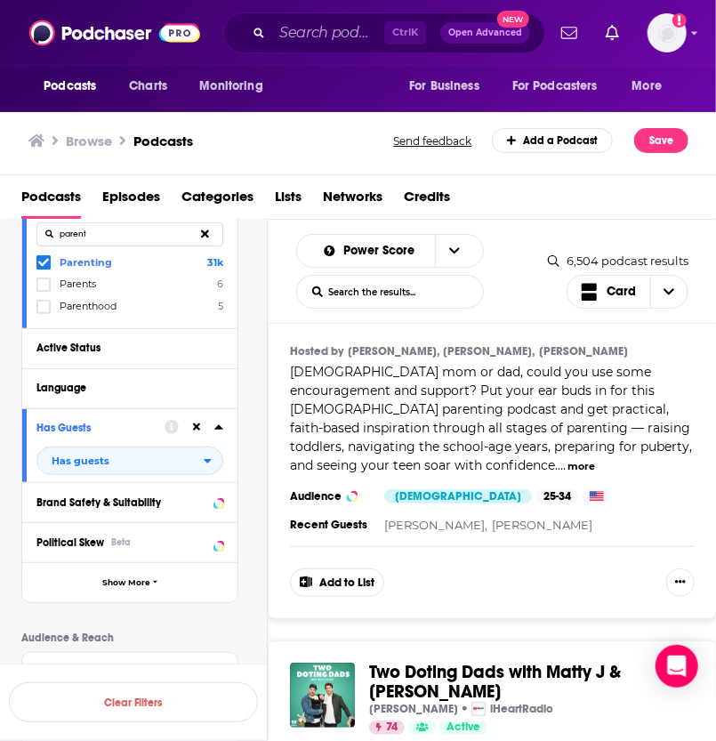
scroll to position [4460, 0]
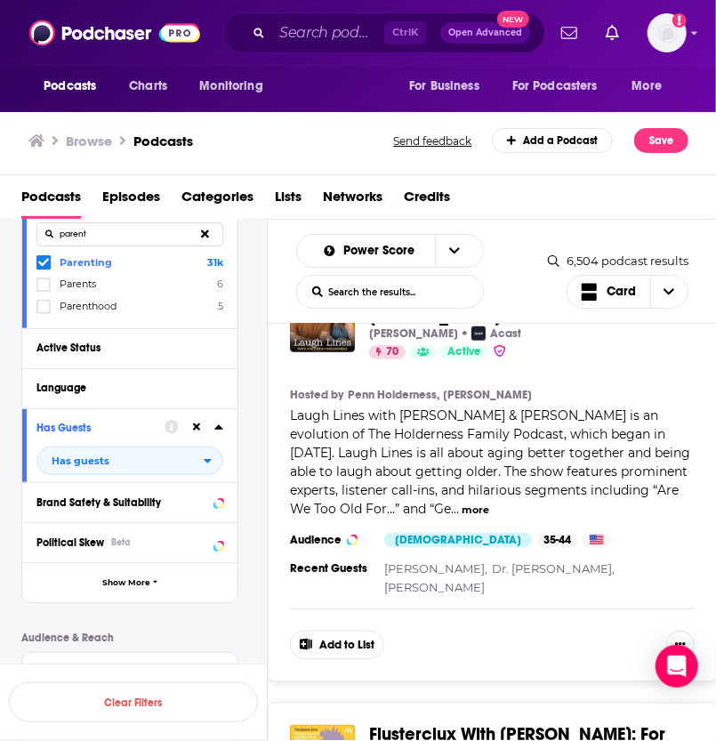
scroll to position [9798, 0]
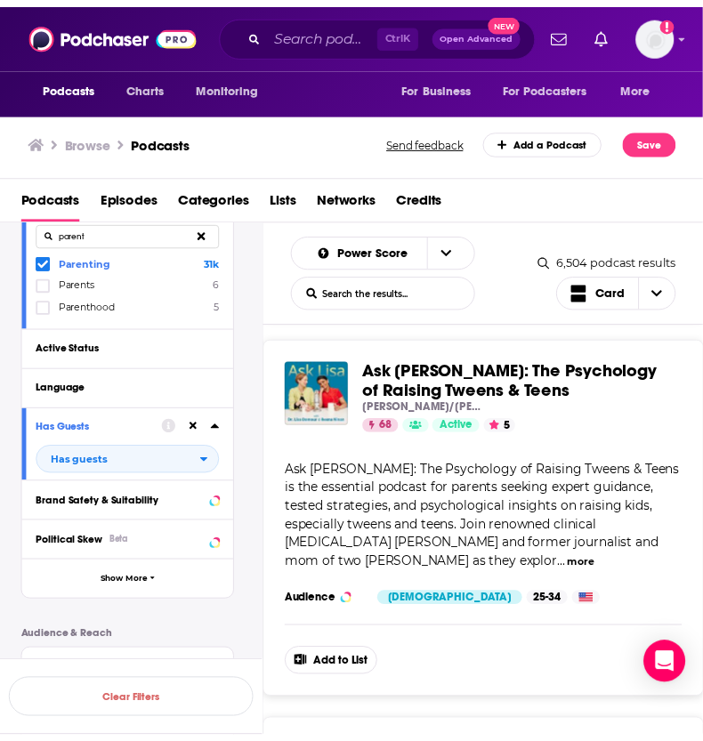
scroll to position [12569, 0]
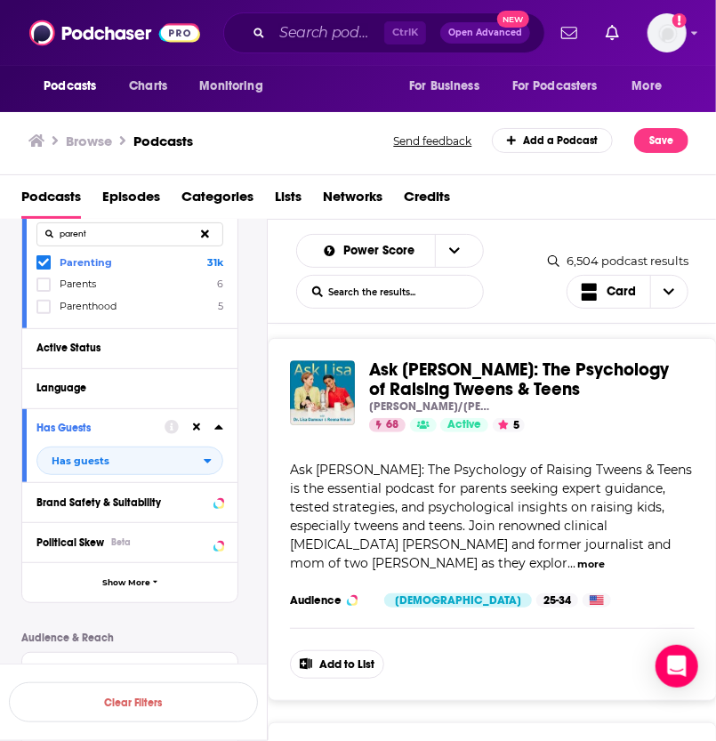
click at [514, 258] on div "Power Score List Search Input Search the results... Card" at bounding box center [422, 271] width 252 height 75
click at [492, 741] on span "The Motherkind Podcast" at bounding box center [468, 754] width 198 height 22
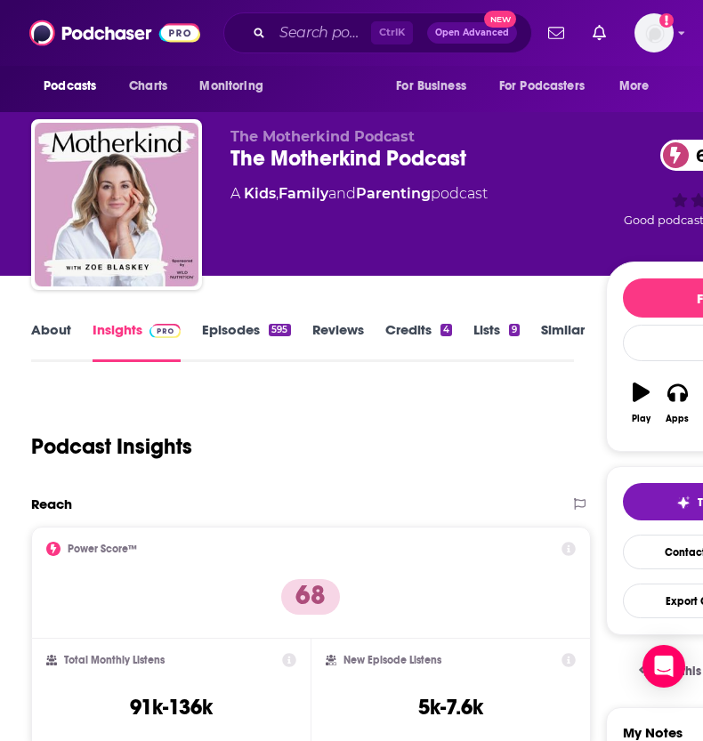
scroll to position [89, 0]
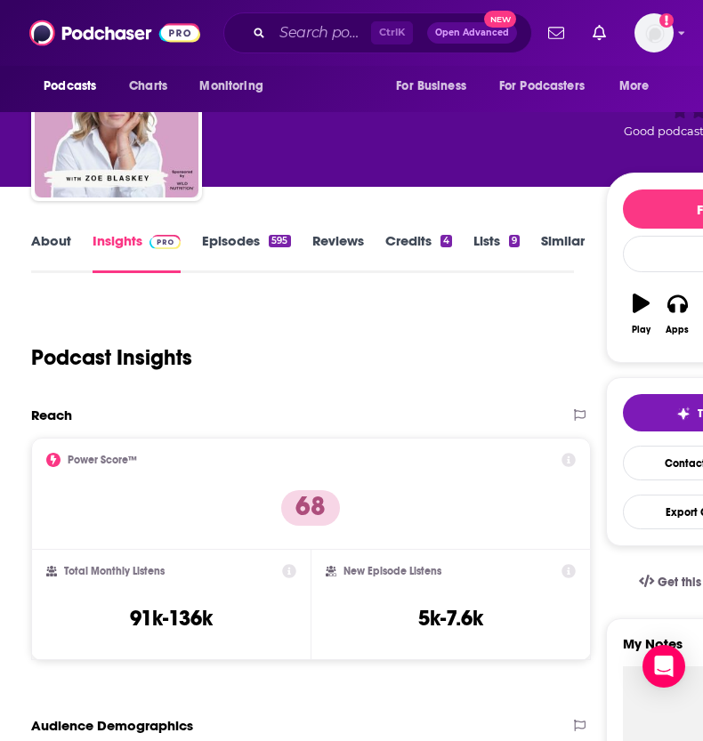
click at [250, 407] on div "Reach" at bounding box center [292, 415] width 523 height 17
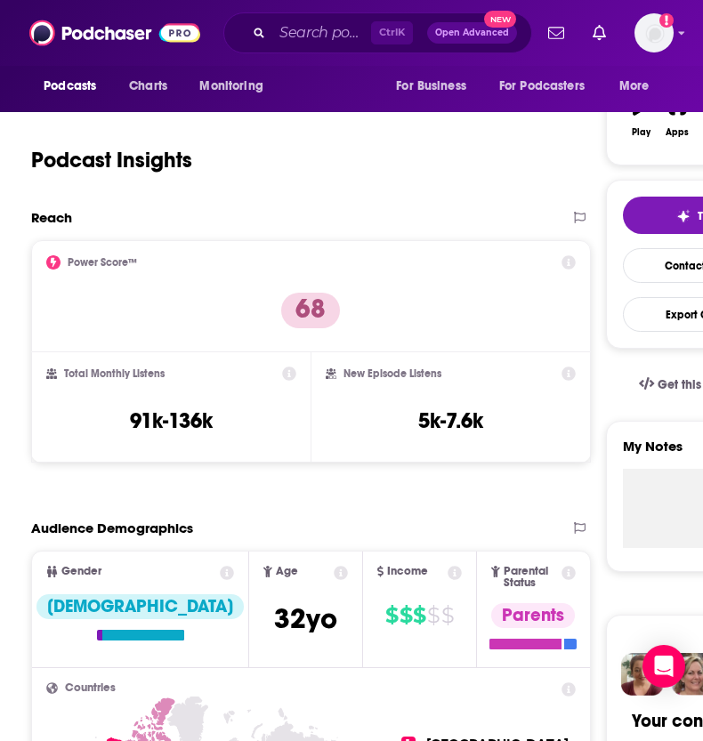
scroll to position [356, 0]
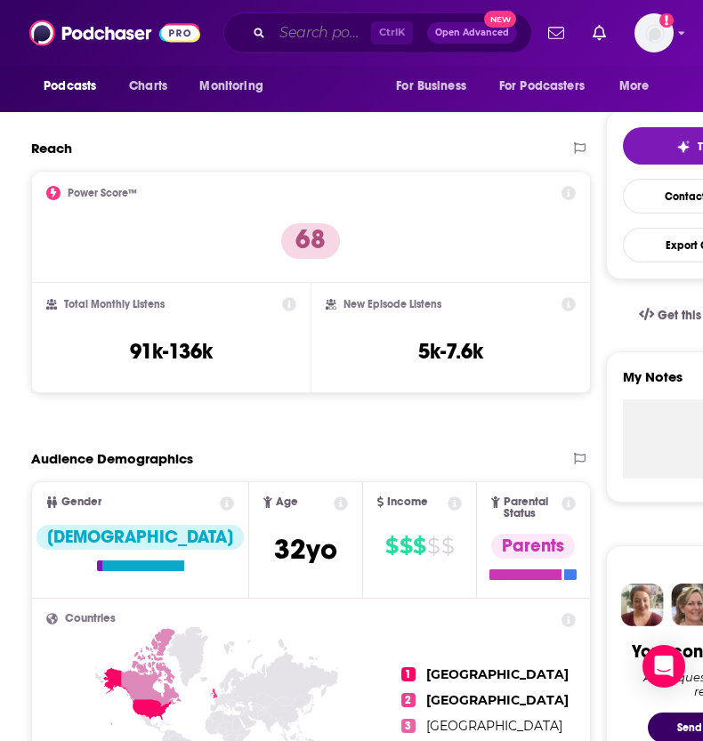
click at [336, 28] on input "Search podcasts, credits, & more..." at bounding box center [321, 33] width 99 height 28
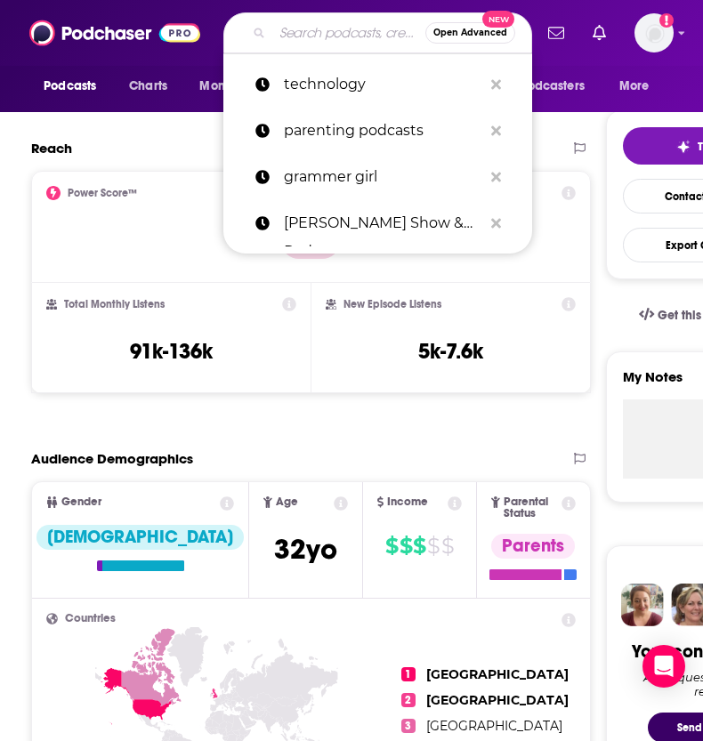
paste input "After Bedtime with Big Little Feelings"
type input "After Bedtime with Big Little Feelings"
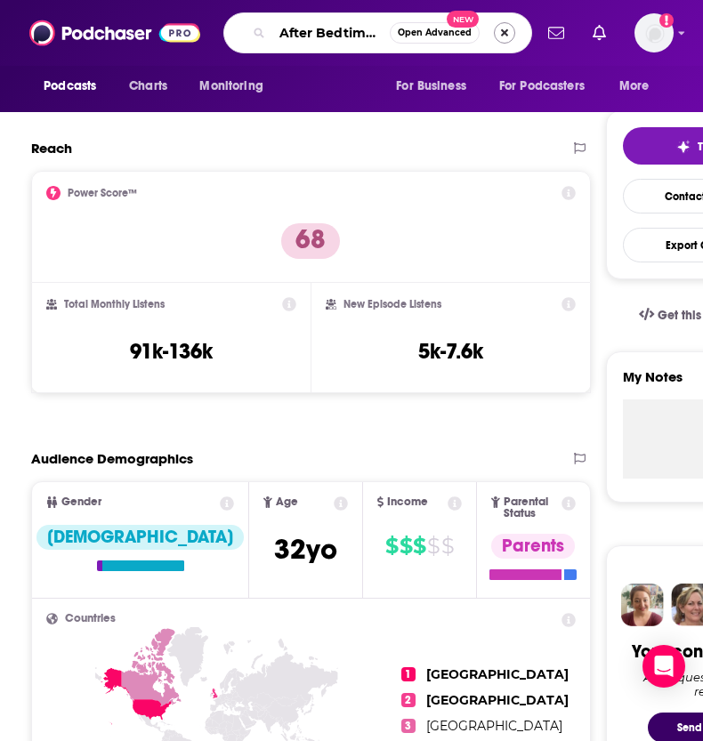
scroll to position [0, 147]
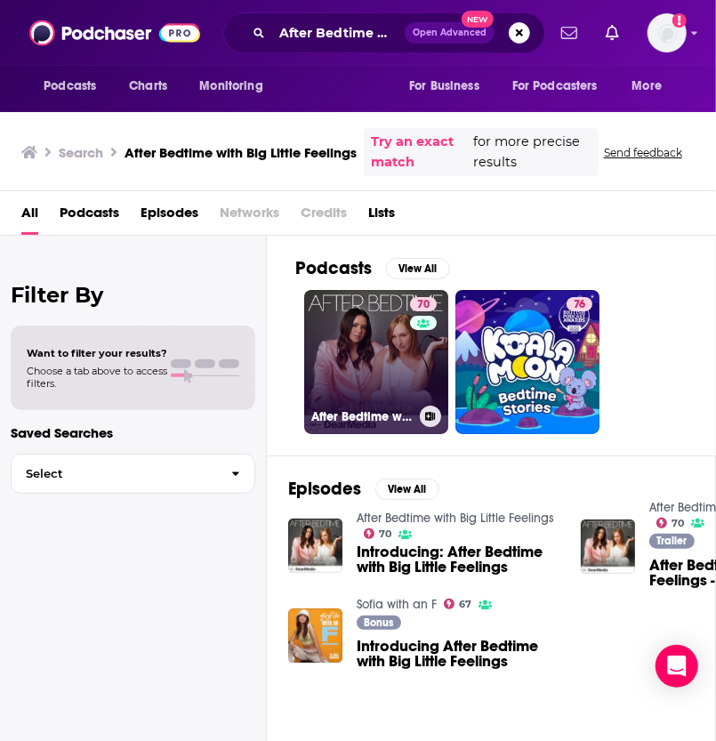
click at [368, 312] on link "70 After Bedtime with Big Little Feelings" at bounding box center [376, 362] width 144 height 144
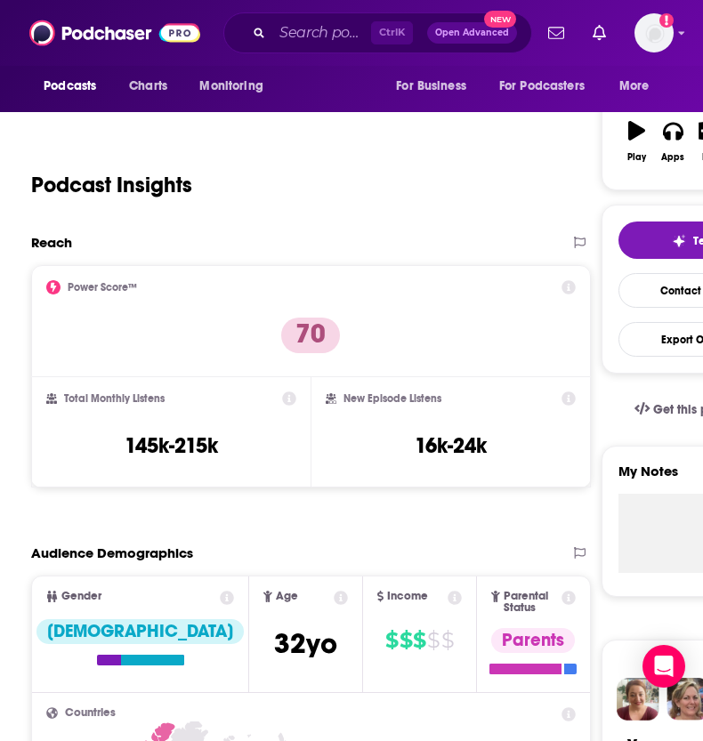
scroll to position [263, 0]
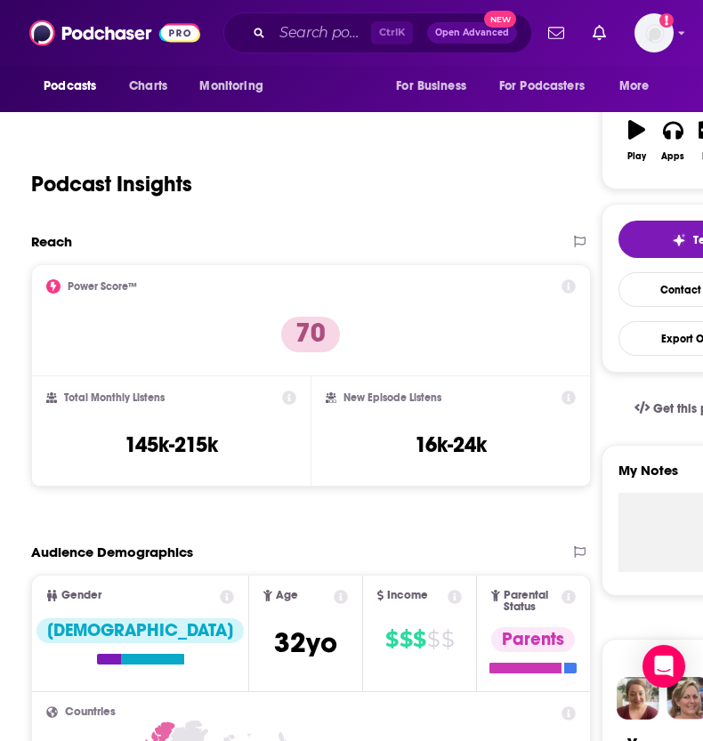
drag, startPoint x: 317, startPoint y: 51, endPoint x: 320, endPoint y: 40, distance: 11.0
click at [317, 51] on div "Ctrl K Open Advanced New" at bounding box center [377, 32] width 309 height 41
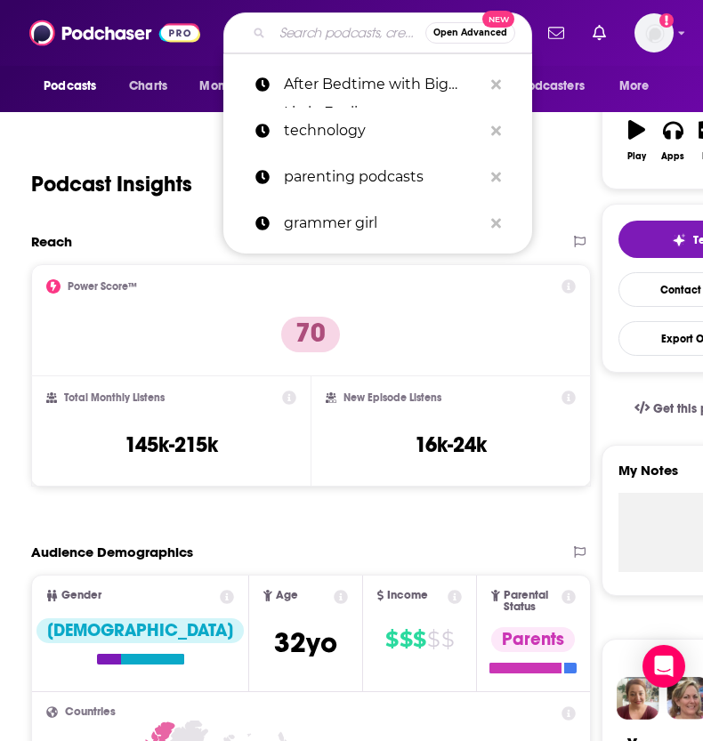
click at [320, 39] on input "Search podcasts, credits, & more..." at bounding box center [348, 33] width 153 height 28
paste input "Focus on Parenting Podcast"
type input "Focus on Parenting Podcast"
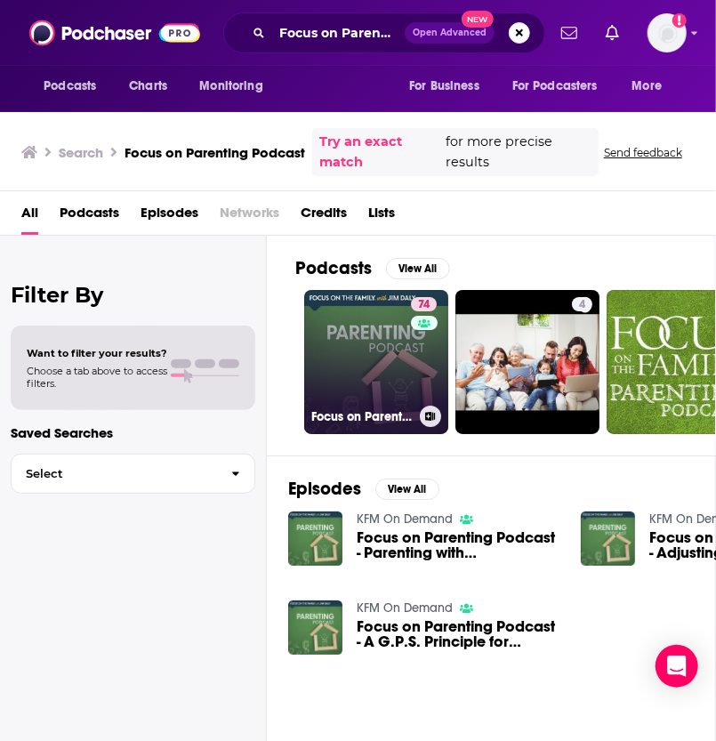
click at [383, 365] on link "74 Focus on Parenting Podcast" at bounding box center [376, 362] width 144 height 144
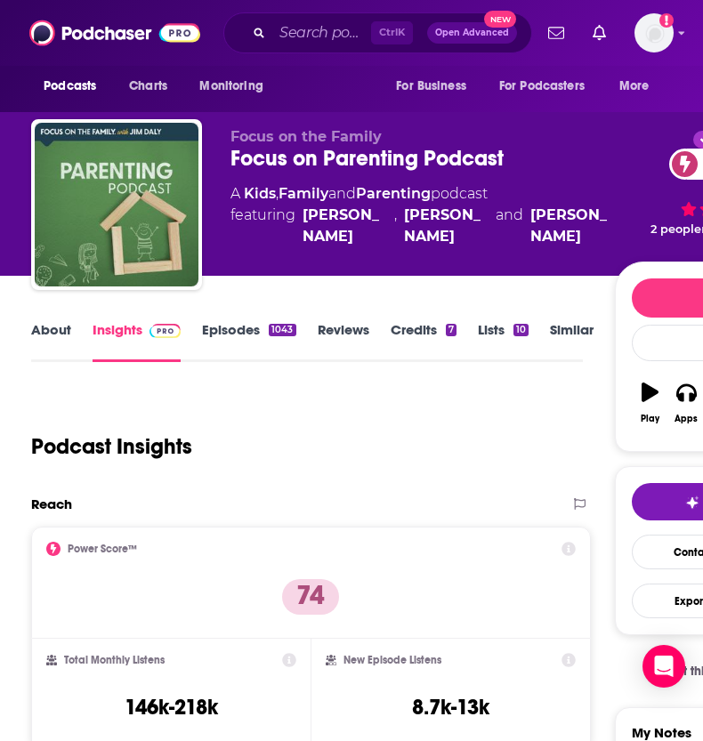
scroll to position [178, 0]
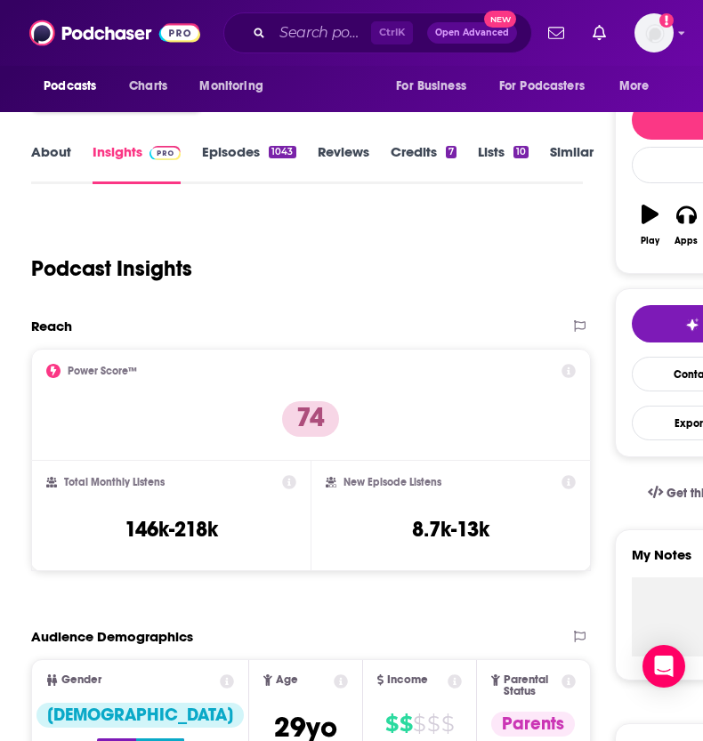
drag, startPoint x: 236, startPoint y: 24, endPoint x: 401, endPoint y: 24, distance: 165.6
click at [239, 24] on div "Ctrl K Open Advanced New" at bounding box center [377, 32] width 309 height 41
click at [298, 39] on input "Search podcasts, credits, & more..." at bounding box center [321, 33] width 99 height 28
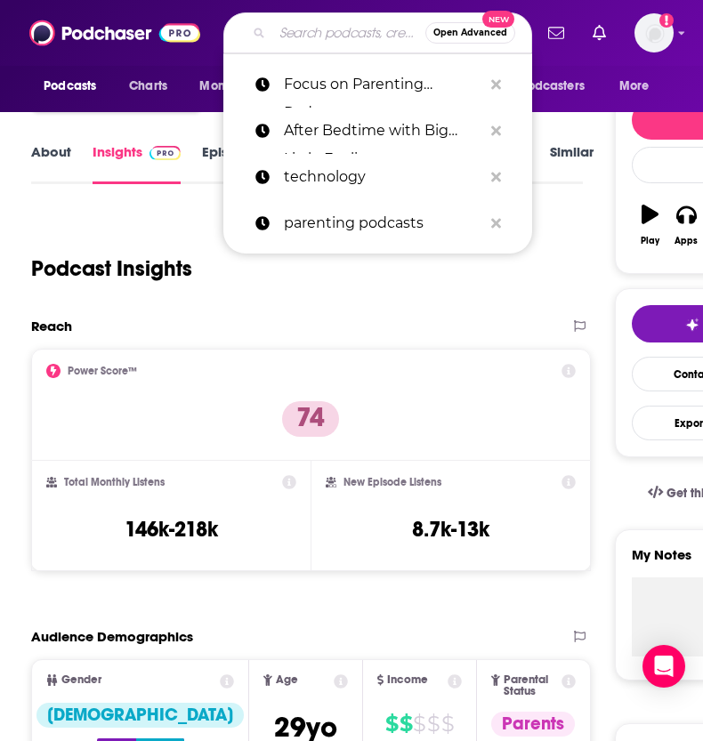
paste input "Parenting Hell with [PERSON_NAME] and [PERSON_NAME]"
type input "Parenting Hell with [PERSON_NAME] and [PERSON_NAME]"
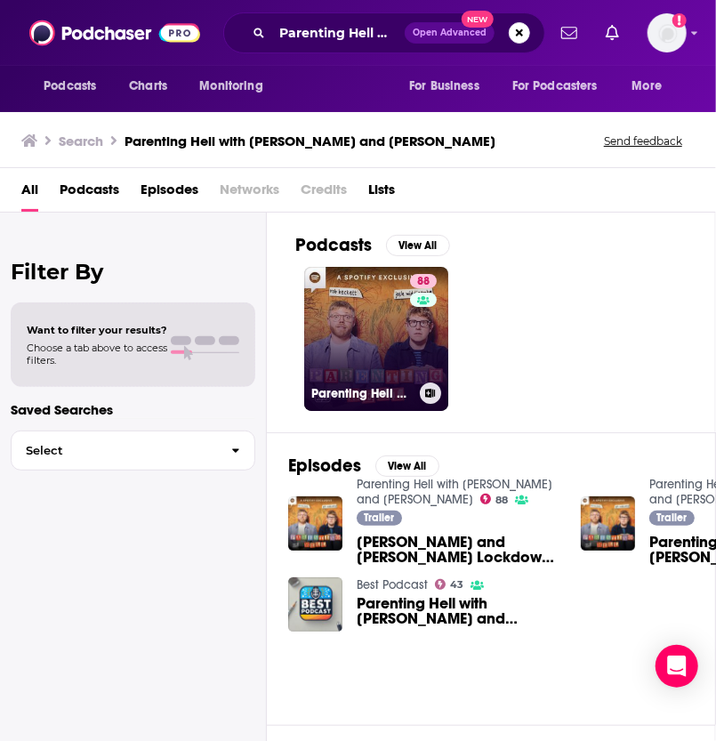
click at [378, 336] on link "88 Parenting Hell with Rob Beckett and Josh Widdicombe" at bounding box center [376, 339] width 144 height 144
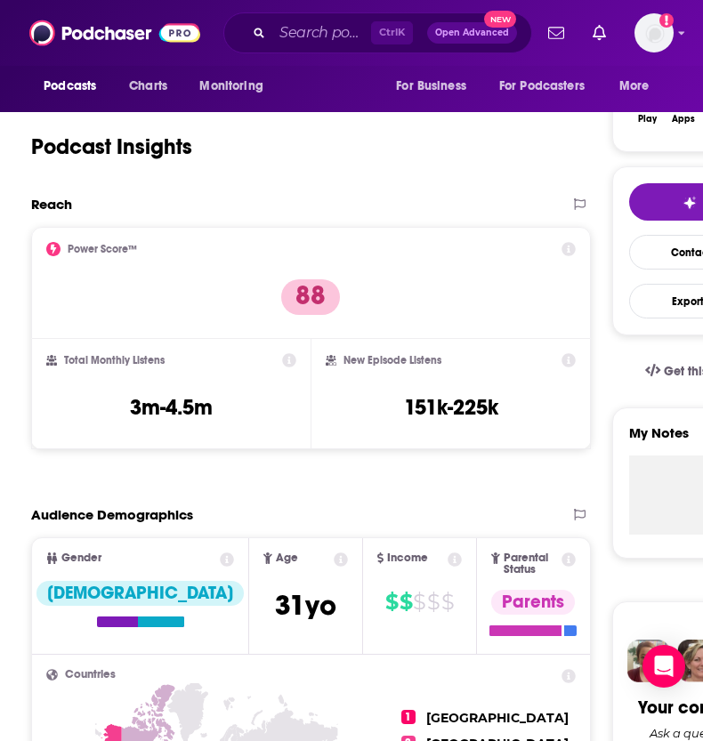
scroll to position [331, 0]
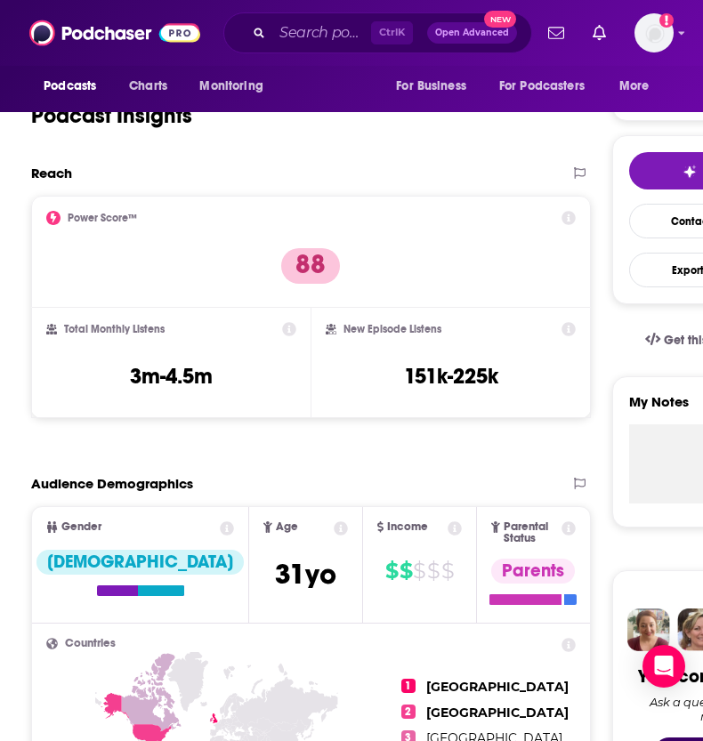
click at [61, 288] on div "Power Score™ 88" at bounding box center [311, 252] width 530 height 82
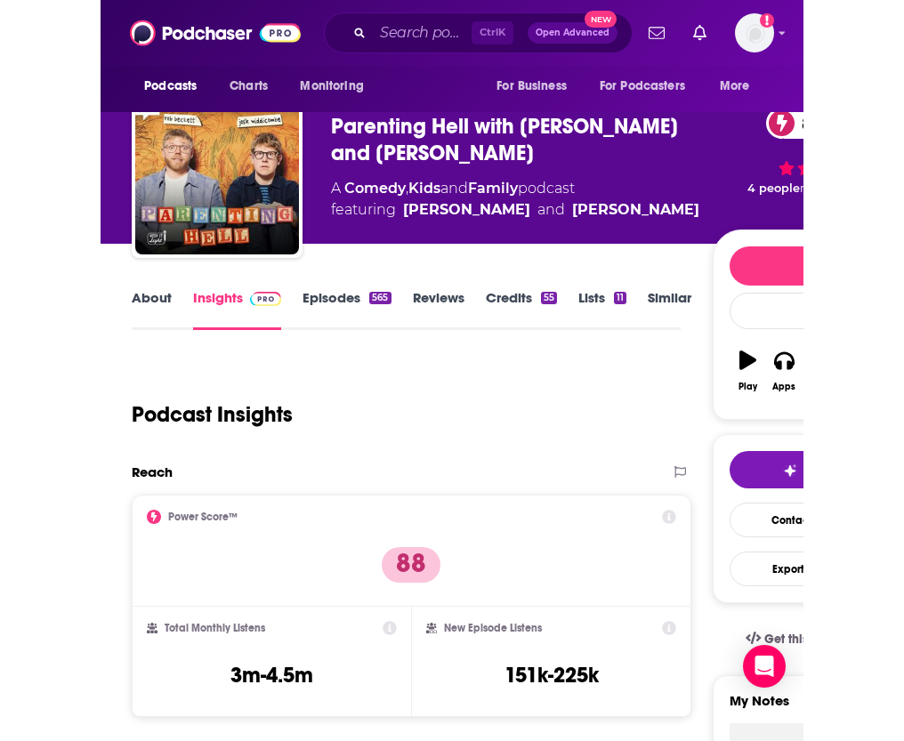
scroll to position [89, 0]
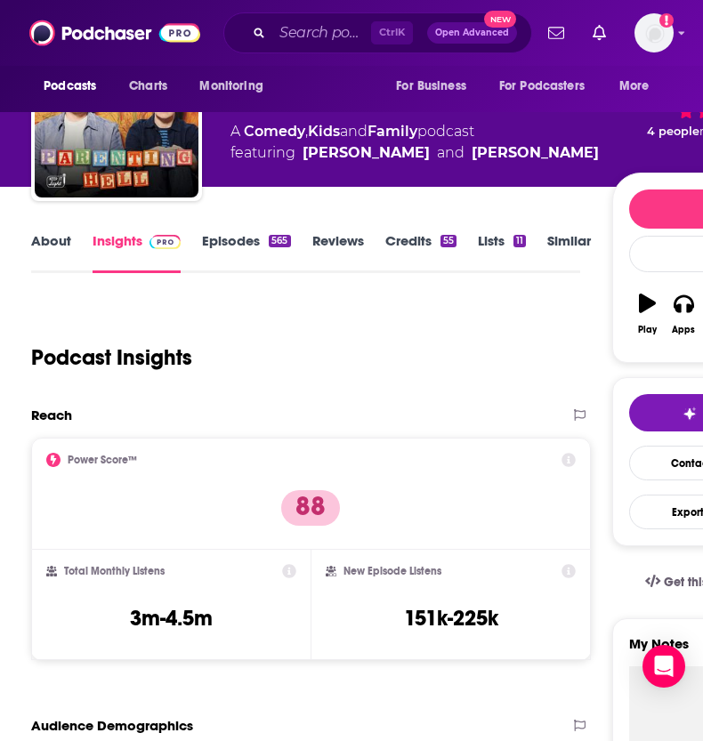
click at [0, 22] on html "Podcasts Charts Monitoring Ctrl K Open Advanced New For Business For Podcasters…" at bounding box center [351, 281] width 703 height 741
click at [121, 307] on div "Podcast Insights" at bounding box center [298, 347] width 535 height 91
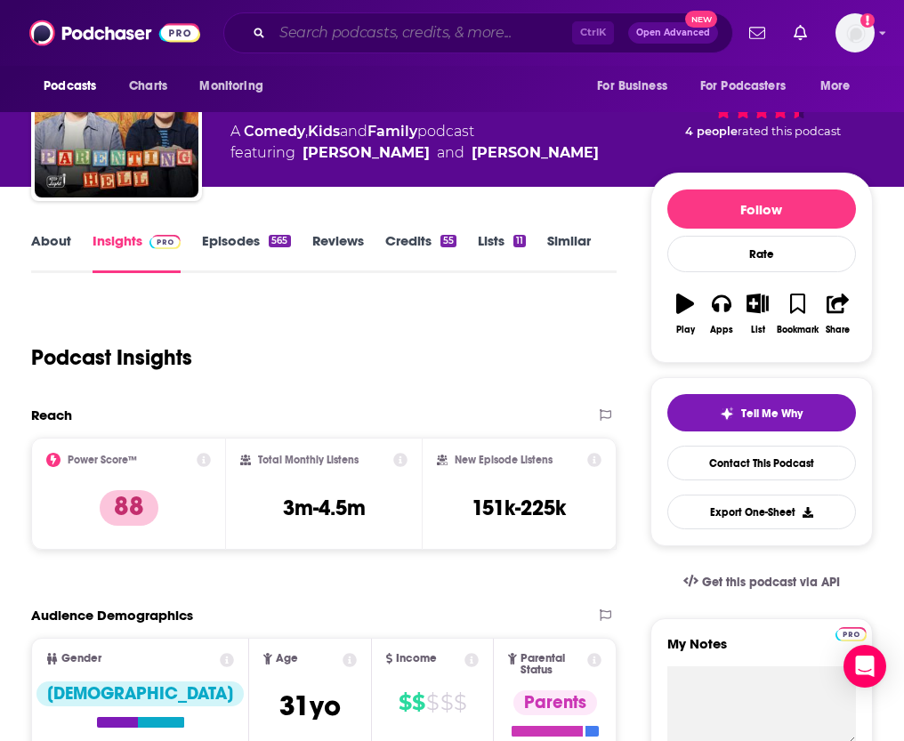
click at [486, 24] on input "Search podcasts, credits, & more..." at bounding box center [422, 33] width 300 height 28
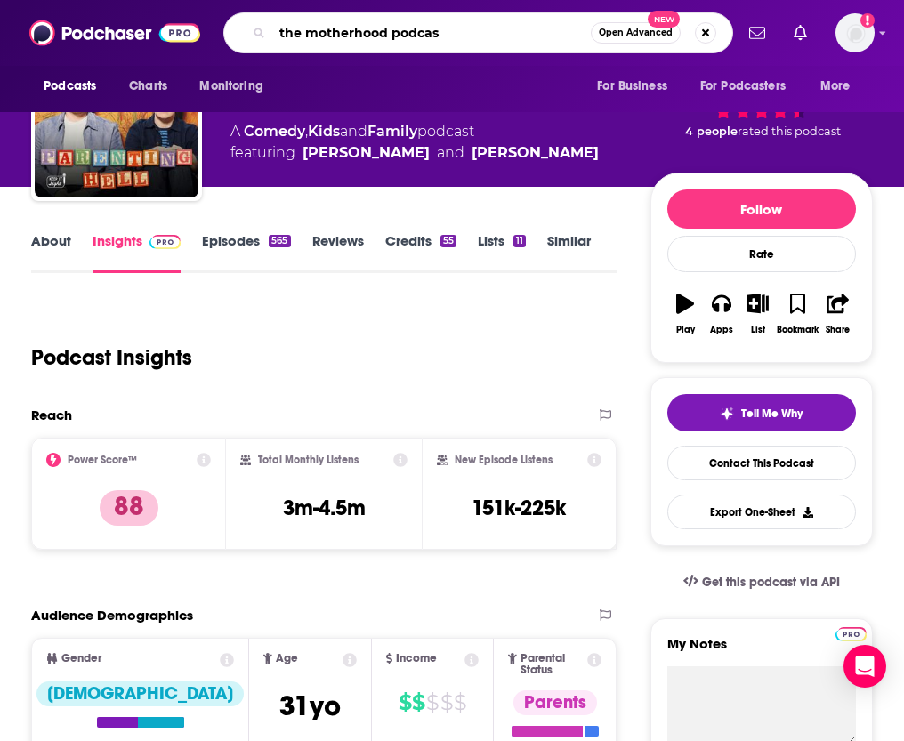
type input "the motherhood podcast"
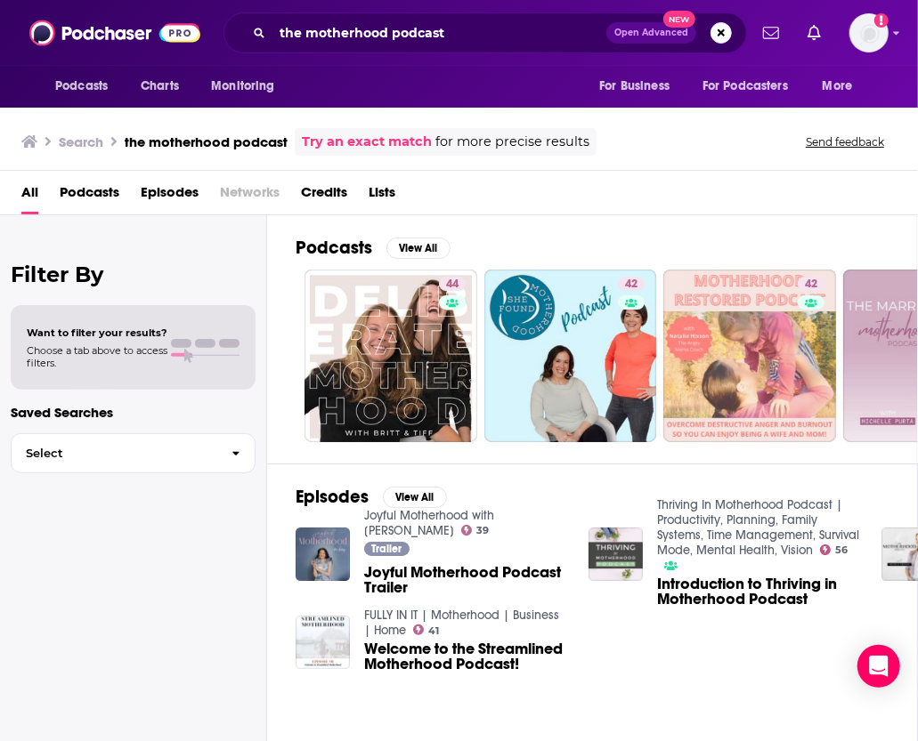
click at [79, 542] on div "Filter By Want to filter your results? Choose a tab above to access filters. Sa…" at bounding box center [133, 585] width 267 height 741
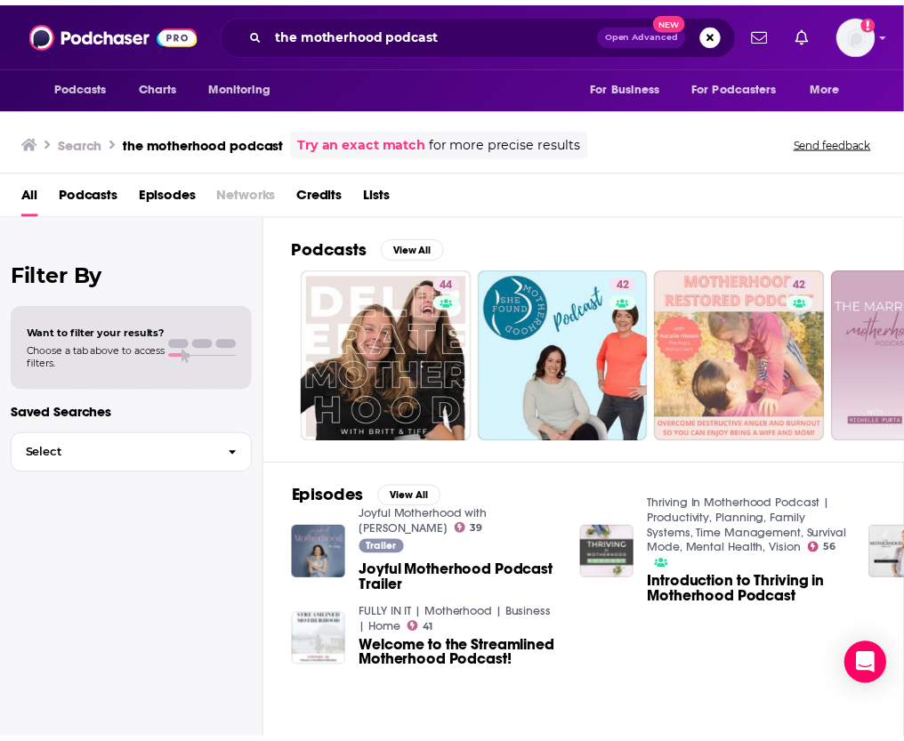
scroll to position [89, 0]
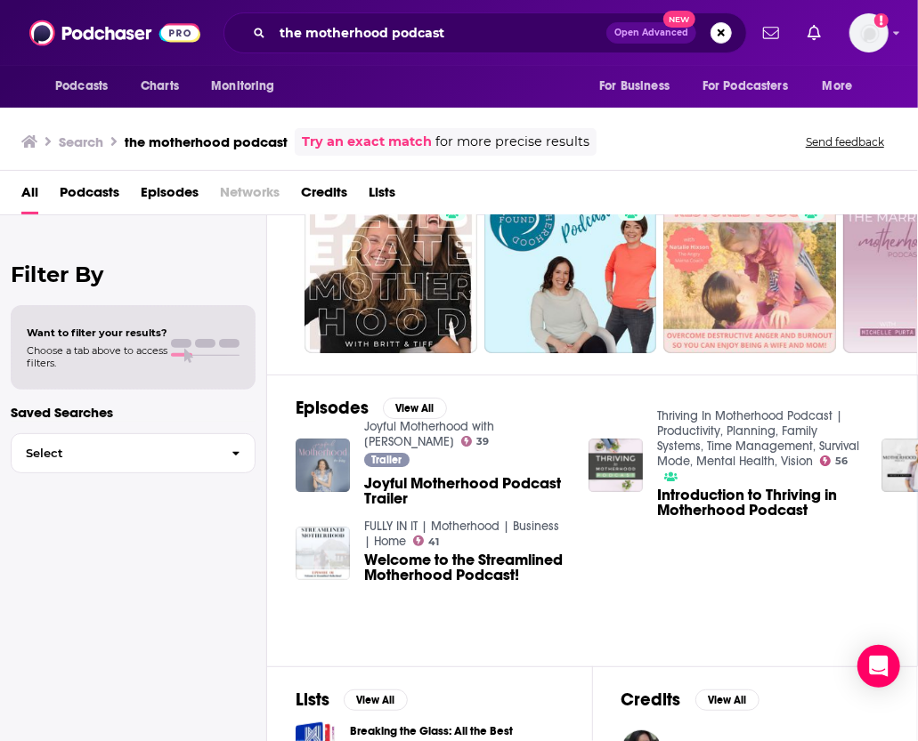
click at [320, 457] on img "Joyful Motherhood Podcast Trailer" at bounding box center [322, 466] width 54 height 54
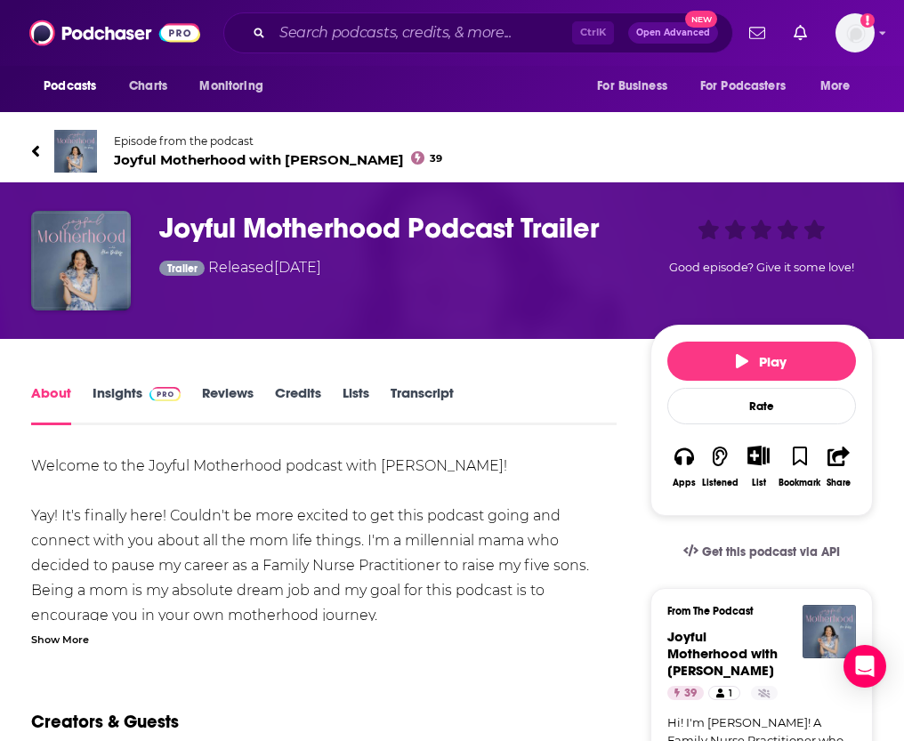
click at [141, 398] on link "Insights" at bounding box center [137, 405] width 88 height 41
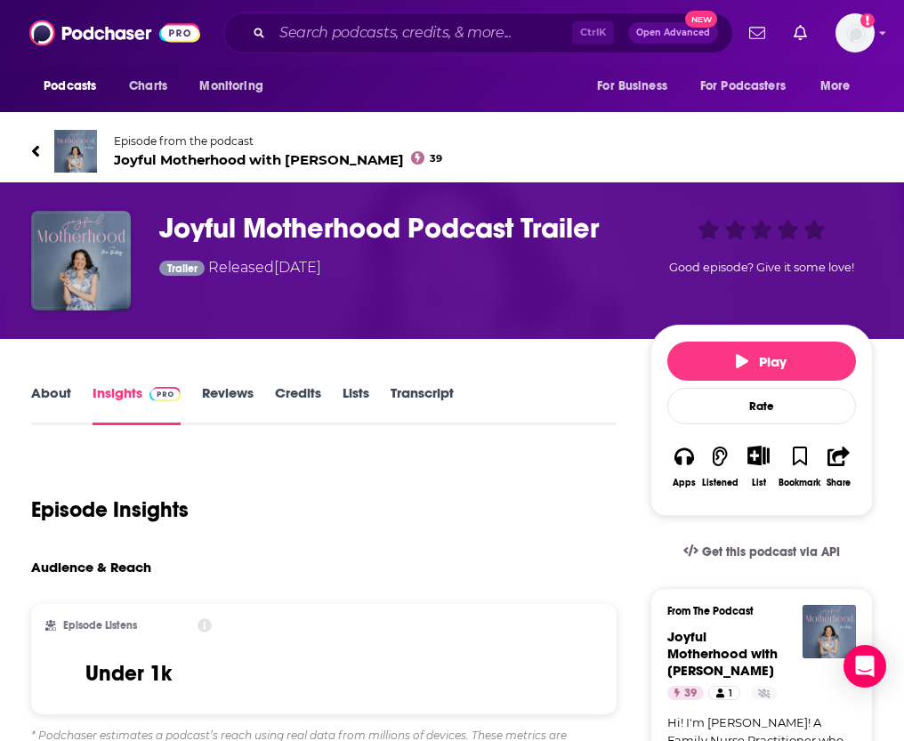
scroll to position [89, 0]
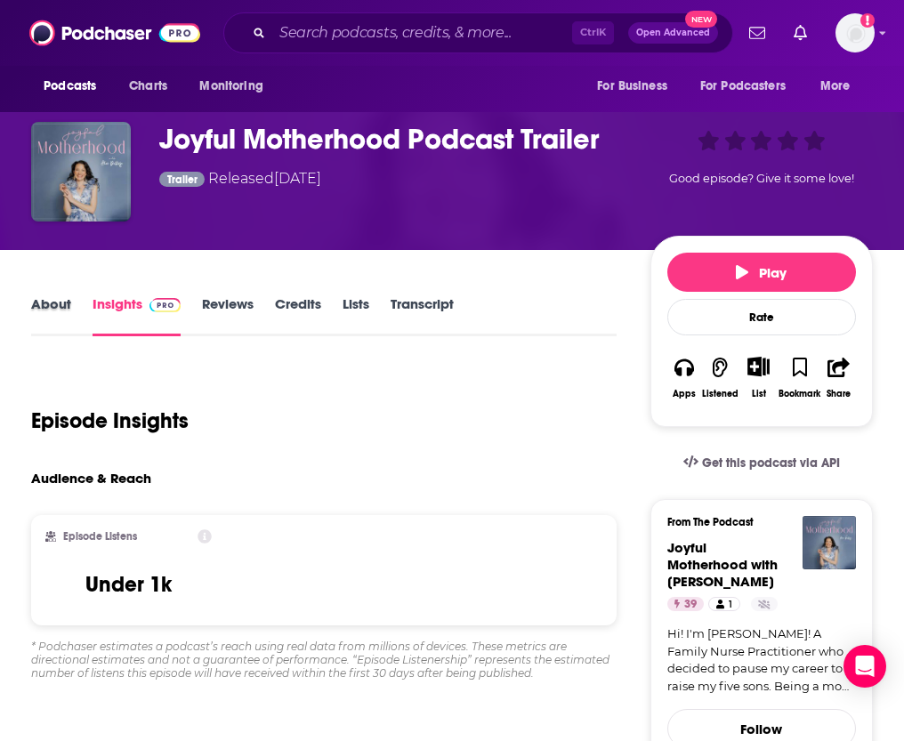
click at [85, 308] on div "About" at bounding box center [61, 315] width 61 height 41
click at [64, 320] on link "About" at bounding box center [51, 315] width 40 height 41
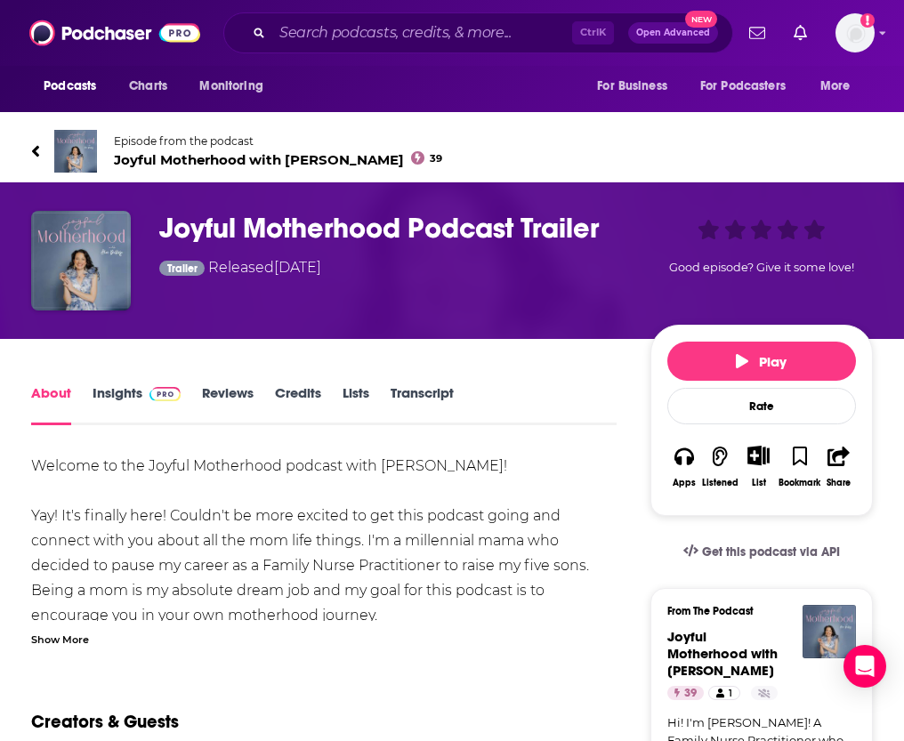
click at [53, 147] on link "Episode from the podcast Joyful Motherhood with Alex DeRose 39" at bounding box center [452, 151] width 842 height 43
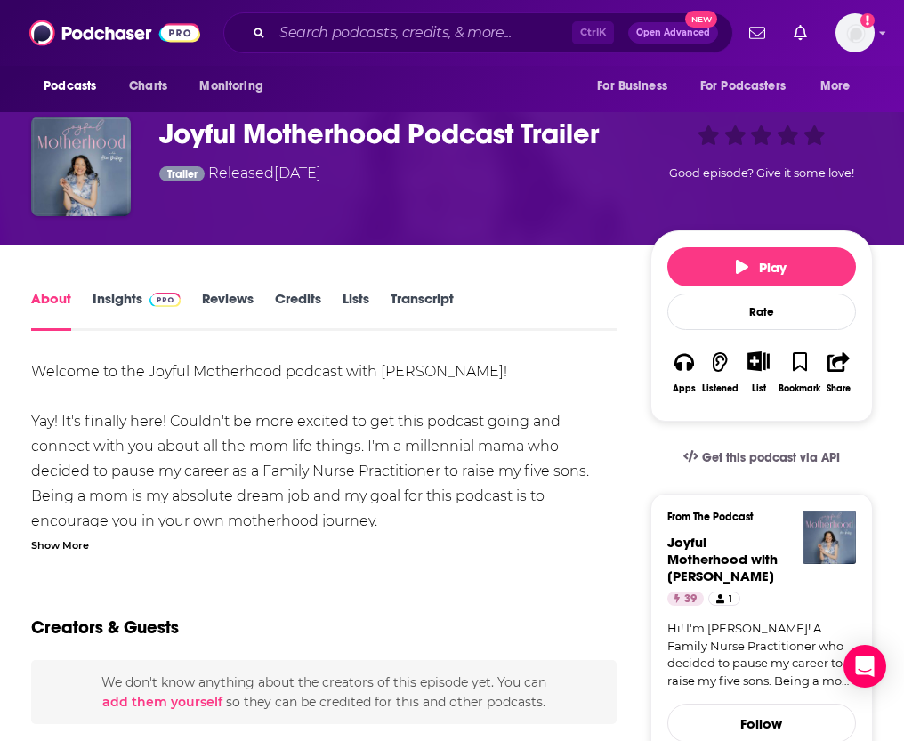
scroll to position [178, 0]
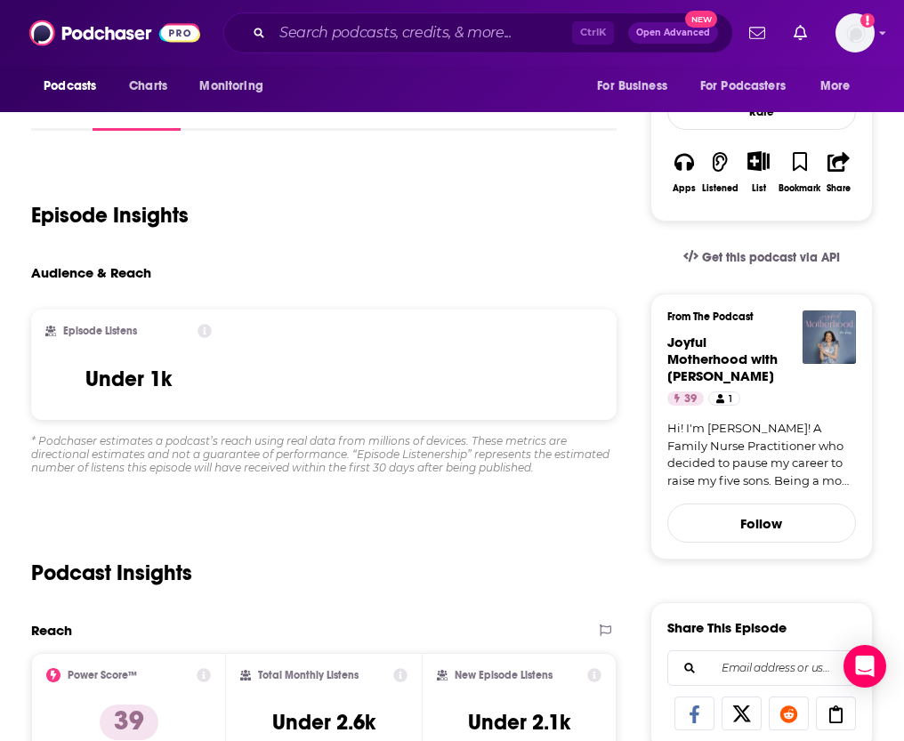
scroll to position [356, 0]
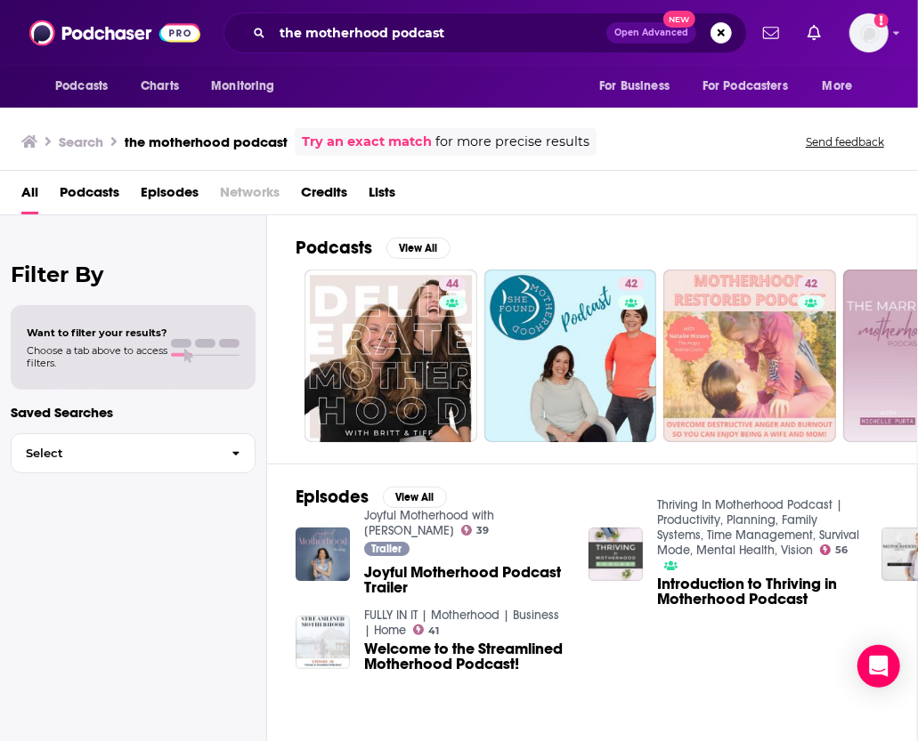
drag, startPoint x: 36, startPoint y: 580, endPoint x: 344, endPoint y: 76, distance: 591.7
click at [36, 580] on div "Filter By Want to filter your results? Choose a tab above to access filters. Sa…" at bounding box center [133, 585] width 267 height 741
click at [439, 49] on div "the motherhood podcast Open Advanced New" at bounding box center [484, 32] width 523 height 41
click at [425, 28] on input "the motherhood podcast" at bounding box center [439, 33] width 334 height 28
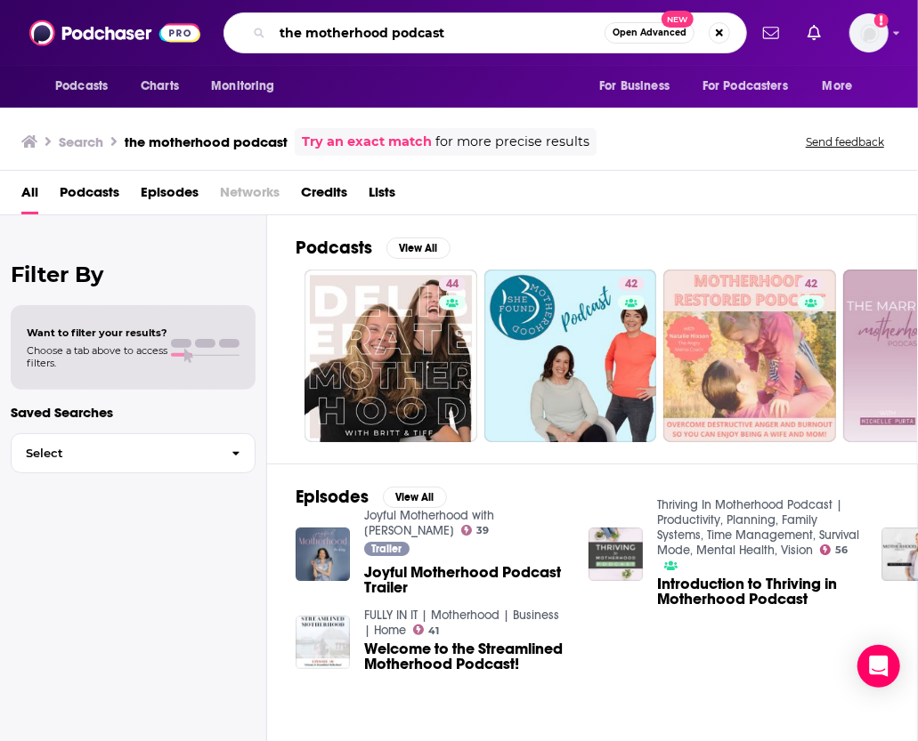
click at [425, 28] on input "the motherhood podcast" at bounding box center [438, 33] width 332 height 28
click at [80, 197] on span "Podcasts" at bounding box center [90, 196] width 60 height 36
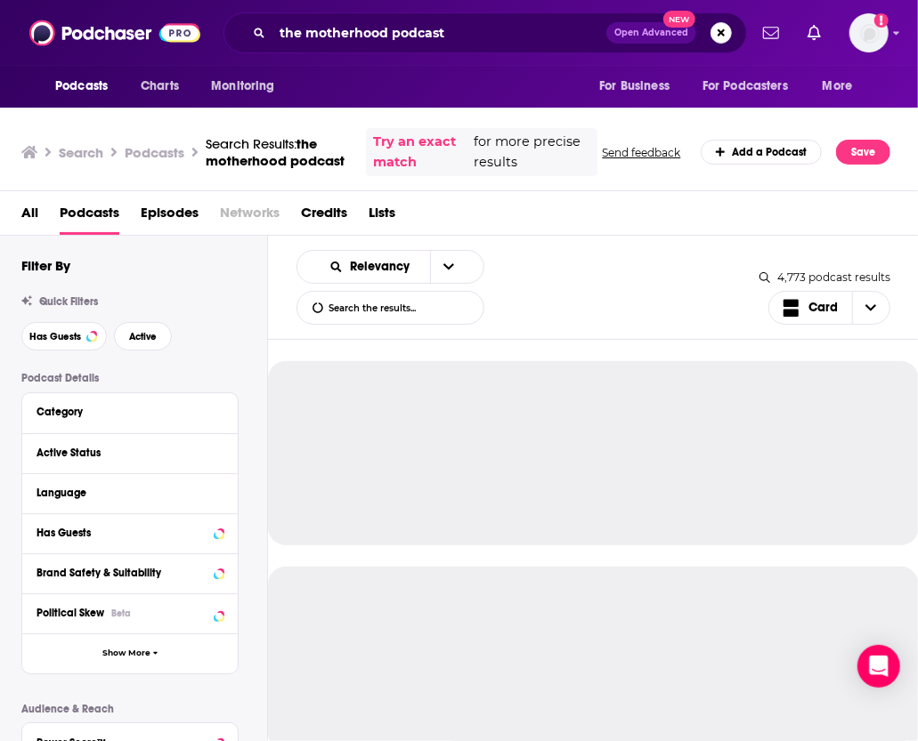
click at [101, 411] on div "Category" at bounding box center [123, 412] width 175 height 12
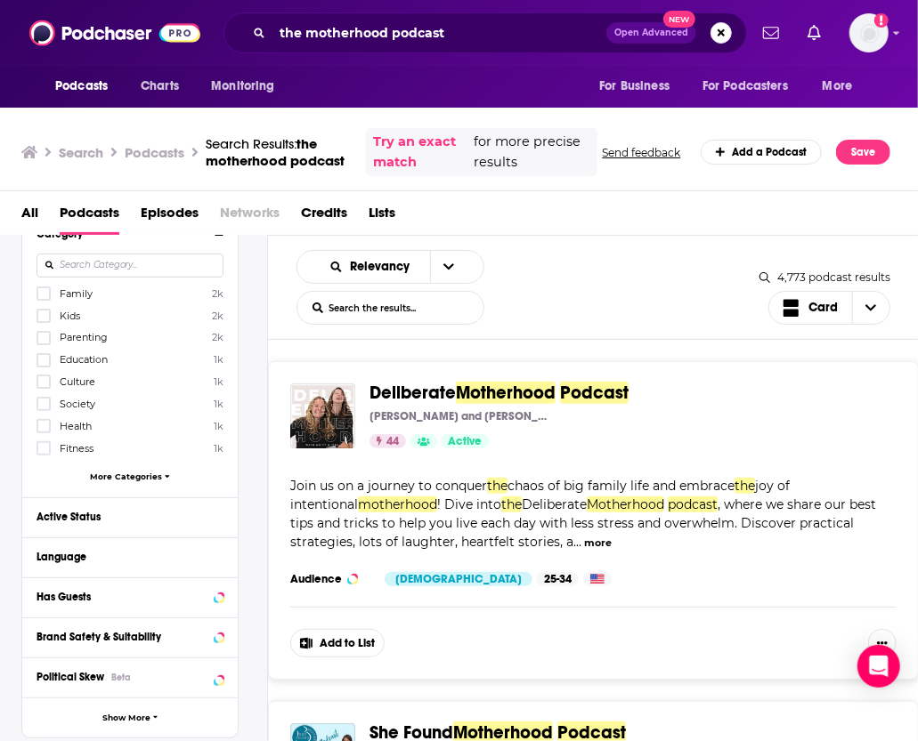
click at [135, 254] on input at bounding box center [129, 266] width 187 height 24
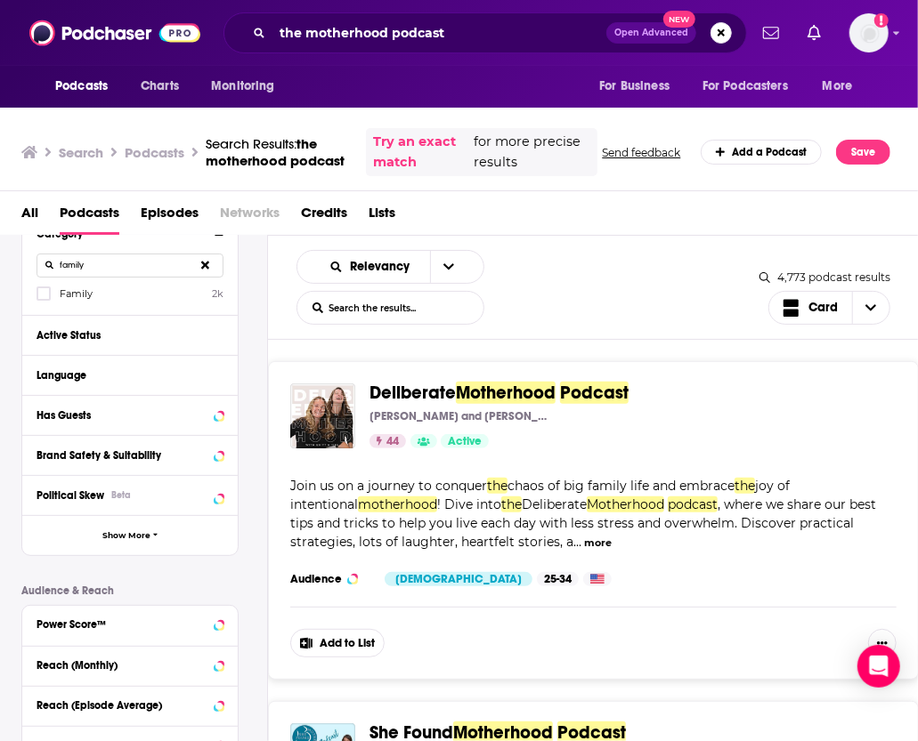
type input "family"
click at [214, 264] on button at bounding box center [205, 266] width 36 height 42
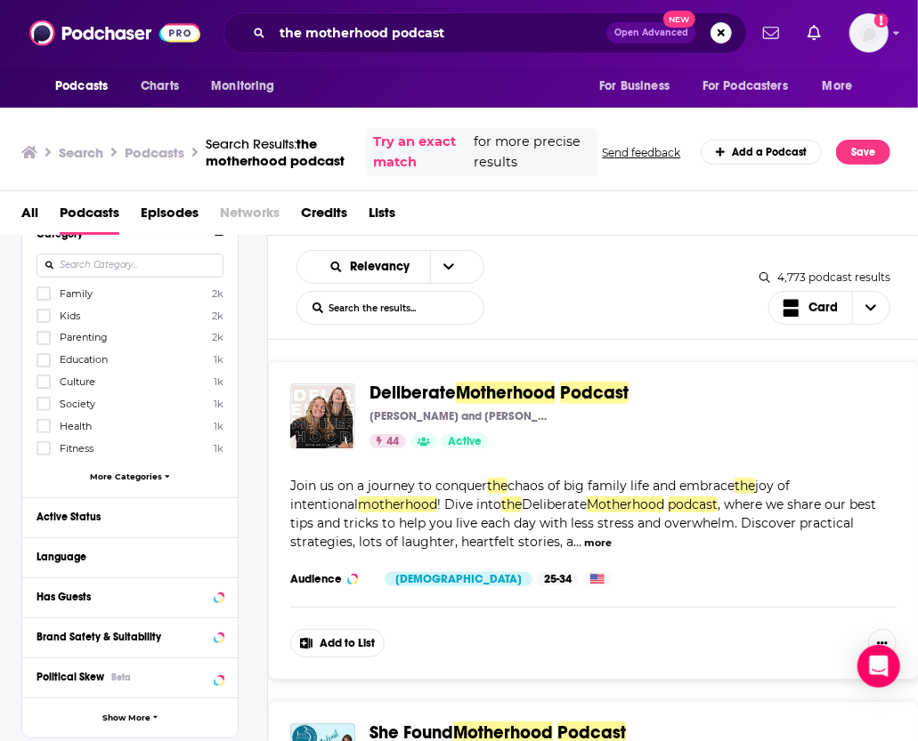
click at [116, 268] on input at bounding box center [129, 266] width 187 height 24
click at [88, 328] on div "Family 2k Kids 2k Parenting 2k Education 1k Culture 1k Society 1k Health 1k Fit…" at bounding box center [129, 388] width 187 height 205
click at [75, 344] on label "Parenting 2k" at bounding box center [129, 337] width 187 height 15
click at [44, 344] on input "multiSelectOption-parenting-2" at bounding box center [44, 344] width 0 height 0
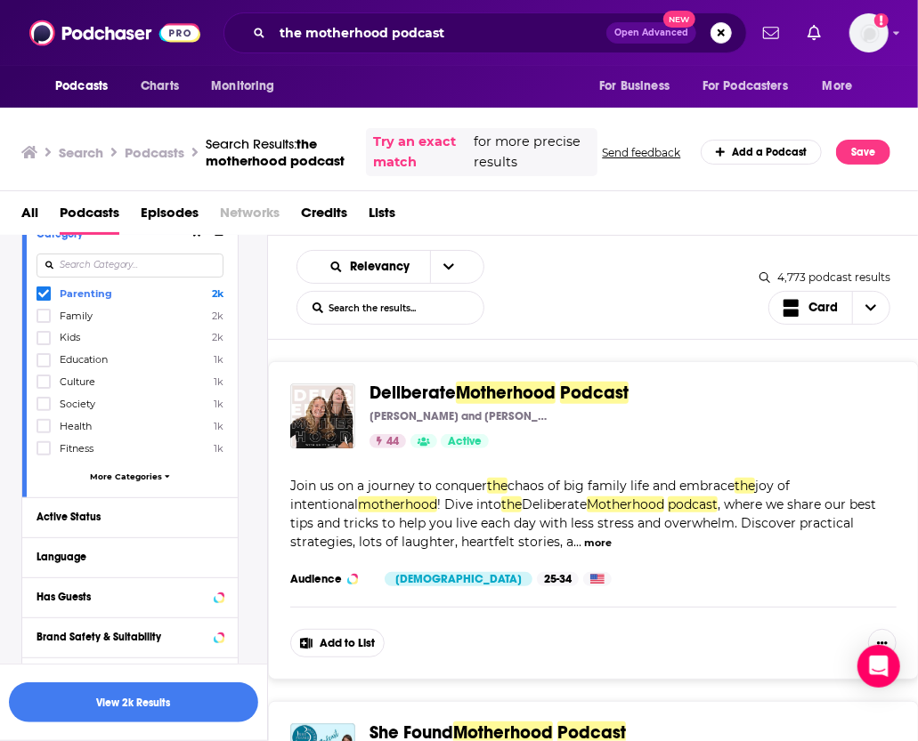
click at [80, 270] on input at bounding box center [129, 266] width 187 height 24
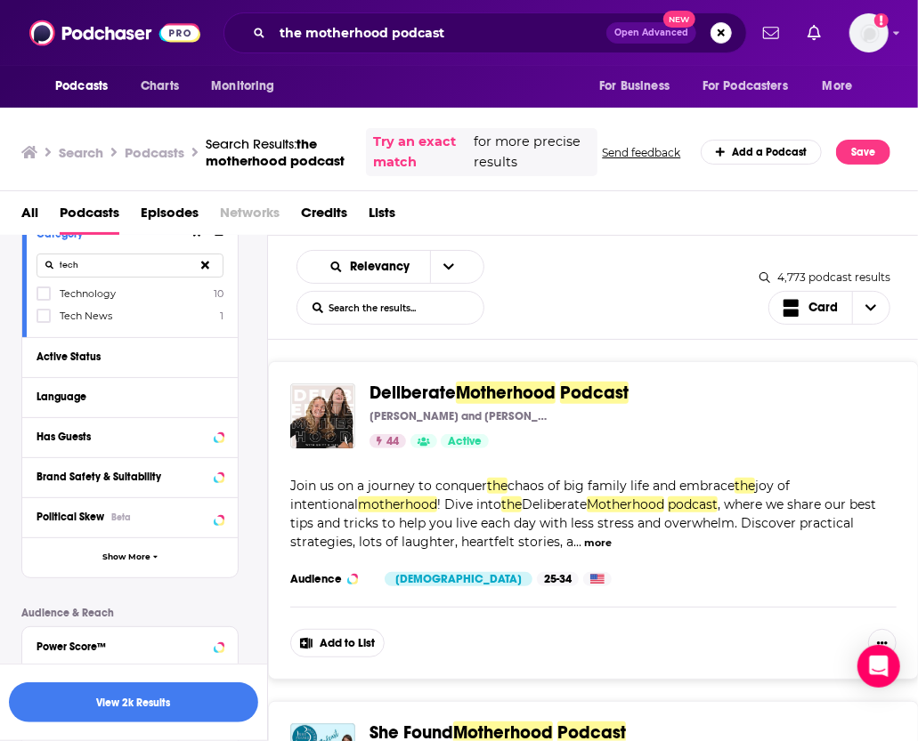
type input "tech"
click at [92, 288] on span "Technology" at bounding box center [88, 293] width 56 height 12
click at [44, 299] on input "multiSelectOption-technology-0" at bounding box center [44, 299] width 0 height 0
click at [95, 711] on button "View 2k Results" at bounding box center [133, 703] width 249 height 40
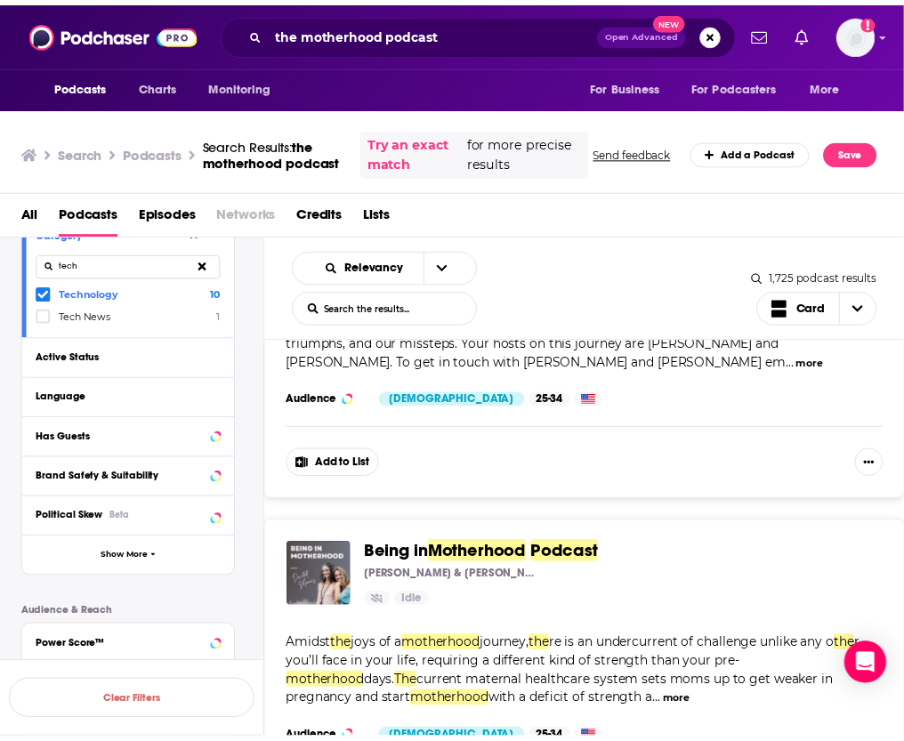
scroll to position [6764, 0]
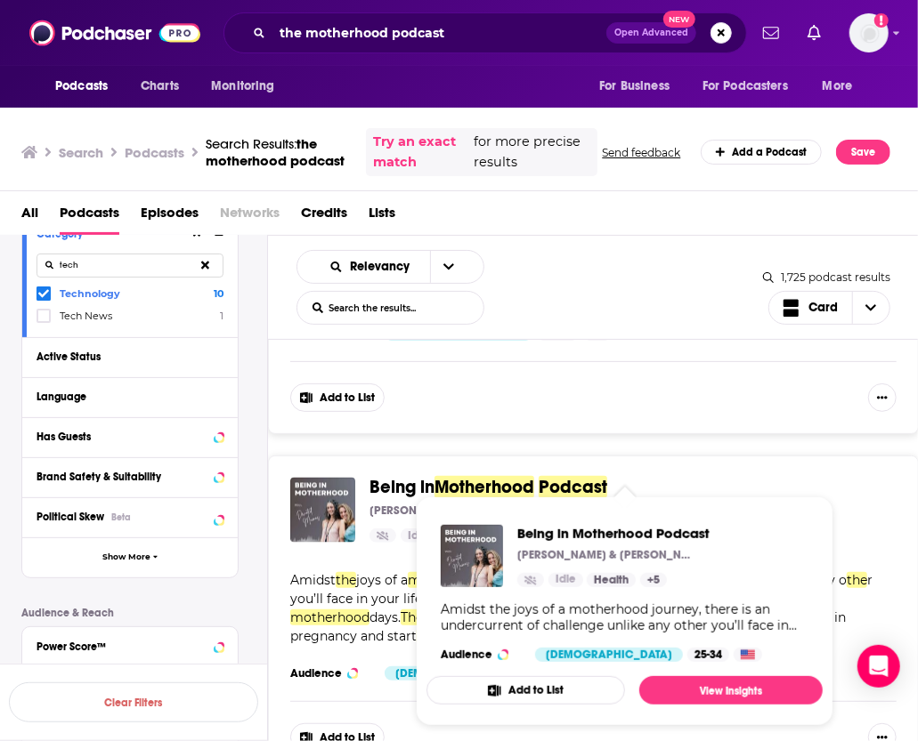
click at [559, 476] on span "Podcast" at bounding box center [572, 487] width 69 height 22
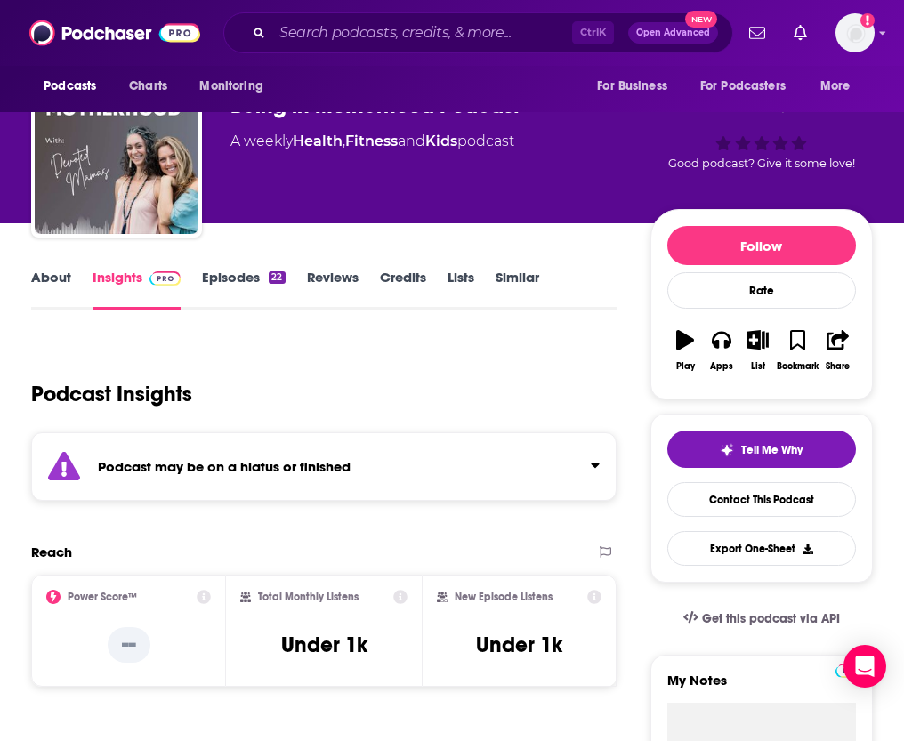
scroll to position [89, 0]
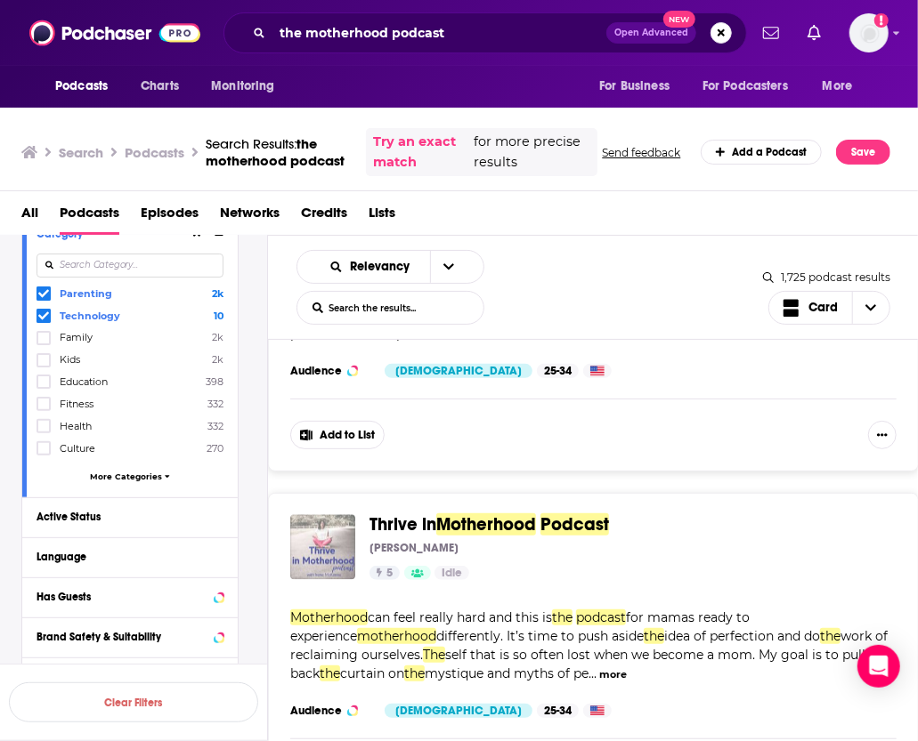
scroll to position [4361, 0]
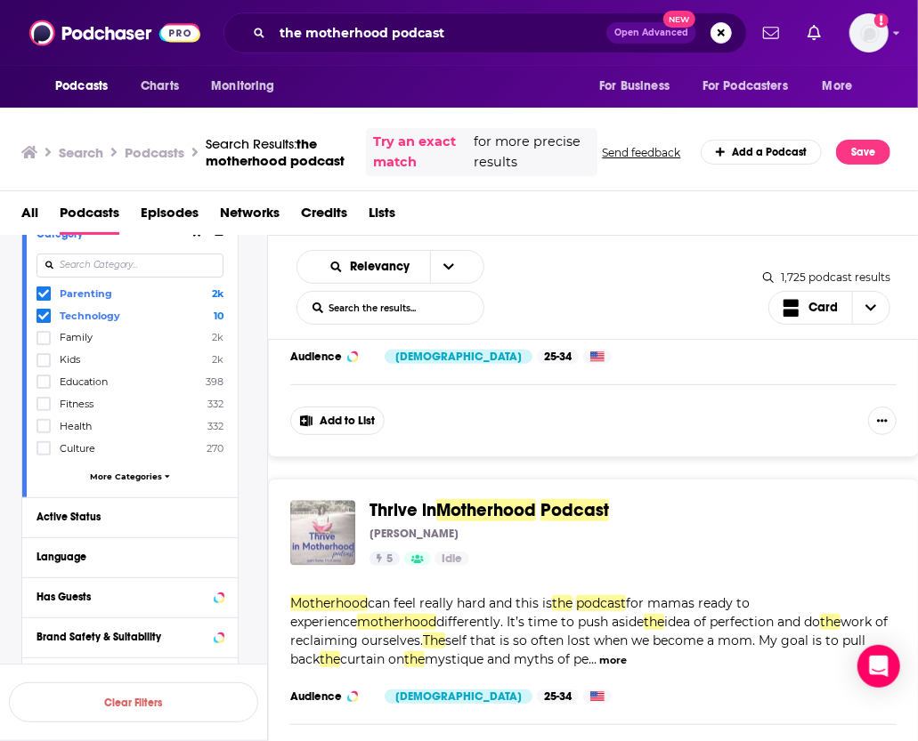
click at [268, 583] on div "Thrive in Motherhood Podcast Irene McKenna 5 Idle Categories Kids + 6 Add to Li…" at bounding box center [593, 638] width 651 height 319
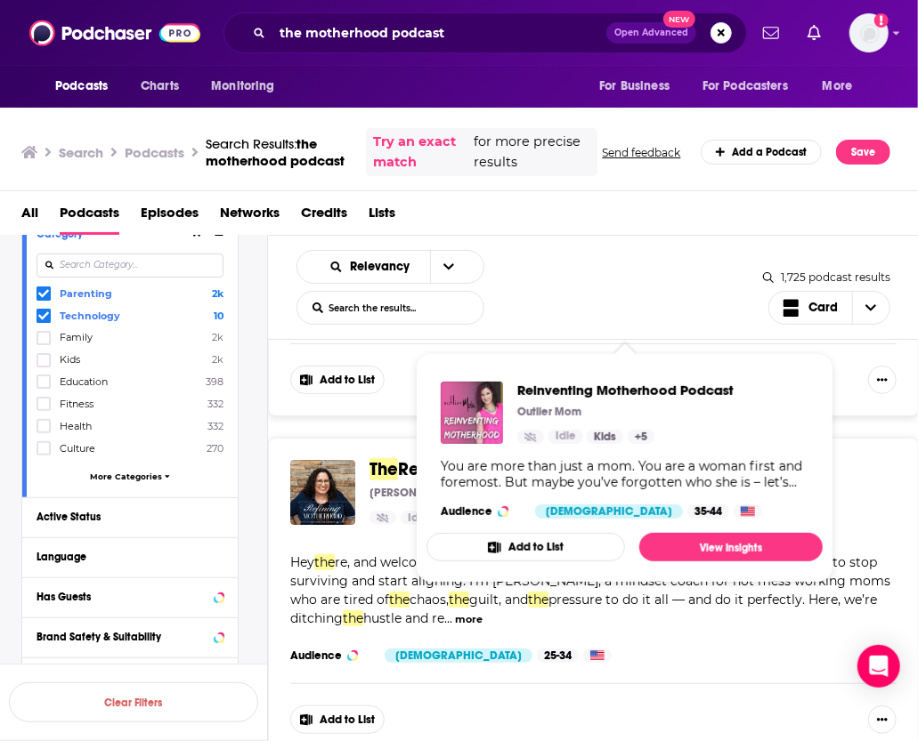
scroll to position [5429, 0]
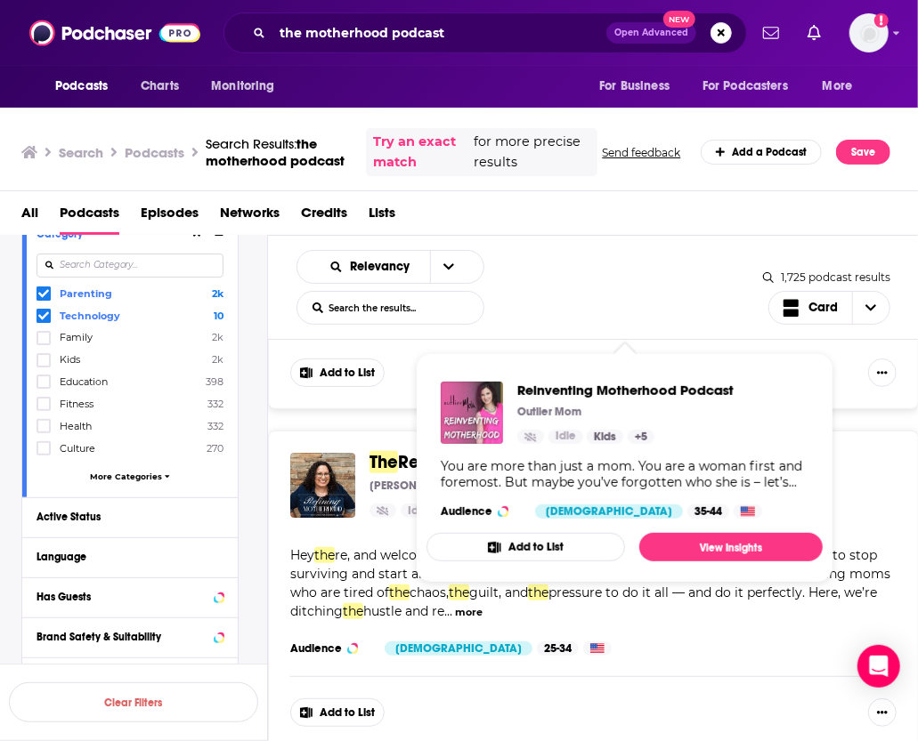
click at [387, 431] on div "The Refining Motherhood Podcast Christina Giedraitis Idle Categories Kids + 6 A…" at bounding box center [593, 590] width 651 height 319
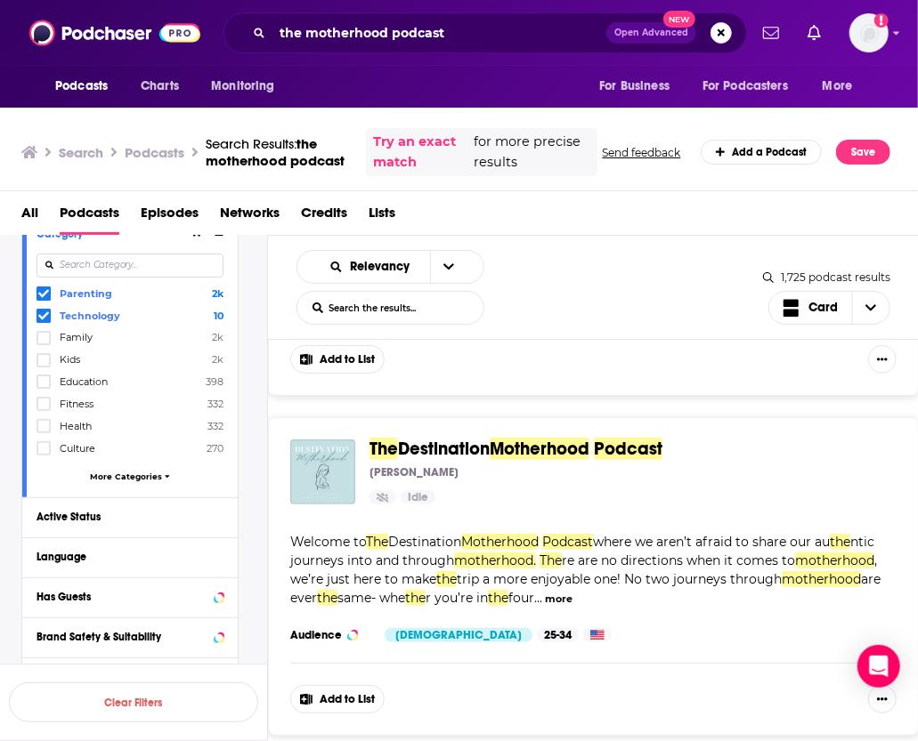
scroll to position [5785, 0]
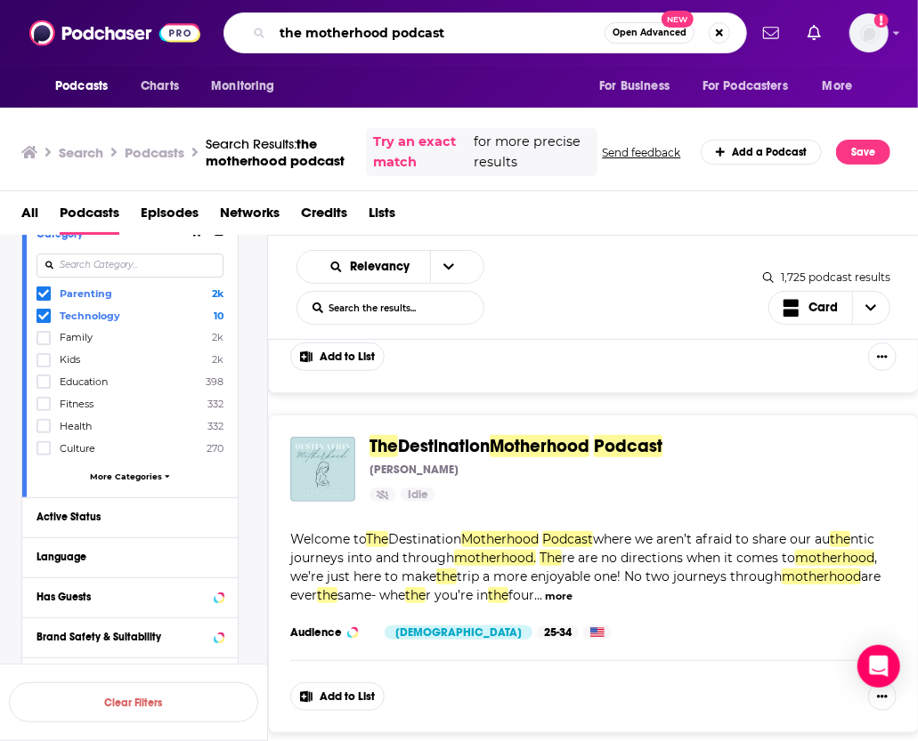
click at [404, 39] on input "the motherhood podcast" at bounding box center [438, 33] width 332 height 28
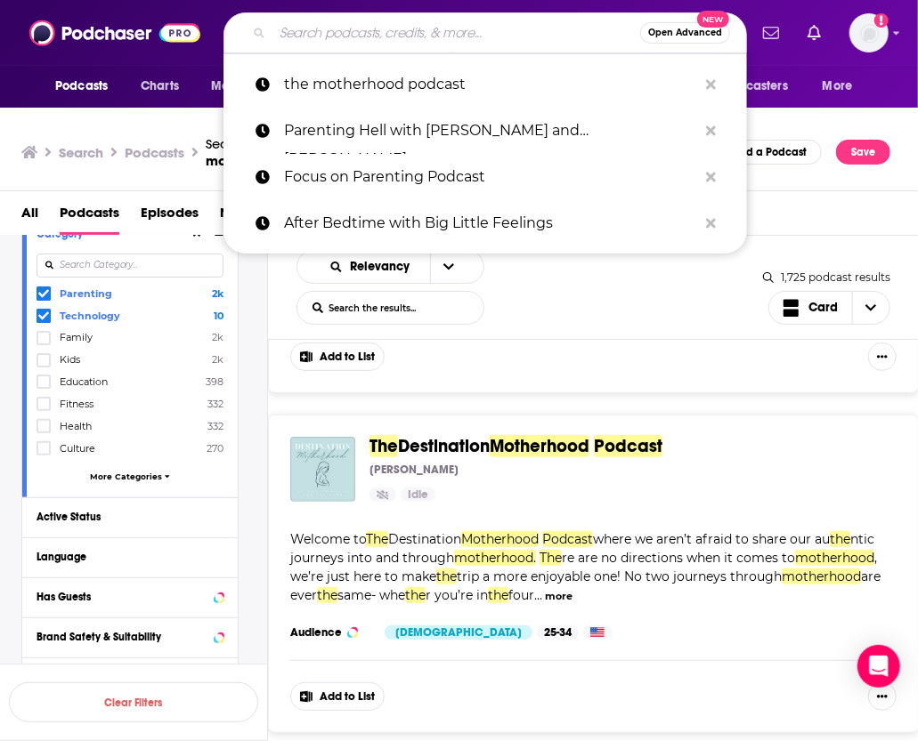
click at [314, 415] on div "The Destination Motherhood Podcast Danielle Idle Categories Kids + 2 Add to Lis…" at bounding box center [593, 574] width 651 height 319
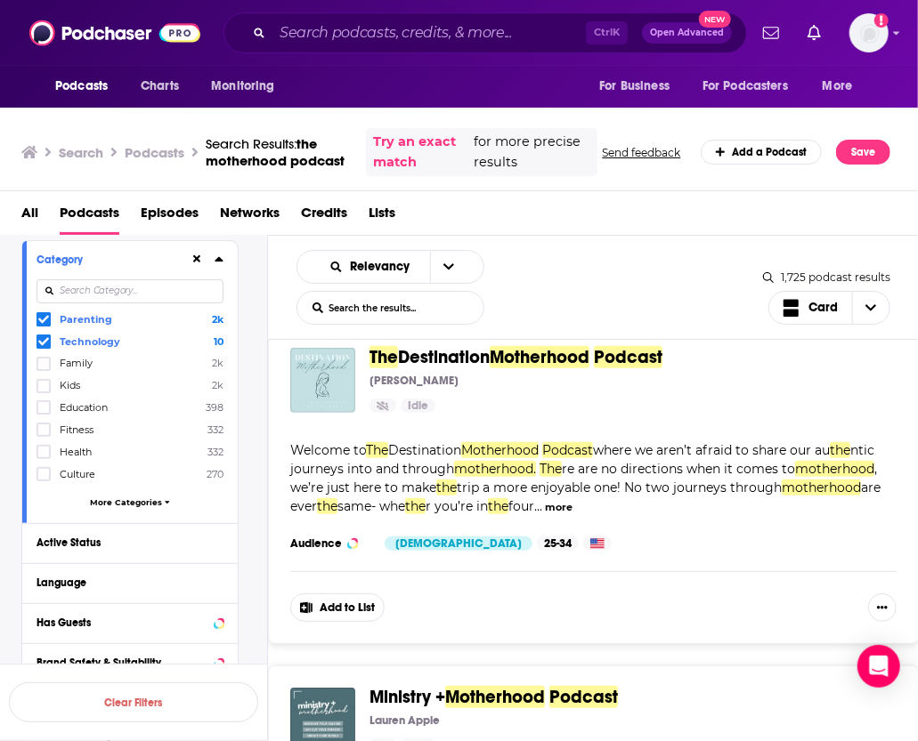
scroll to position [178, 0]
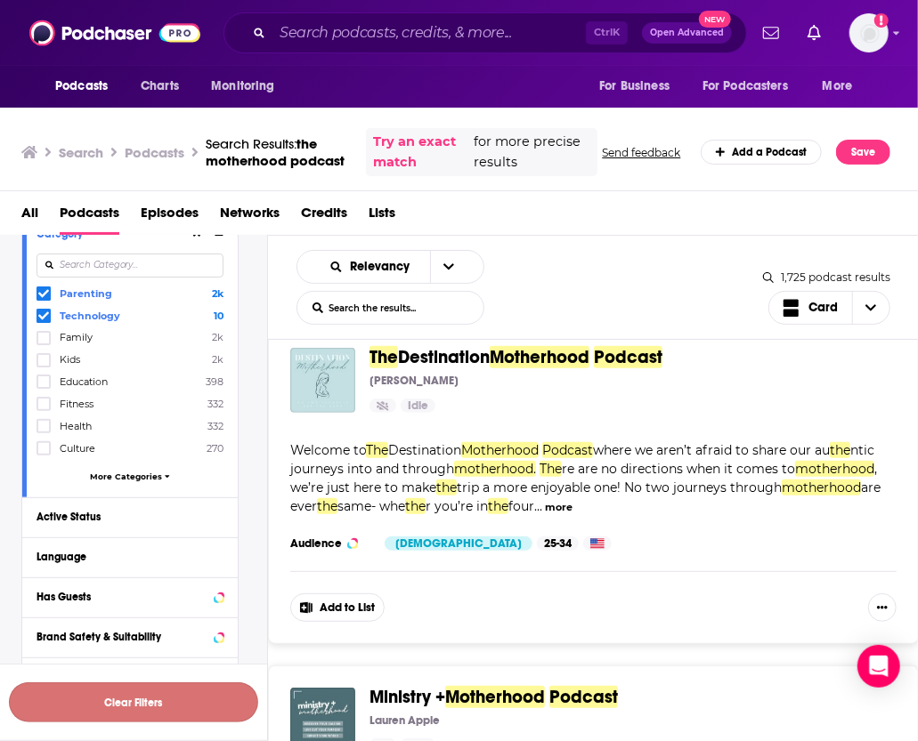
click at [145, 716] on button "Clear Filters" at bounding box center [133, 703] width 249 height 40
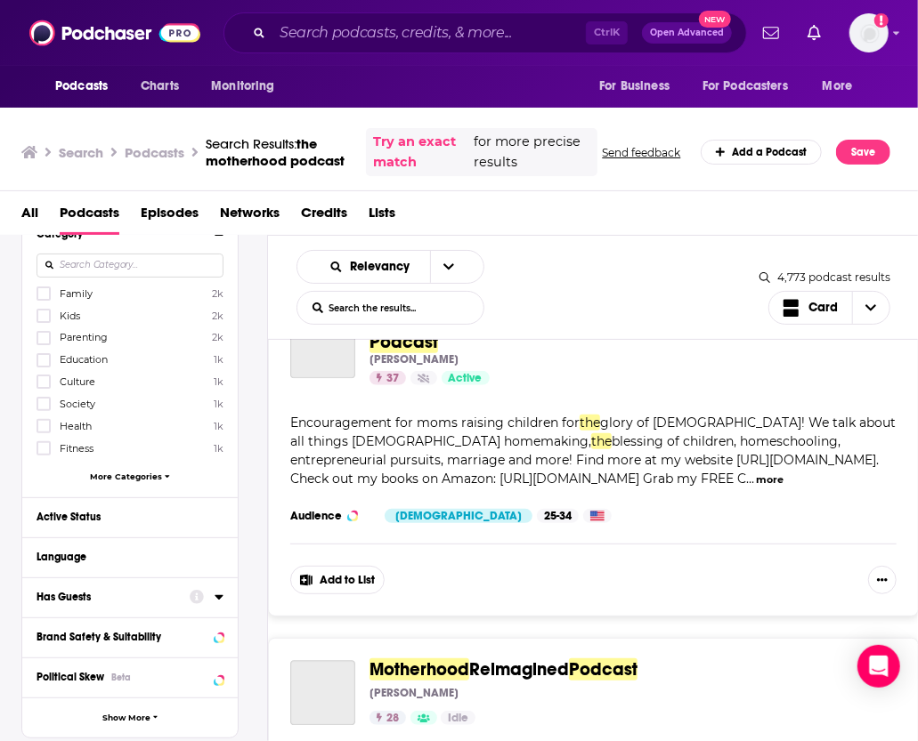
scroll to position [6040, 0]
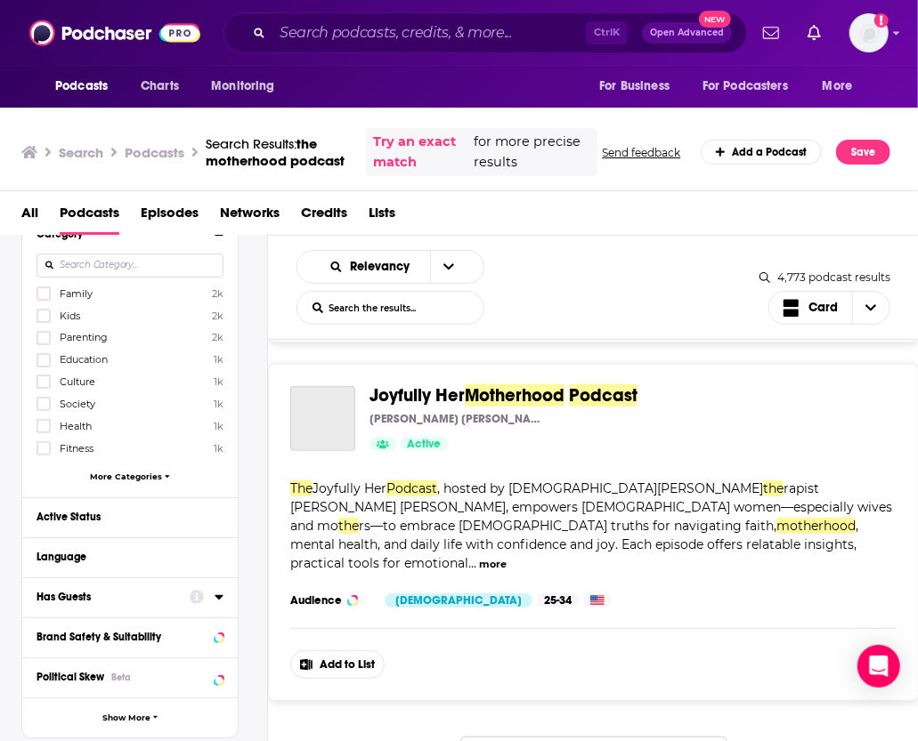
click at [78, 333] on span "Parenting" at bounding box center [84, 337] width 48 height 12
click at [44, 344] on input "multiSelectOption-parenting-2" at bounding box center [44, 344] width 0 height 0
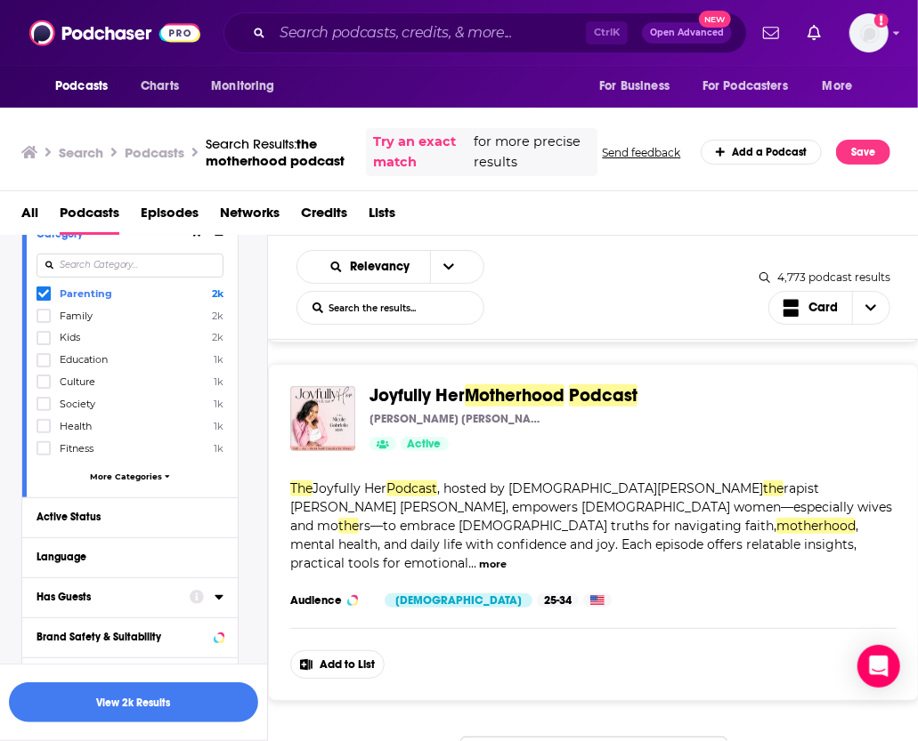
scroll to position [6039, 0]
click at [166, 149] on h3 "Podcasts" at bounding box center [155, 152] width 60 height 17
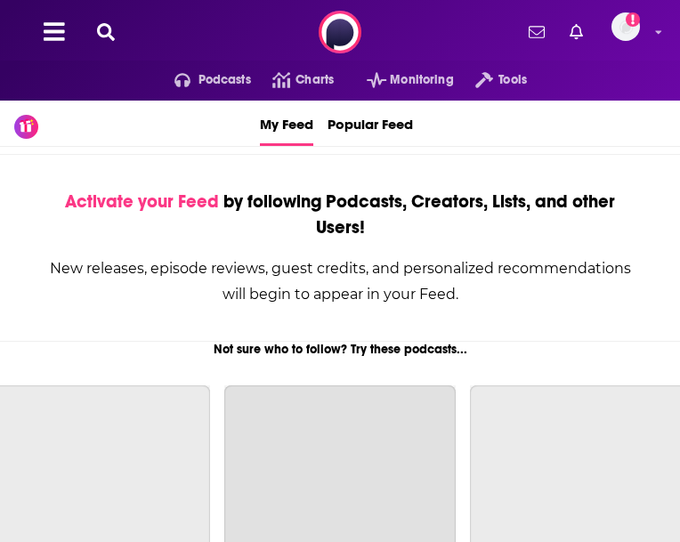
click at [640, 101] on div "Podcasts Charts Monitoring Tools For Business For Podcasters More" at bounding box center [340, 81] width 680 height 40
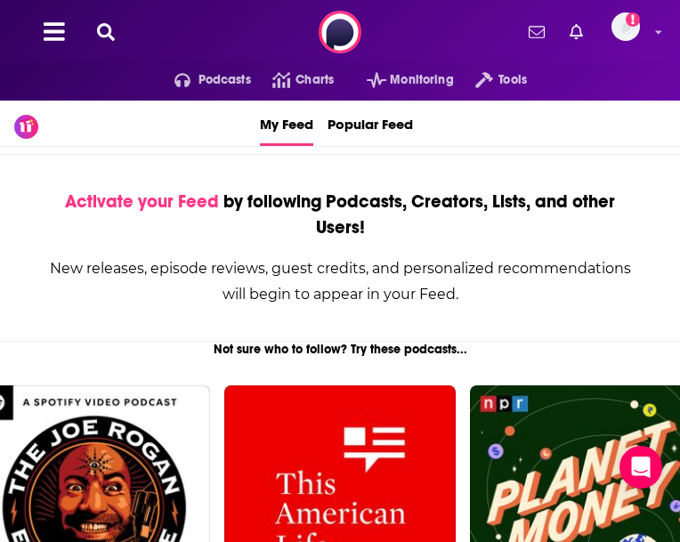
click at [248, 24] on div "Podcasts Charts Monitoring Tools For Business For Podcasters More Add a profile…" at bounding box center [340, 32] width 680 height 64
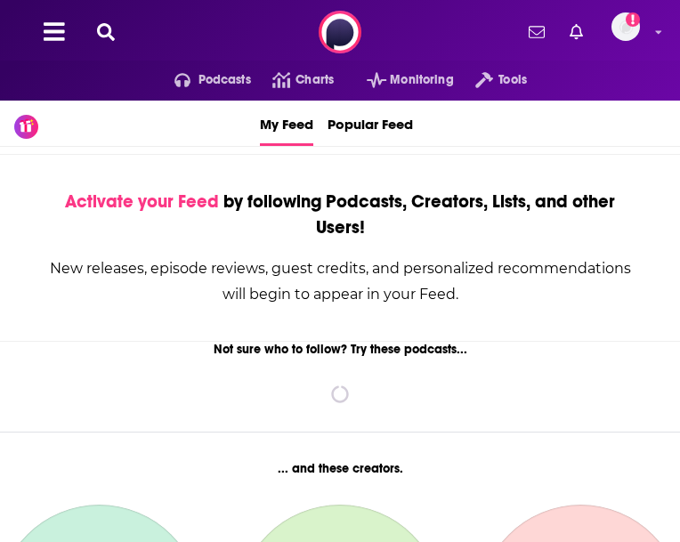
click at [378, 11] on div "Podcasts Charts Monitoring Tools For Business For Podcasters More Add a profile…" at bounding box center [340, 32] width 680 height 64
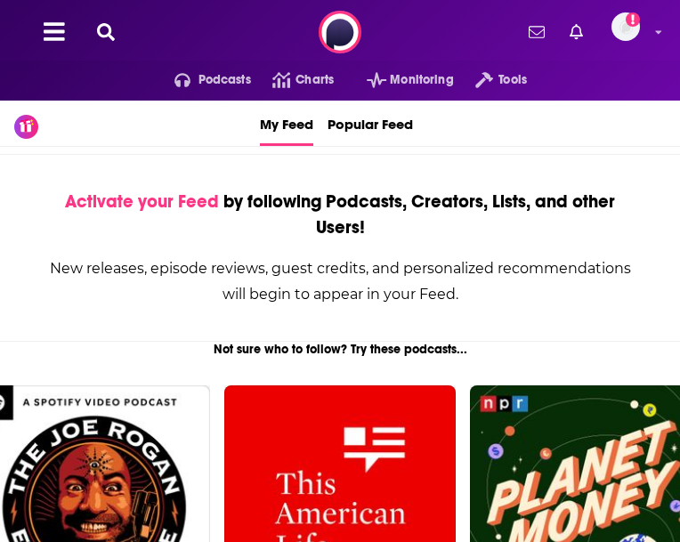
click at [663, 101] on div "Podcasts Charts Monitoring Tools For Business For Podcasters More" at bounding box center [340, 81] width 680 height 40
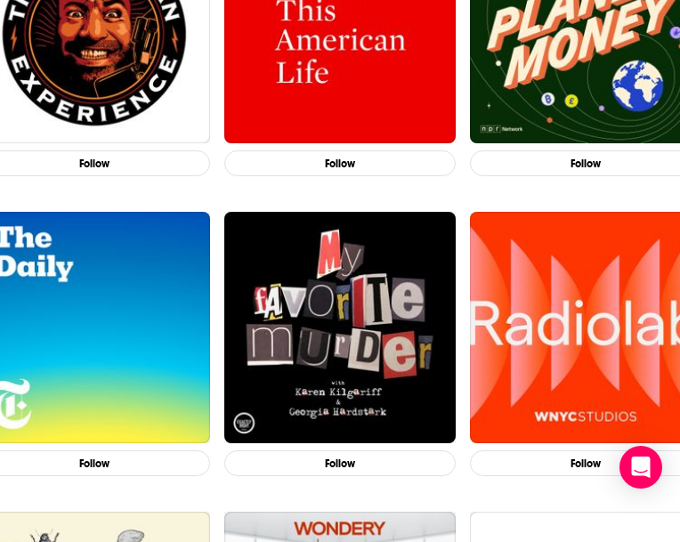
drag, startPoint x: 482, startPoint y: 482, endPoint x: 299, endPoint y: 200, distance: 335.3
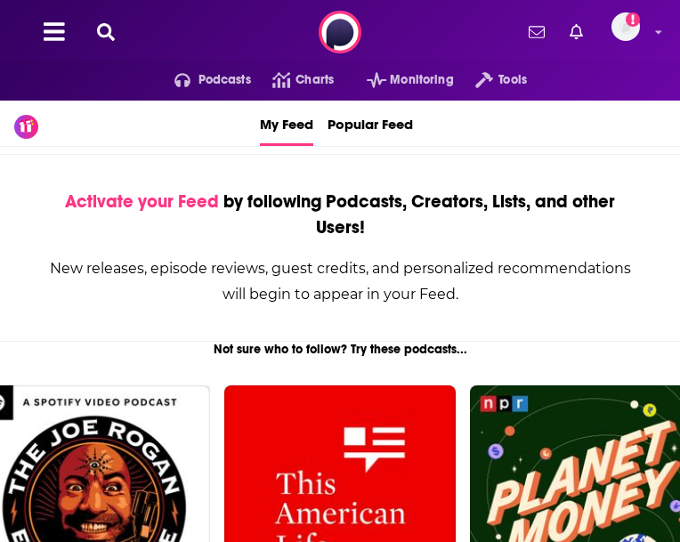
click at [0, 120] on html "Podcasts Features Solutions Account Company Resources Say Hello </> Developer A…" at bounding box center [340, 271] width 680 height 542
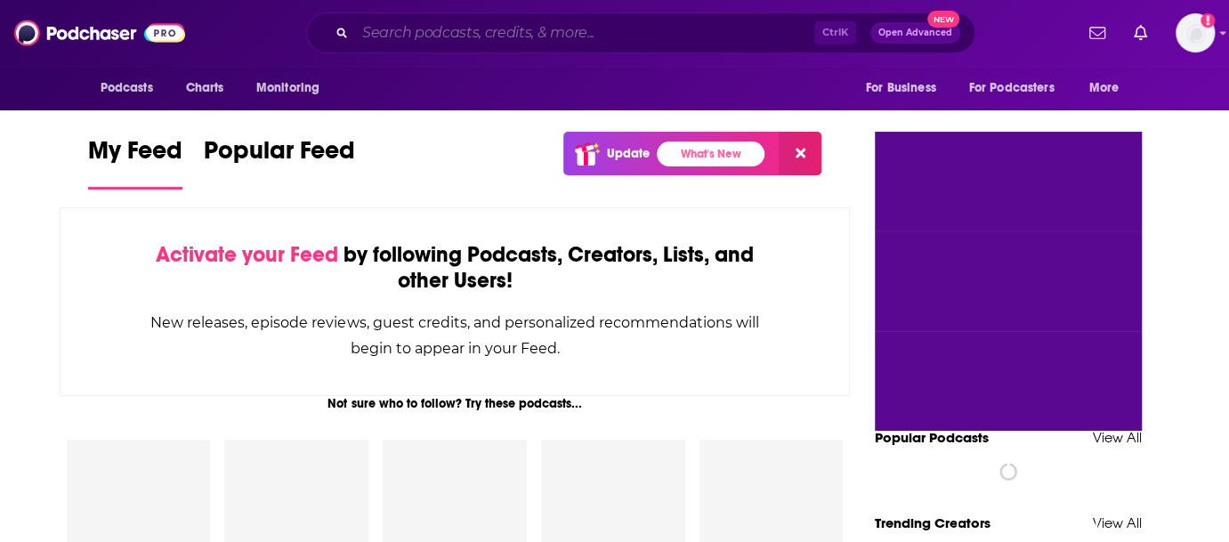
click at [544, 36] on input "Search podcasts, credits, & more..." at bounding box center [584, 33] width 459 height 28
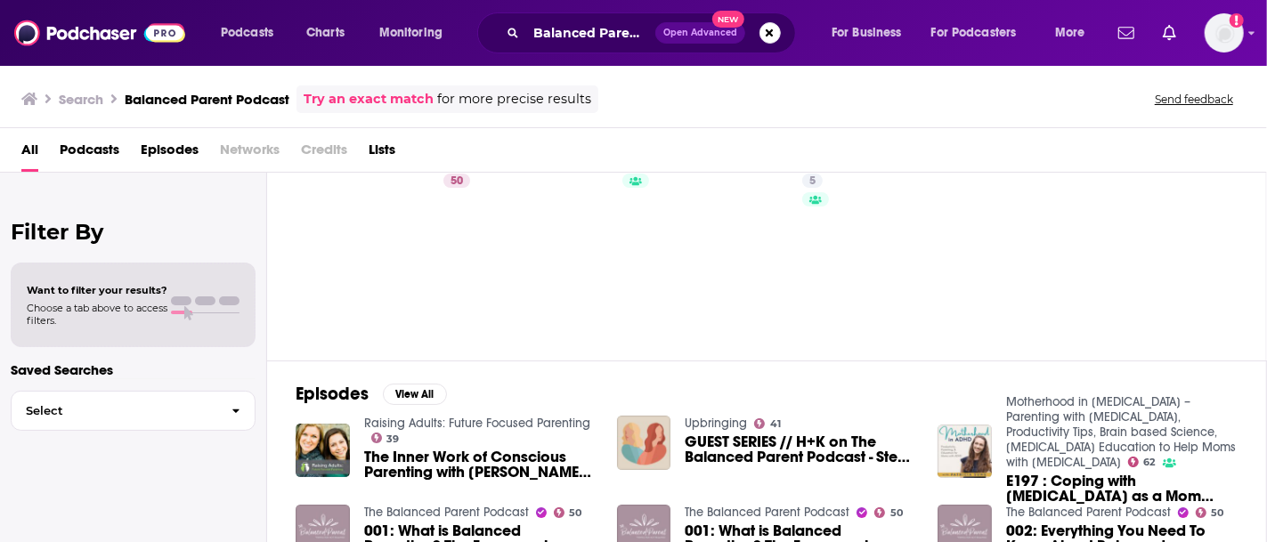
scroll to position [53, 0]
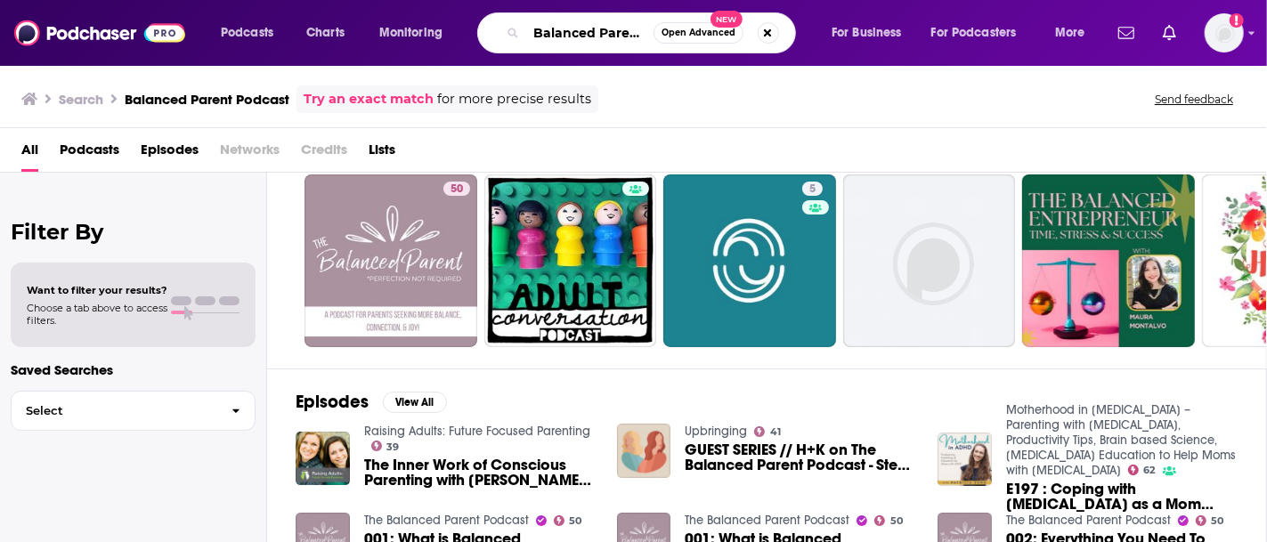
click at [610, 19] on div "Balanced Parent Podcast Open Advanced New" at bounding box center [636, 32] width 319 height 41
drag, startPoint x: 619, startPoint y: 34, endPoint x: 677, endPoint y: 34, distance: 57.9
click at [677, 34] on div "Balanced Parent Podcast Open Advanced New" at bounding box center [636, 32] width 319 height 41
click at [649, 33] on input "Balanced Parent Podcast" at bounding box center [589, 33] width 127 height 28
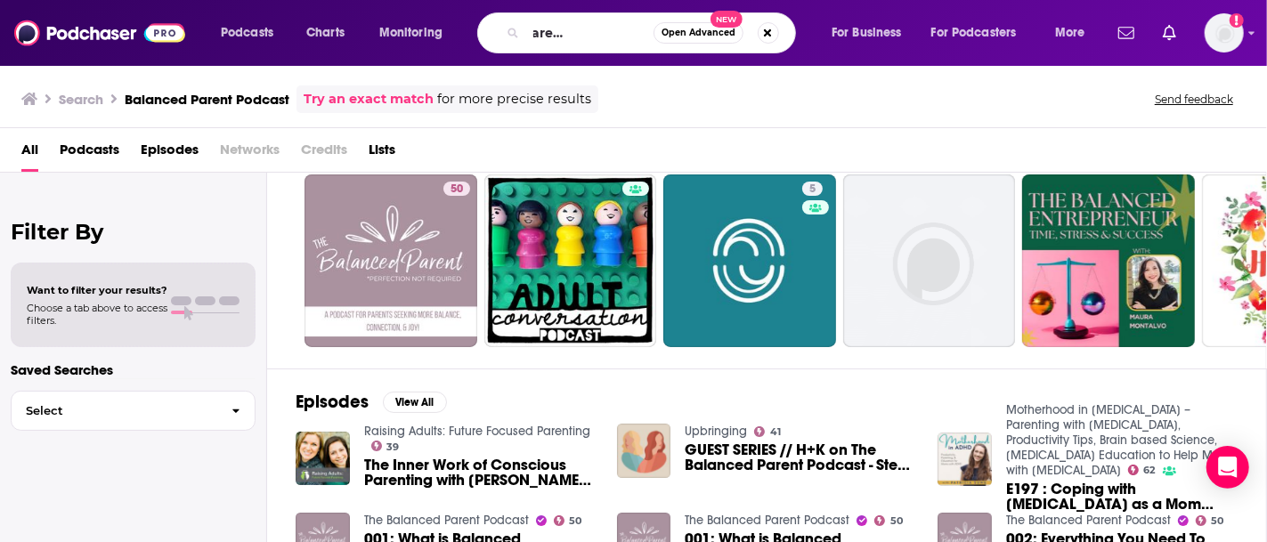
scroll to position [0, 0]
click at [621, 38] on input "Balanced Parent Podcast dr." at bounding box center [589, 33] width 127 height 28
drag, startPoint x: 632, startPoint y: 36, endPoint x: 725, endPoint y: 47, distance: 93.3
click at [679, 47] on div "Balanced Parent Podcast dr. Open Advanced New" at bounding box center [636, 32] width 319 height 41
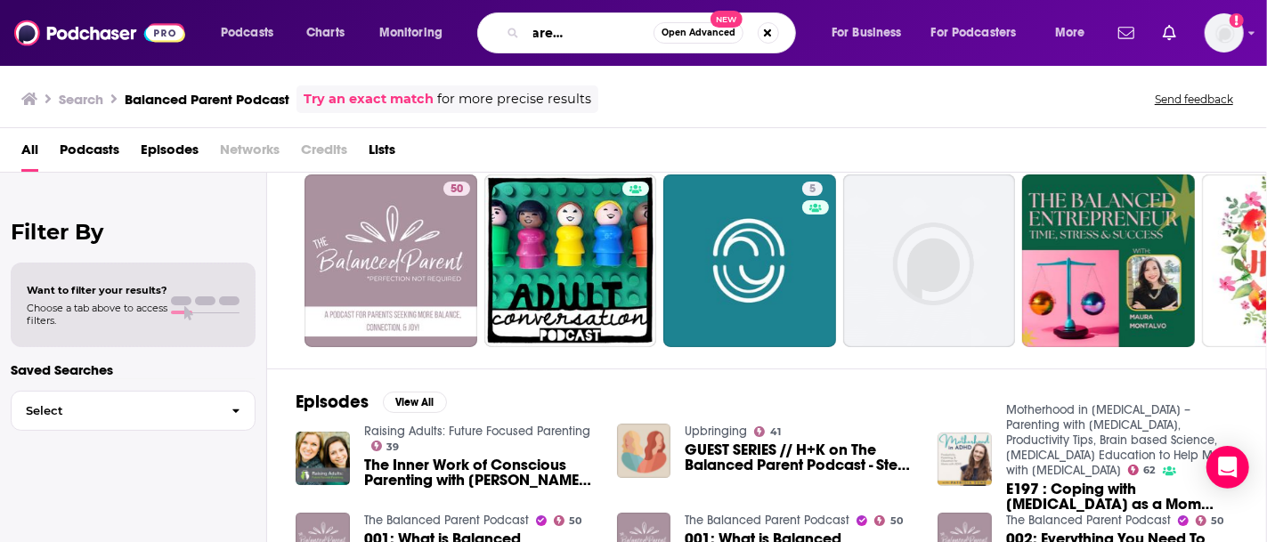
click at [645, 38] on input "Balanced Parent Podcast dr." at bounding box center [589, 33] width 127 height 28
type input "Balanced Parent Podcast dr. [PERSON_NAME]"
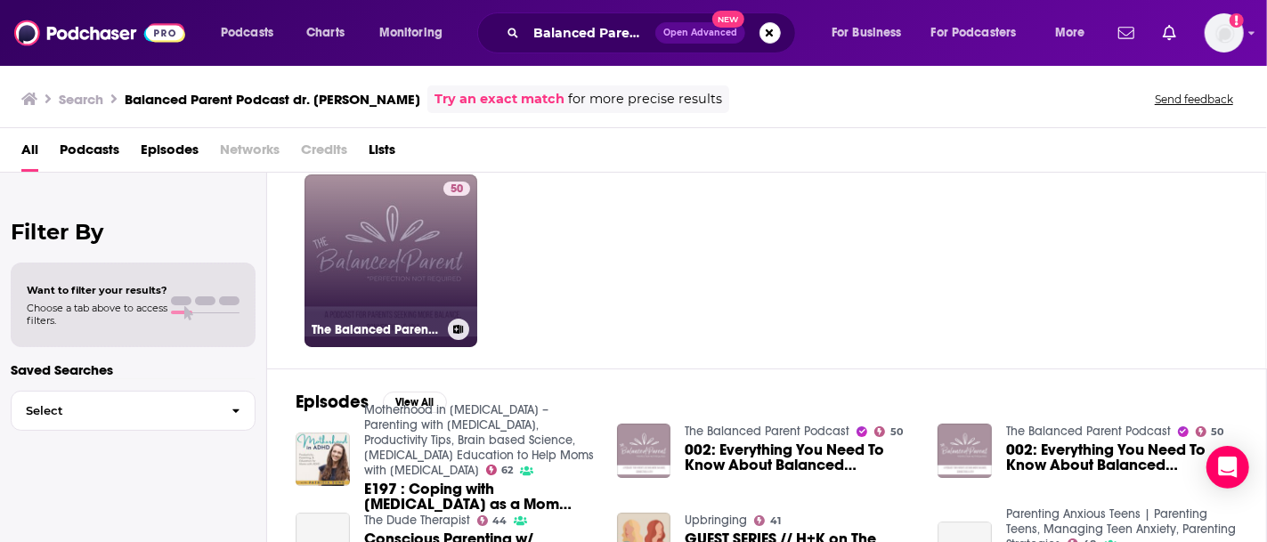
click at [433, 256] on link "50 The Balanced Parent Podcast" at bounding box center [390, 260] width 173 height 173
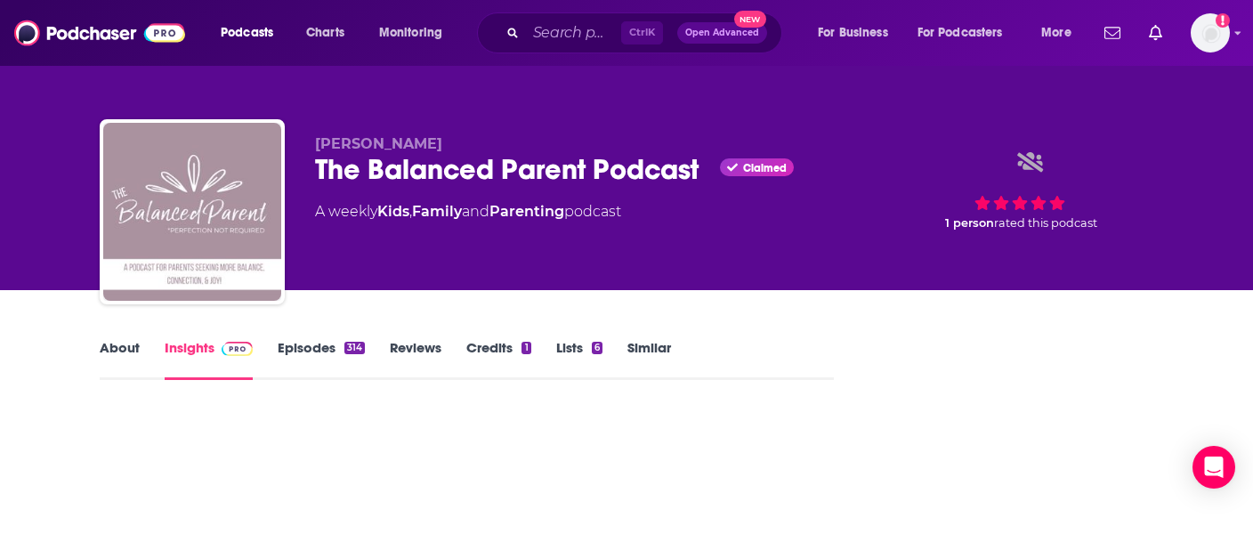
scroll to position [178, 0]
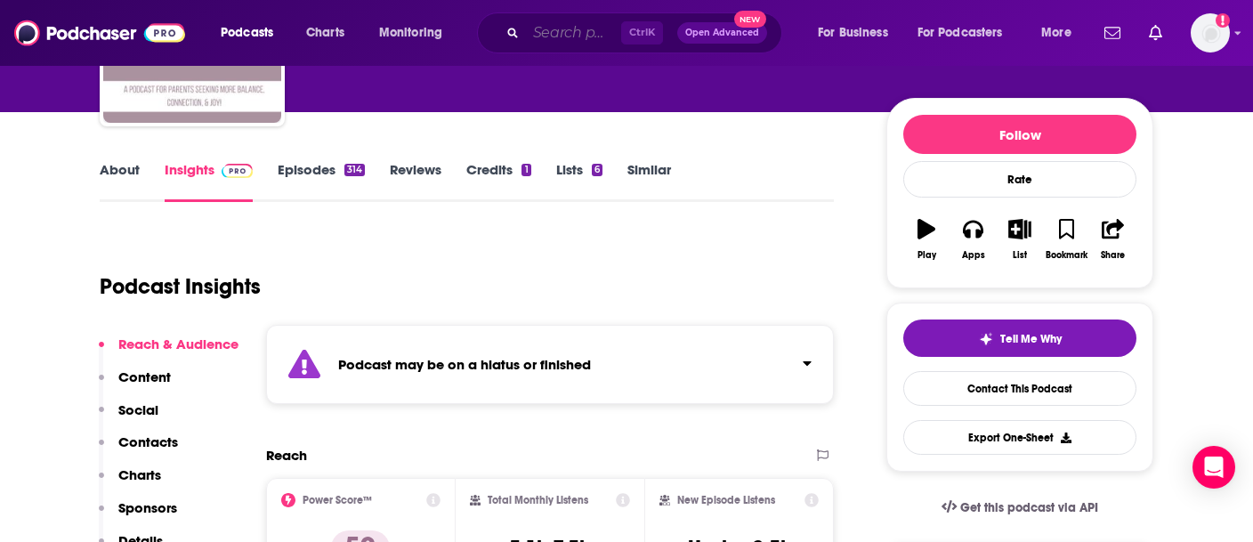
click at [571, 32] on input "Search podcasts, credits, & more..." at bounding box center [573, 33] width 95 height 28
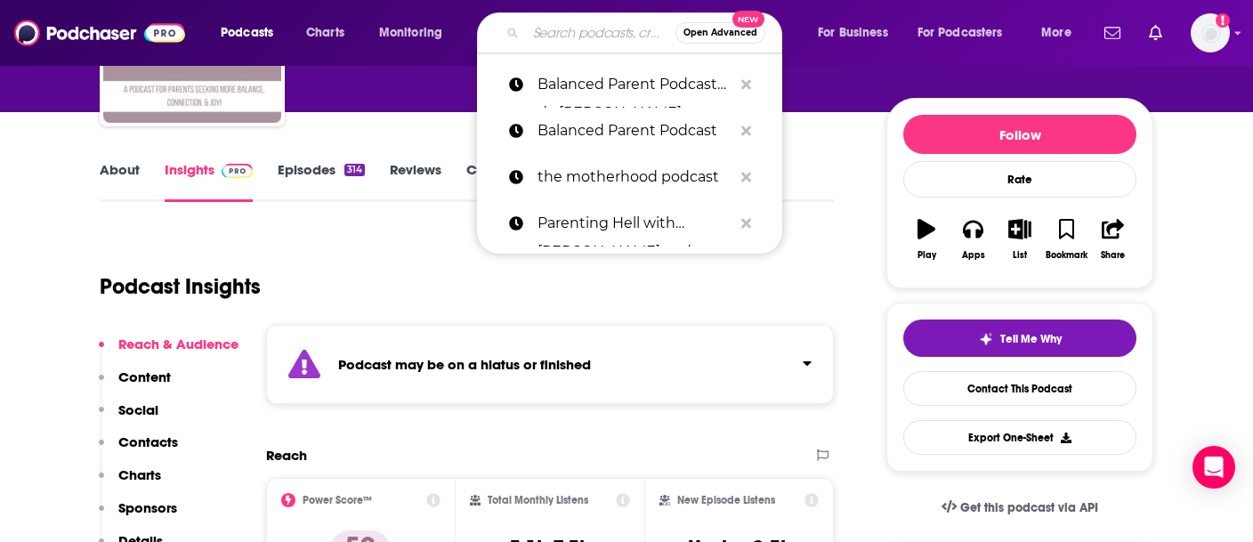
paste input "How Not to Screw Up Your Kids with Dr. Maryhan"
type input "How Not to Screw Up Your Kids with Dr. Maryhan"
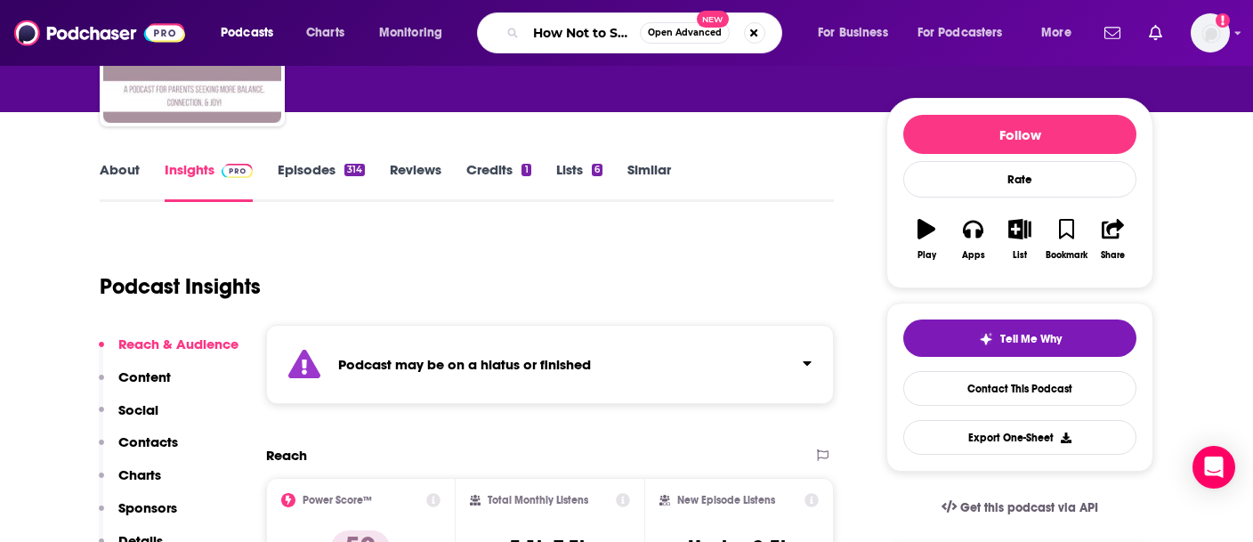
scroll to position [0, 224]
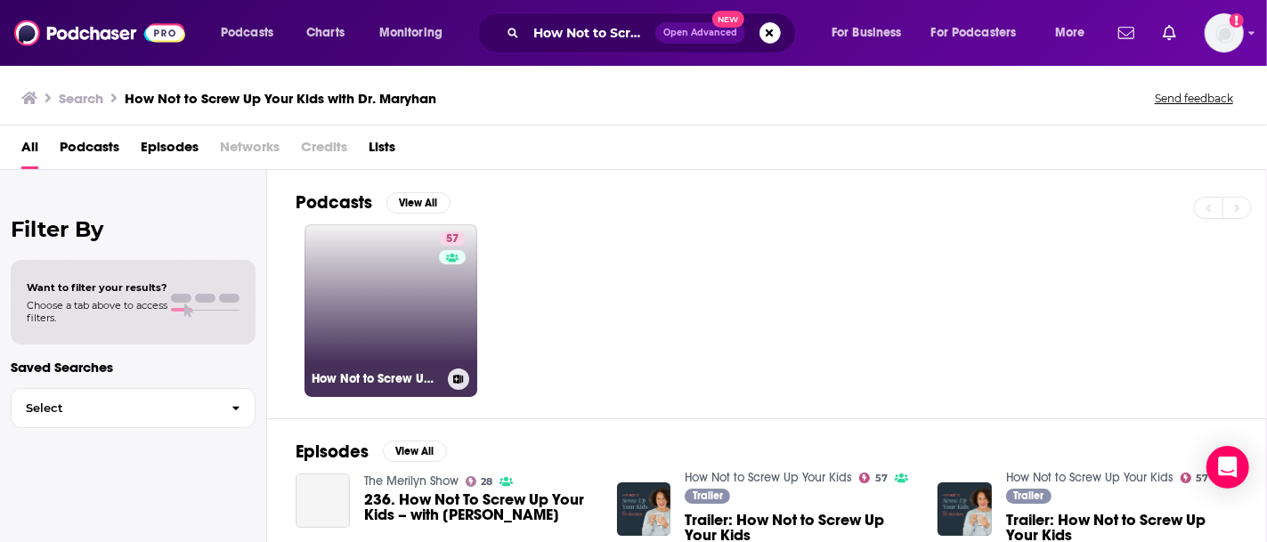
click at [334, 282] on link "57 How Not to Screw Up Your Kids" at bounding box center [390, 310] width 173 height 173
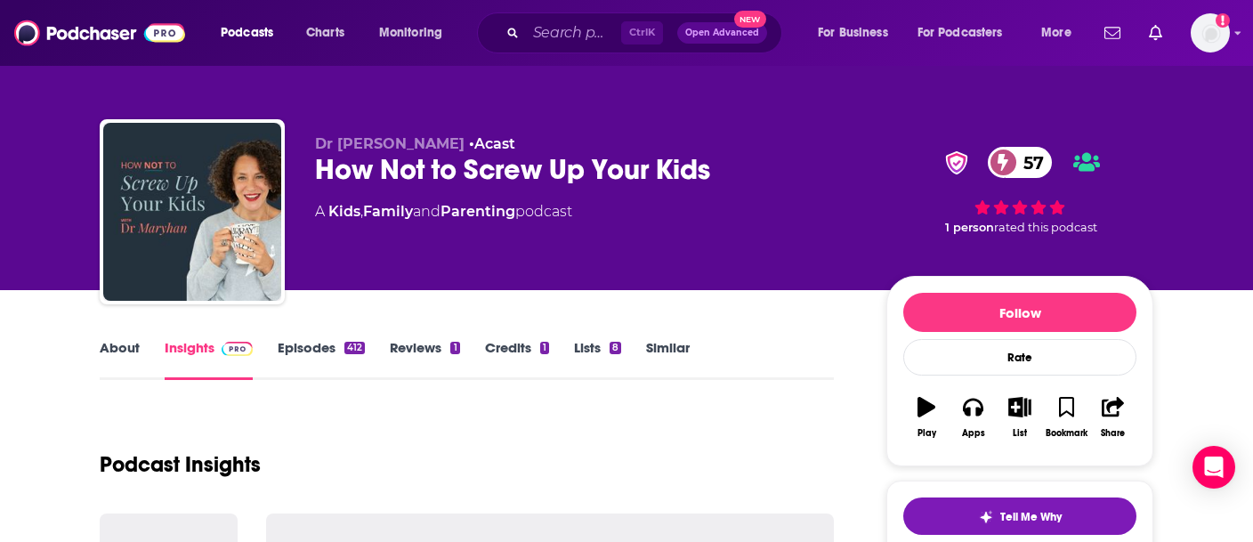
scroll to position [89, 0]
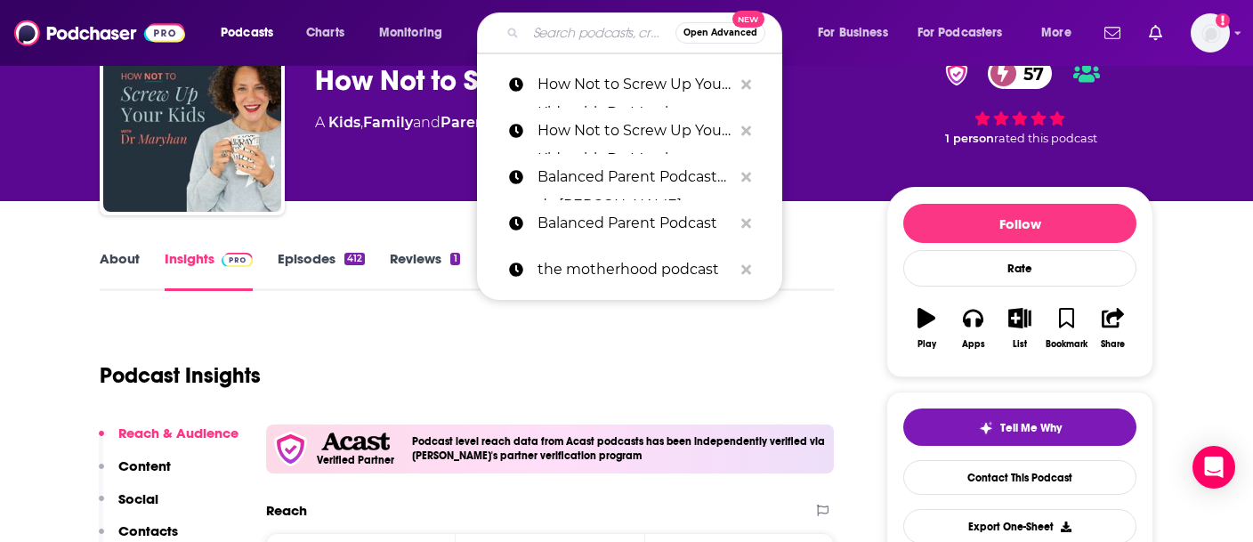
click at [541, 36] on input "Search podcasts, credits, & more..." at bounding box center [601, 33] width 150 height 28
click at [390, 320] on div "Podcast Insights" at bounding box center [460, 365] width 720 height 91
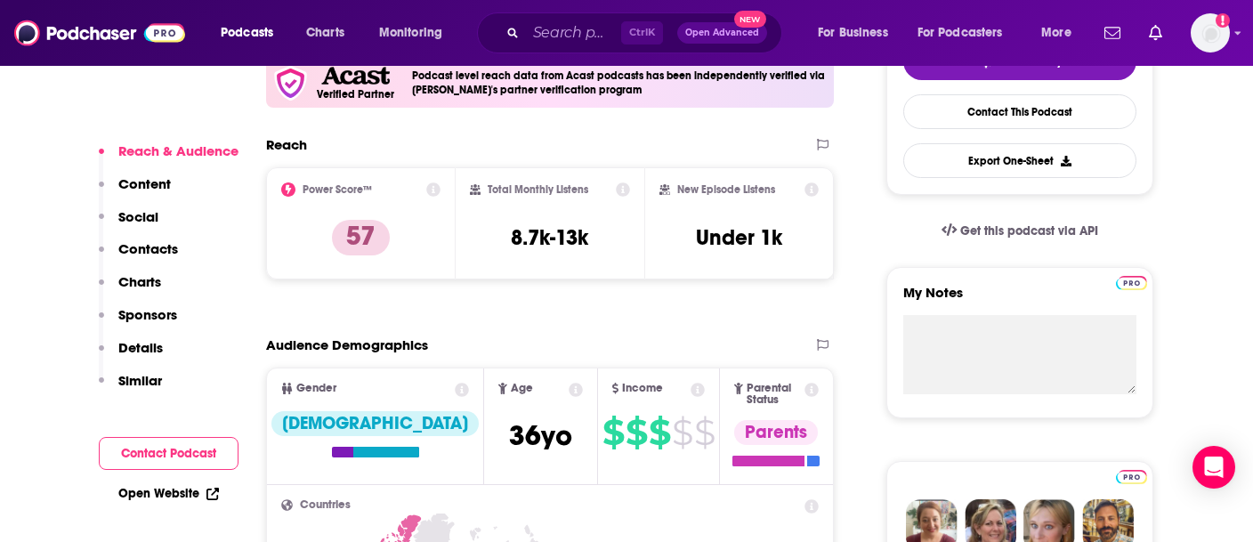
scroll to position [462, 0]
